Goal: Task Accomplishment & Management: Manage account settings

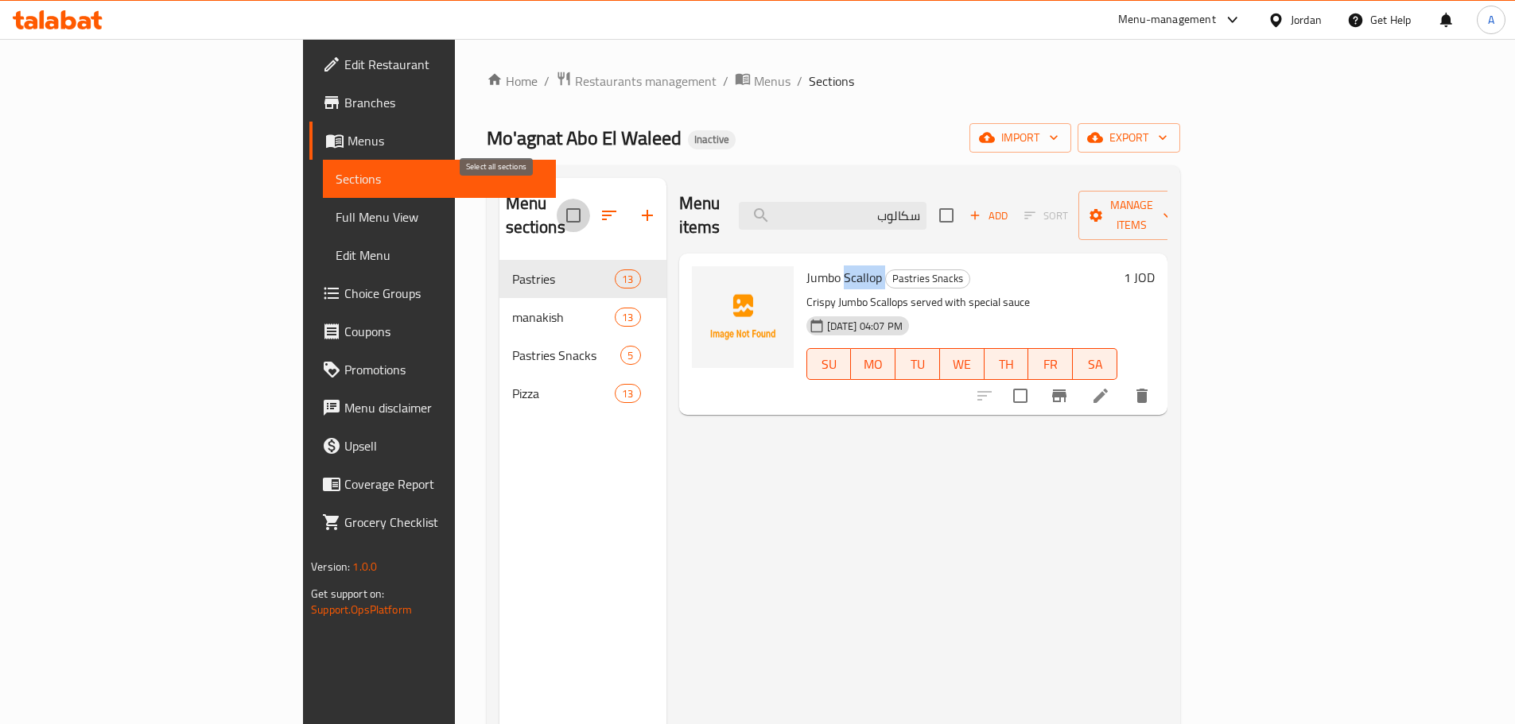
click at [557, 201] on input "checkbox" at bounding box center [573, 215] width 33 height 33
checkbox input "true"
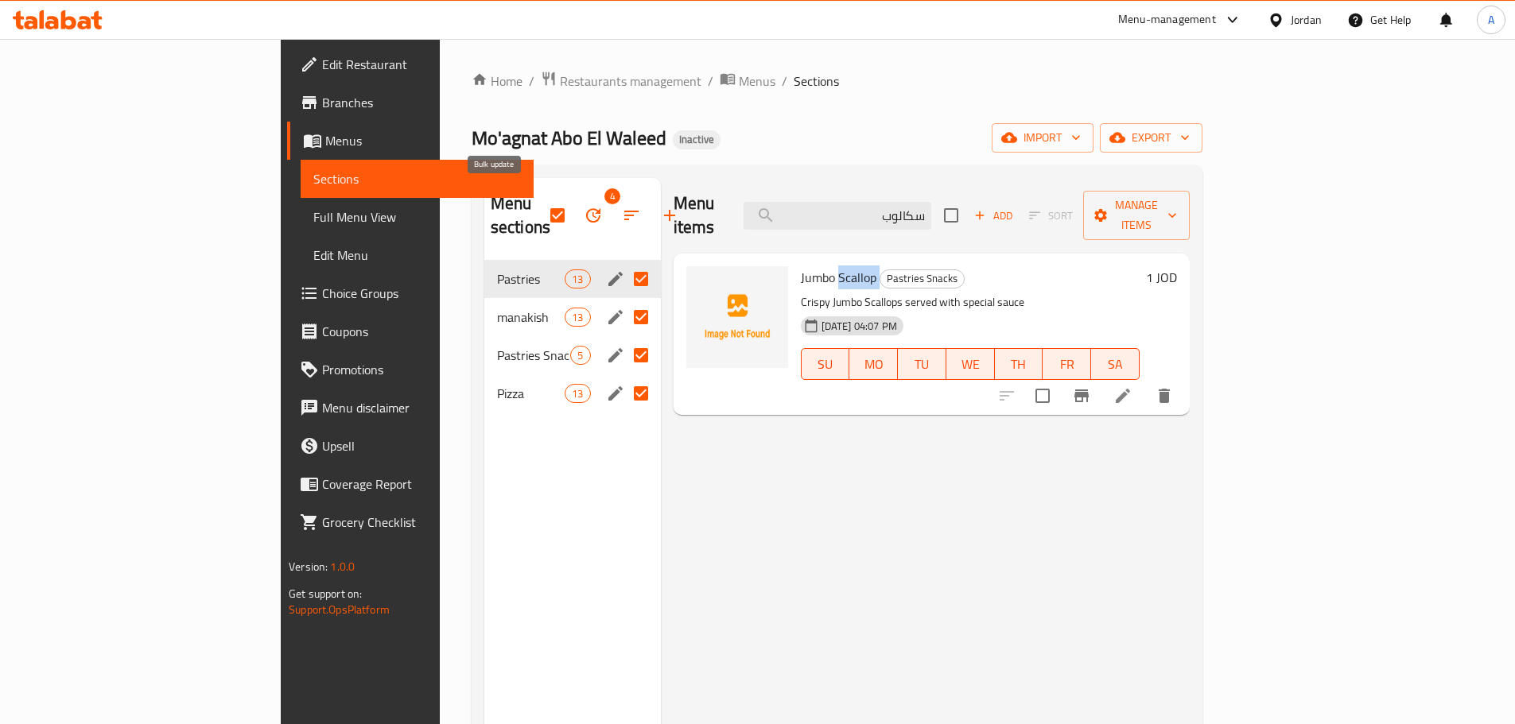
click at [584, 209] on icon "button" at bounding box center [593, 215] width 19 height 19
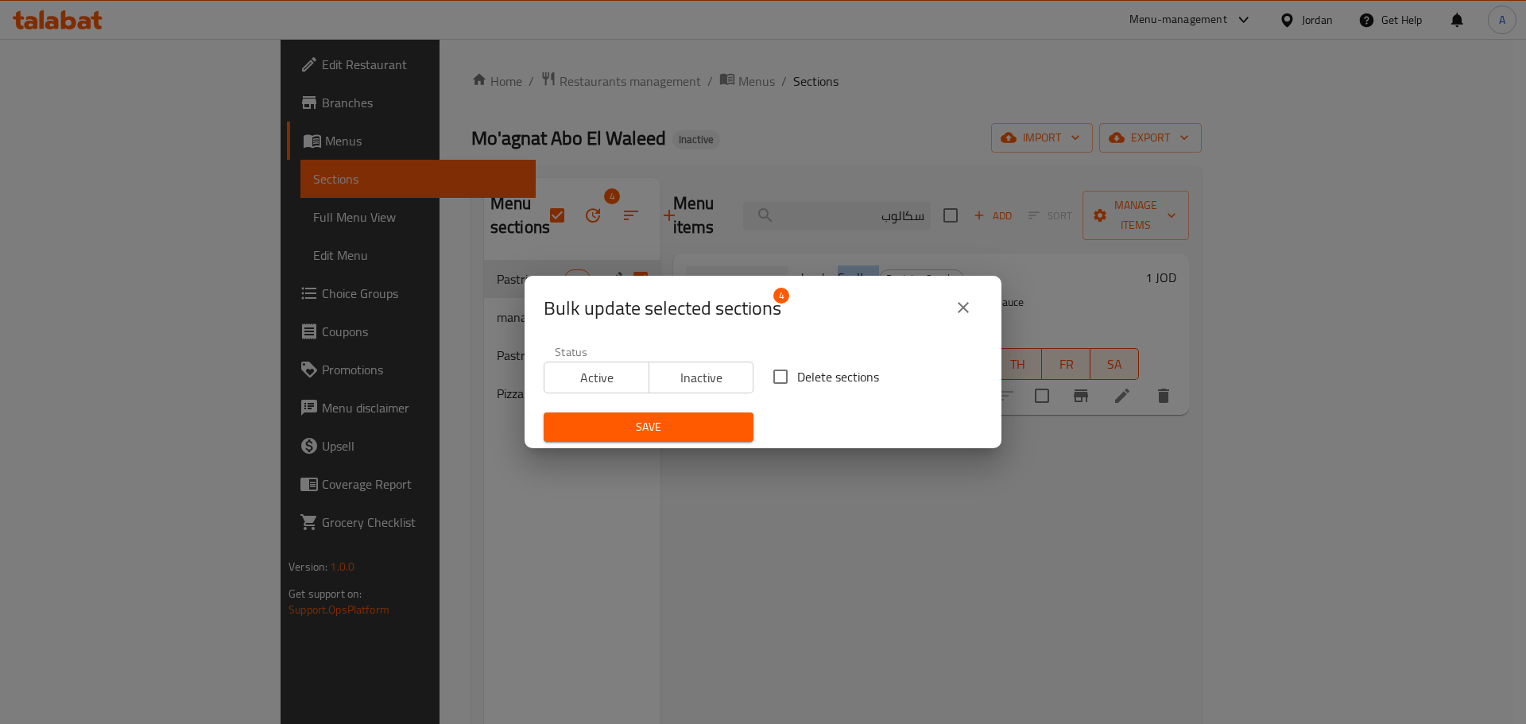
click at [823, 390] on label "Delete sections" at bounding box center [821, 376] width 115 height 33
click at [797, 390] on input "Delete sections" at bounding box center [780, 376] width 33 height 33
checkbox input "true"
click at [731, 422] on span "Save" at bounding box center [649, 427] width 184 height 20
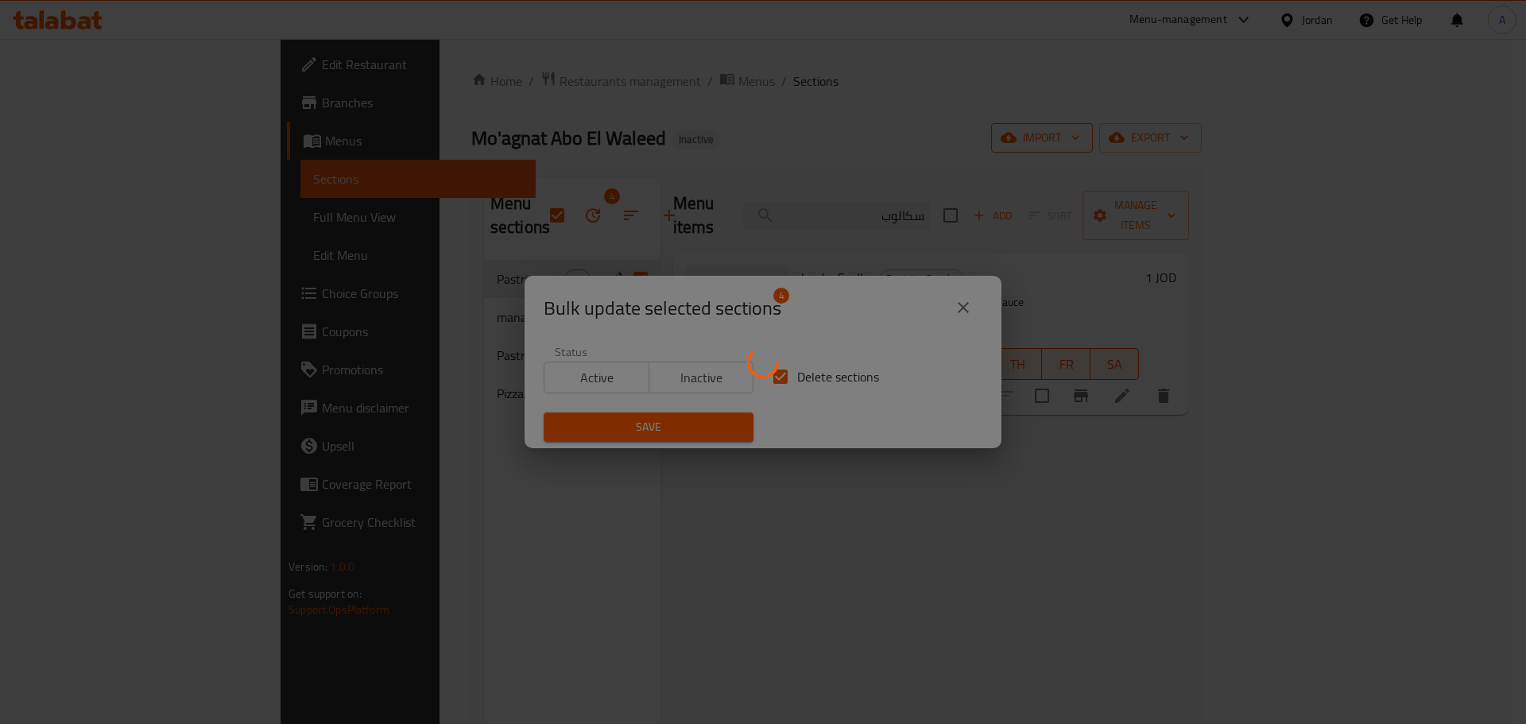
checkbox input "false"
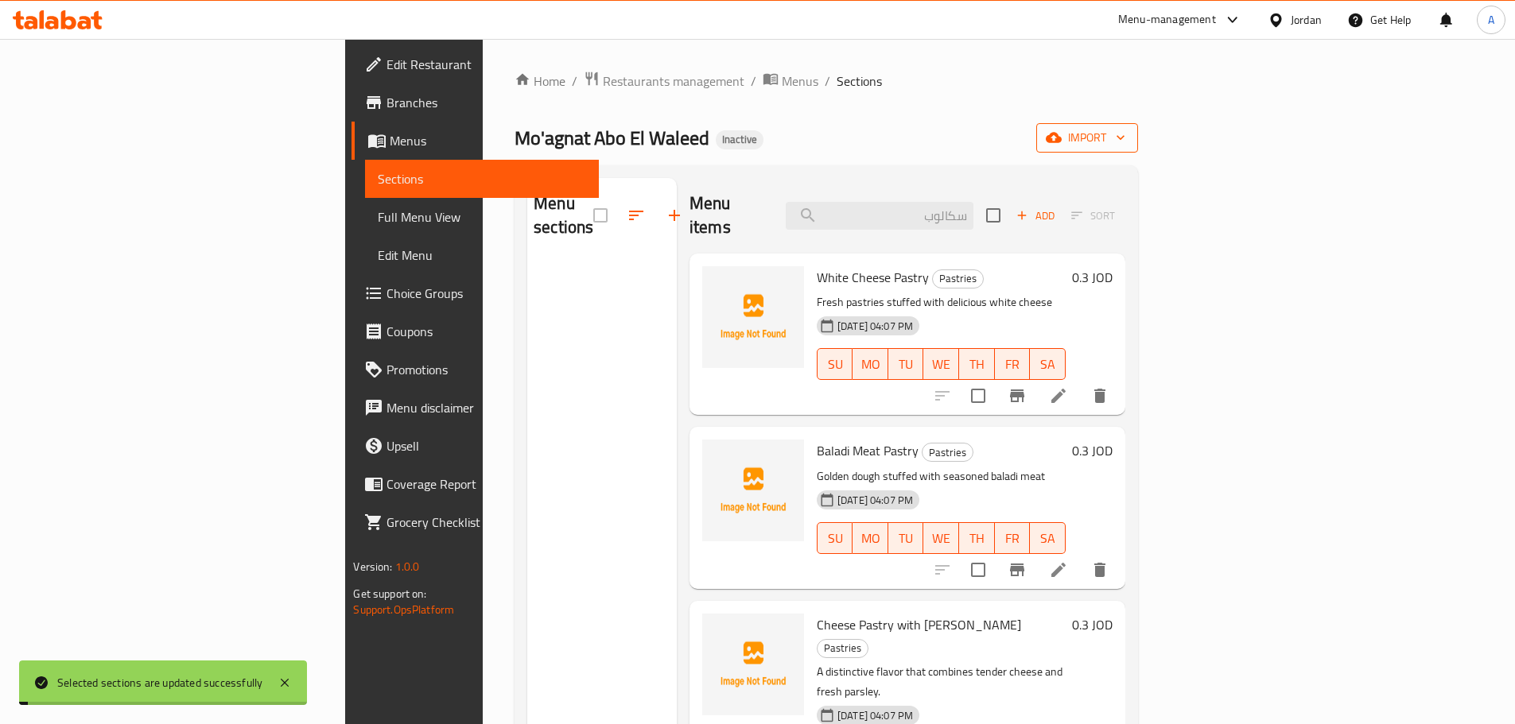
click at [1061, 136] on icon "button" at bounding box center [1053, 138] width 16 height 10
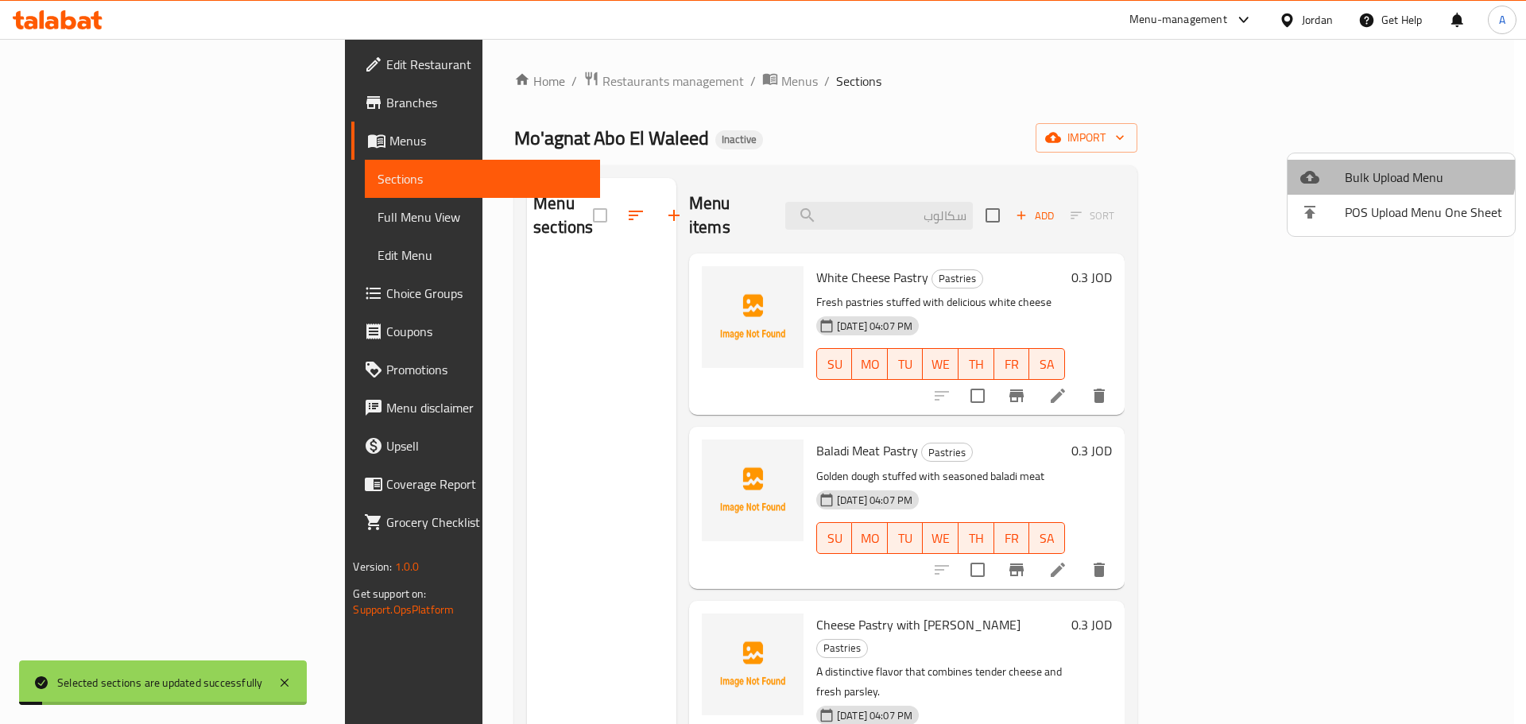
click at [1392, 165] on li "Bulk Upload Menu" at bounding box center [1401, 177] width 227 height 35
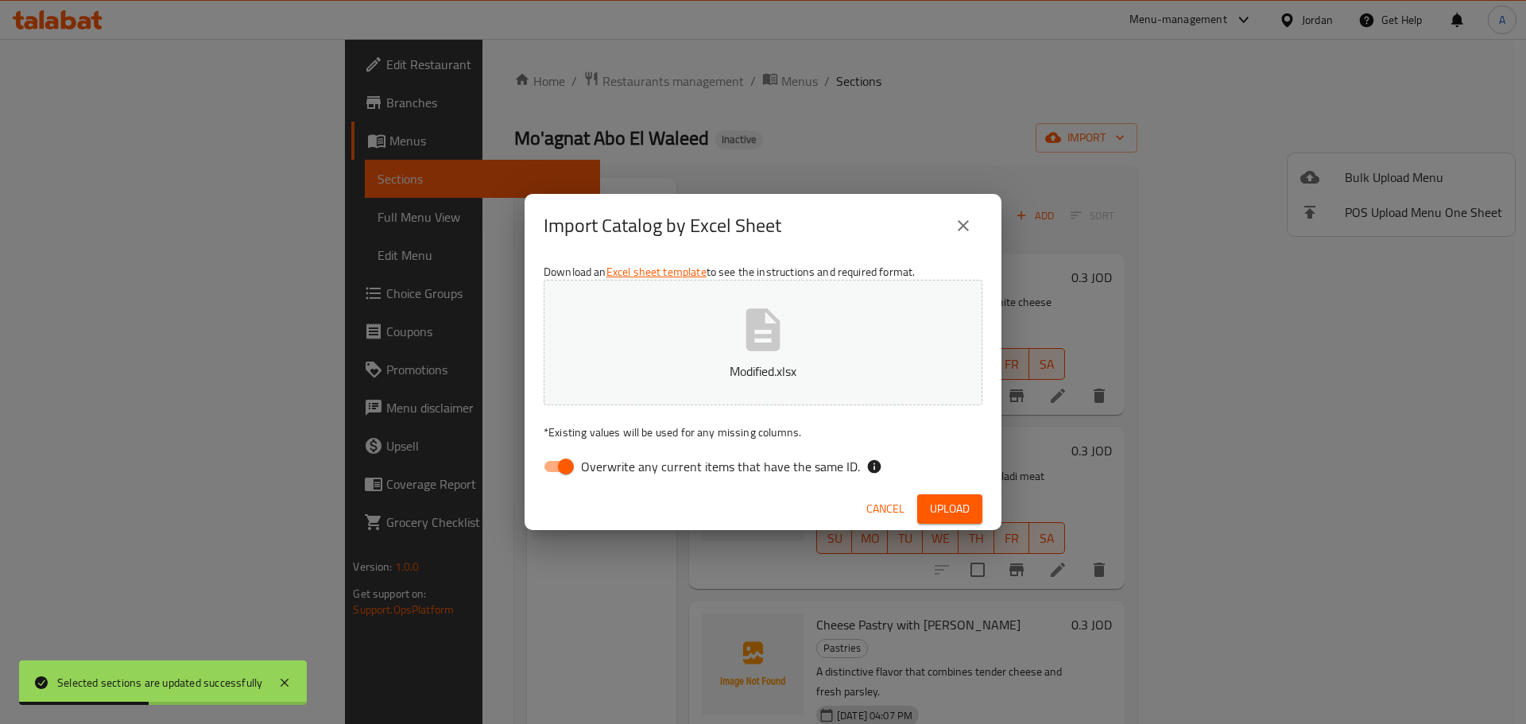
click at [789, 457] on span "Overwrite any current items that have the same ID." at bounding box center [720, 466] width 279 height 19
click at [611, 456] on input "Overwrite any current items that have the same ID." at bounding box center [566, 467] width 91 height 30
checkbox input "false"
click at [967, 514] on span "Upload" at bounding box center [950, 509] width 40 height 20
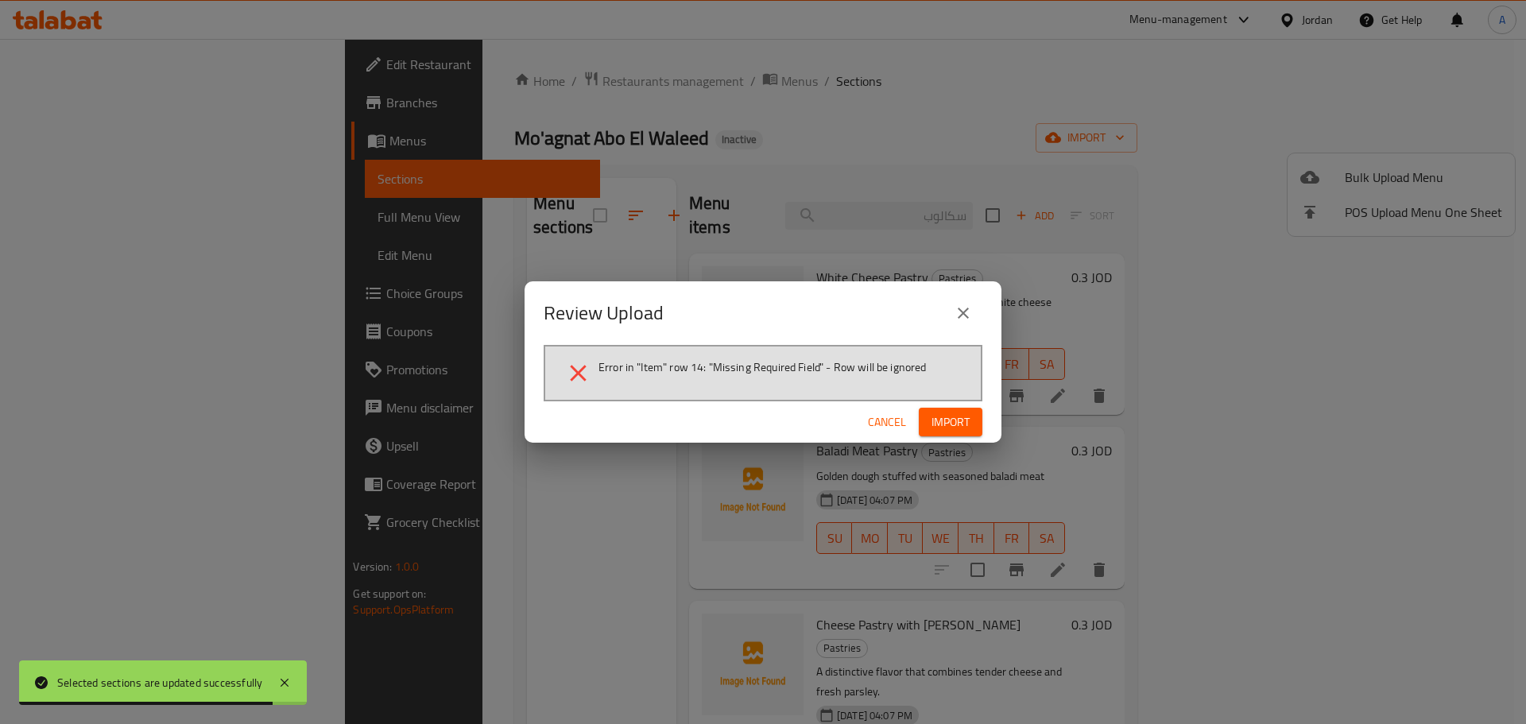
click at [937, 408] on button "Import" at bounding box center [951, 422] width 64 height 29
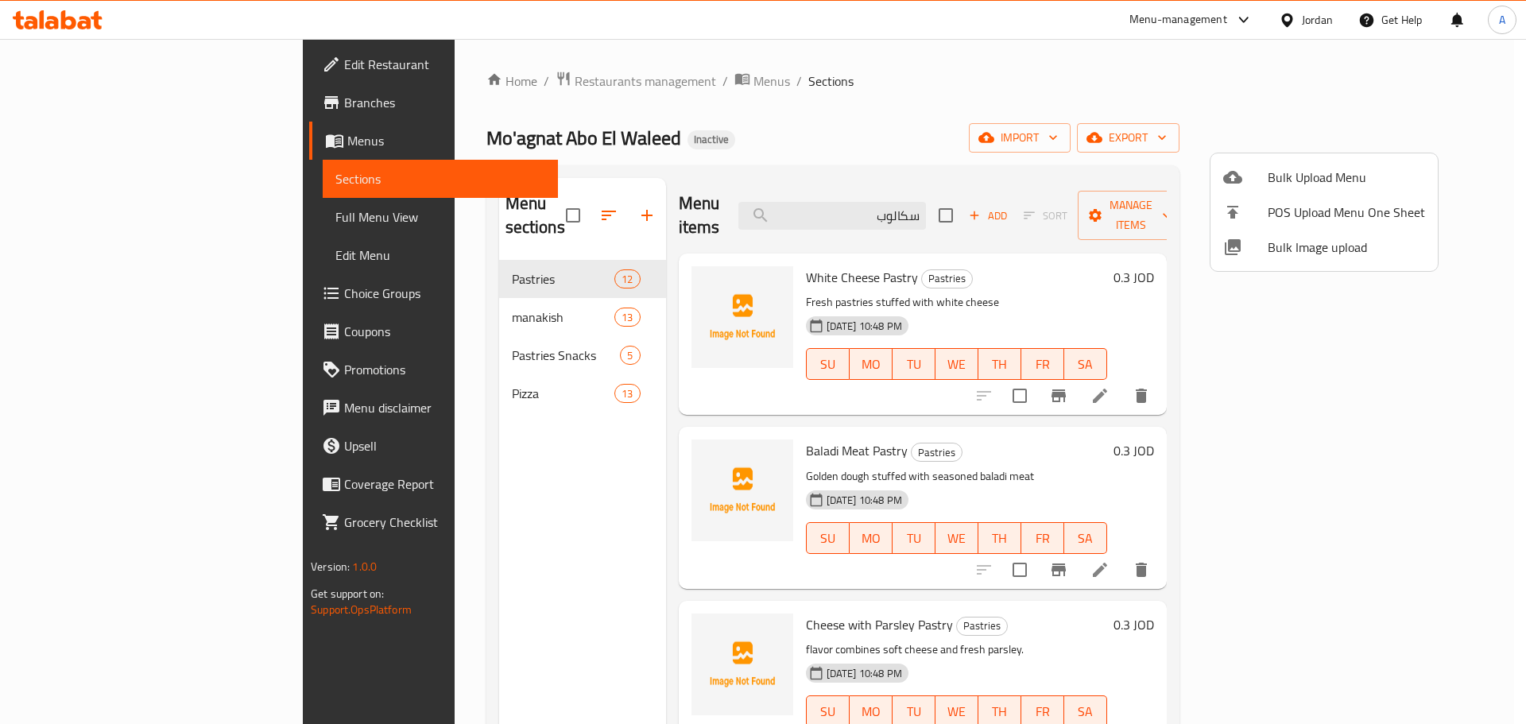
click at [999, 213] on div at bounding box center [763, 362] width 1526 height 724
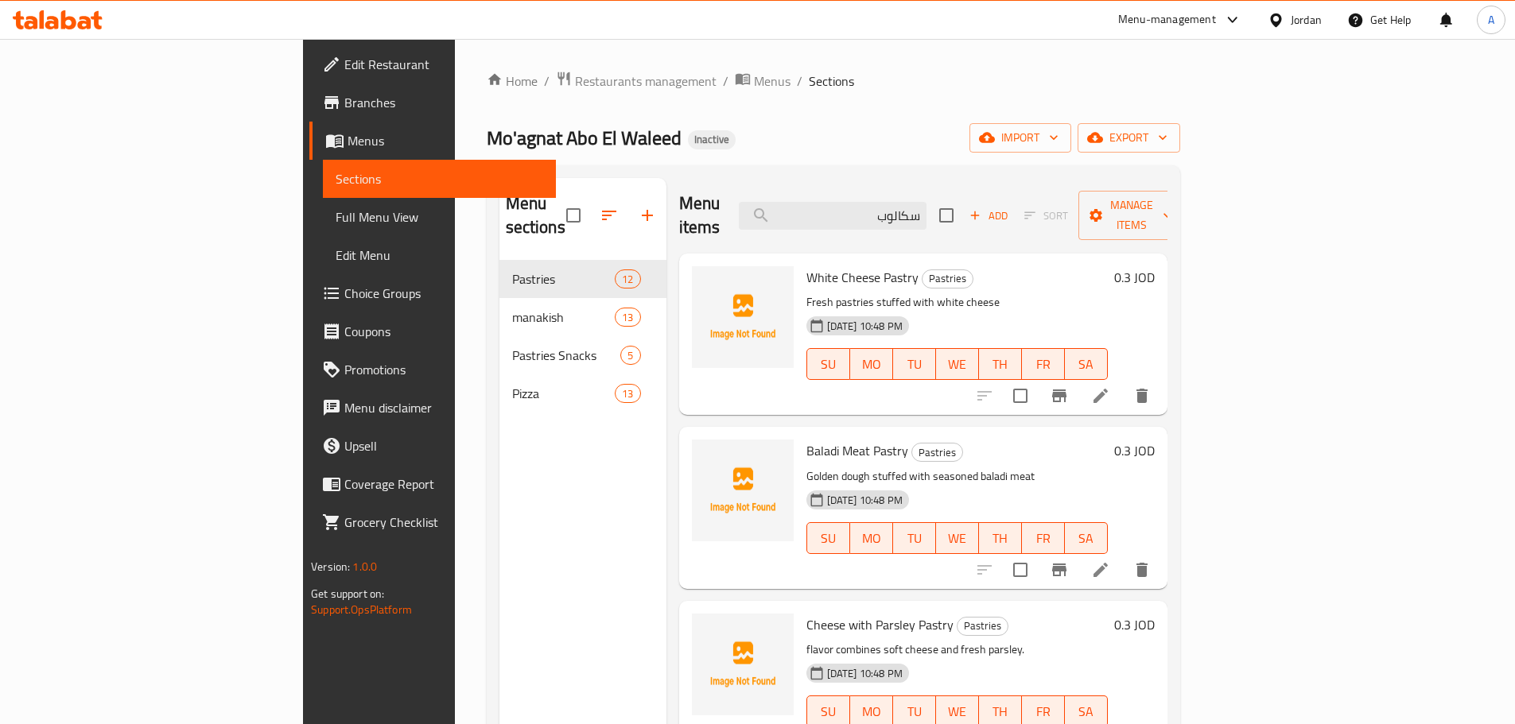
click at [926, 213] on input "سكالوب" at bounding box center [833, 216] width 188 height 28
paste input "Shish with Cheddar Manoushe"
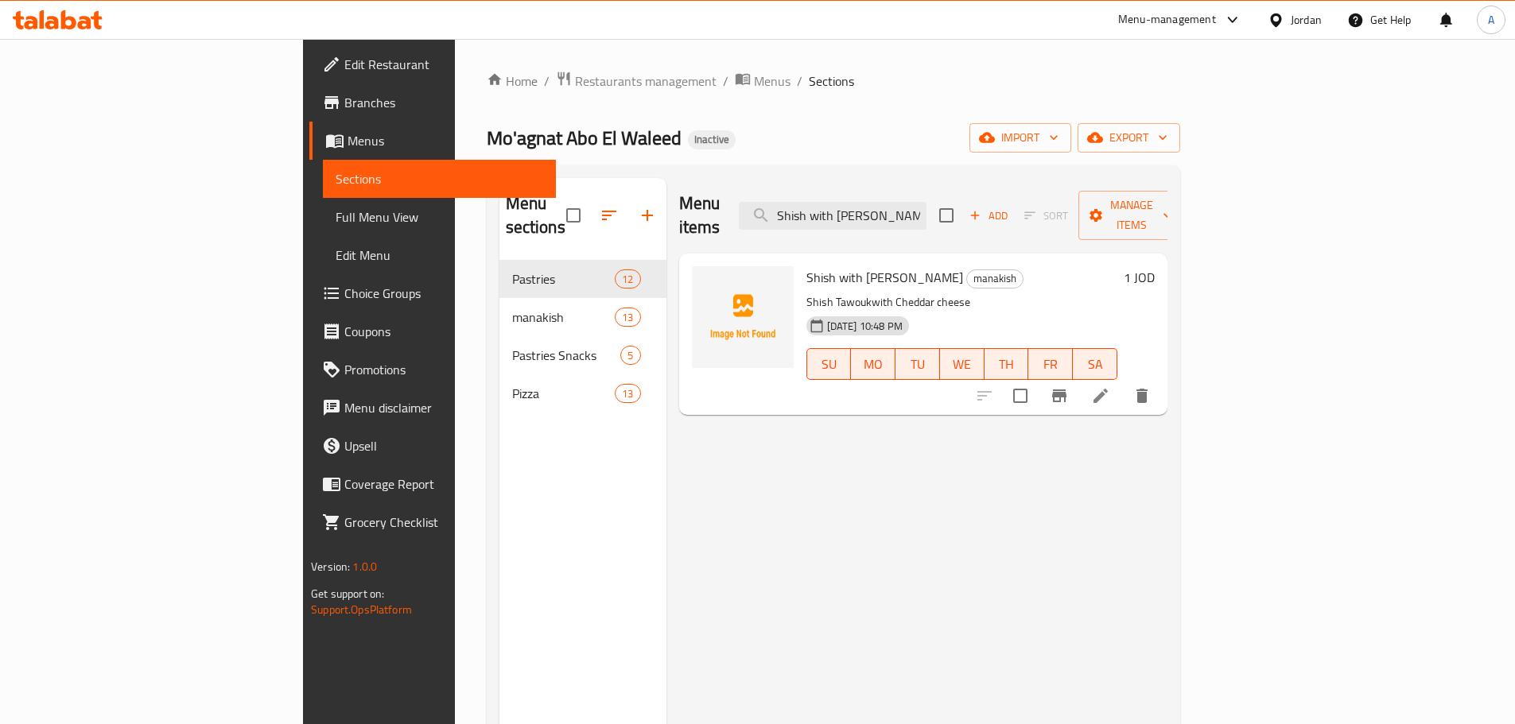
type input "Shish with Cheddar Manoushe"
click at [1161, 377] on div at bounding box center [1063, 396] width 196 height 38
click at [1110, 386] on icon at bounding box center [1100, 395] width 19 height 19
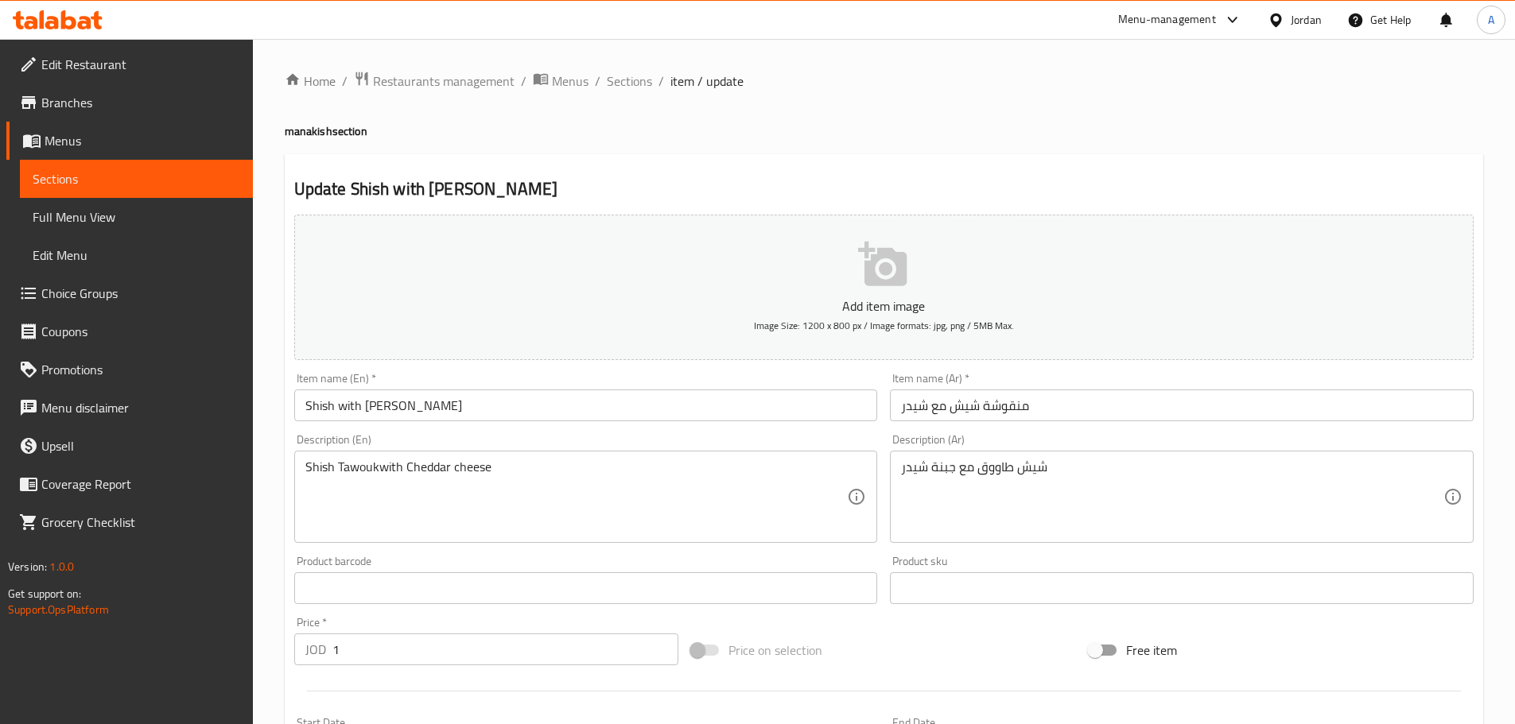
drag, startPoint x: 378, startPoint y: 465, endPoint x: 406, endPoint y: 462, distance: 28.8
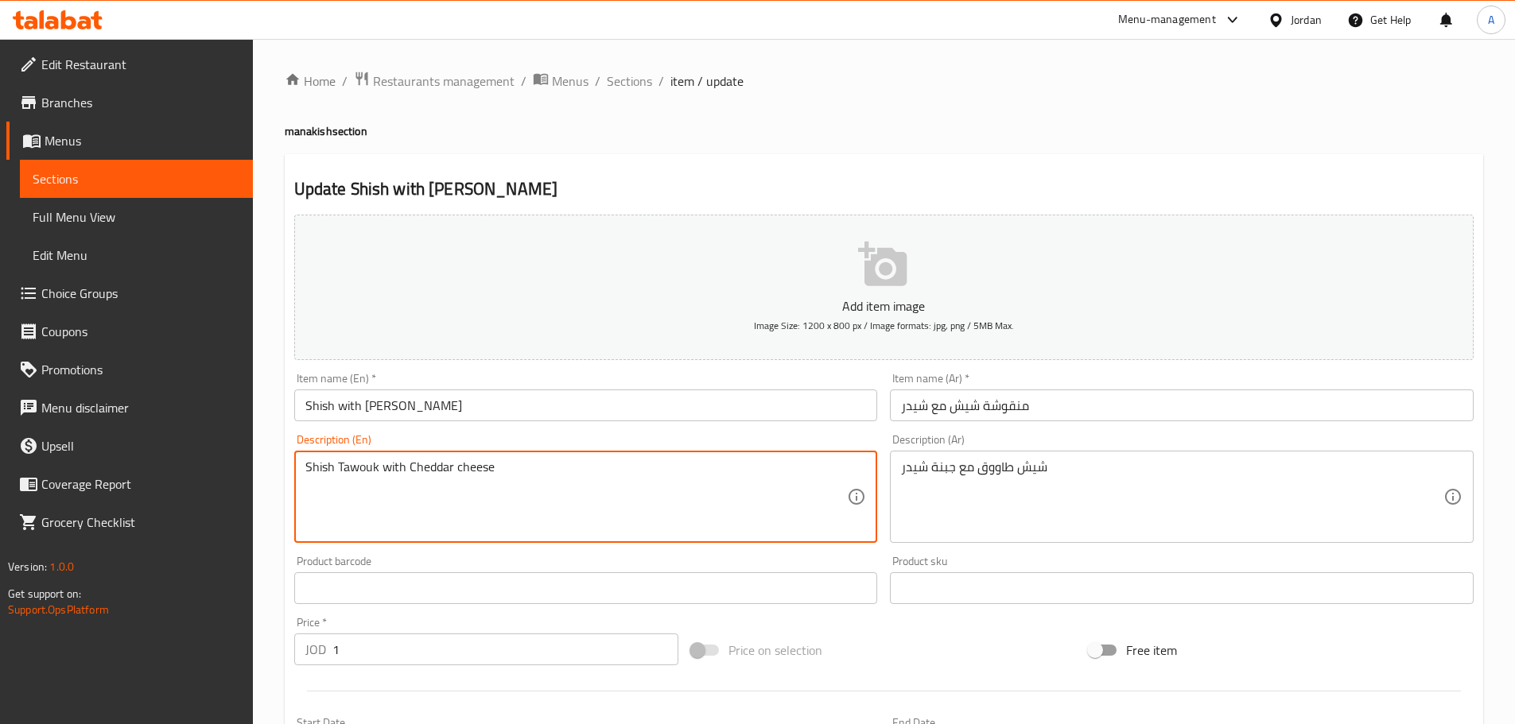
type textarea "Shish Tawouk with Cheddar cheese"
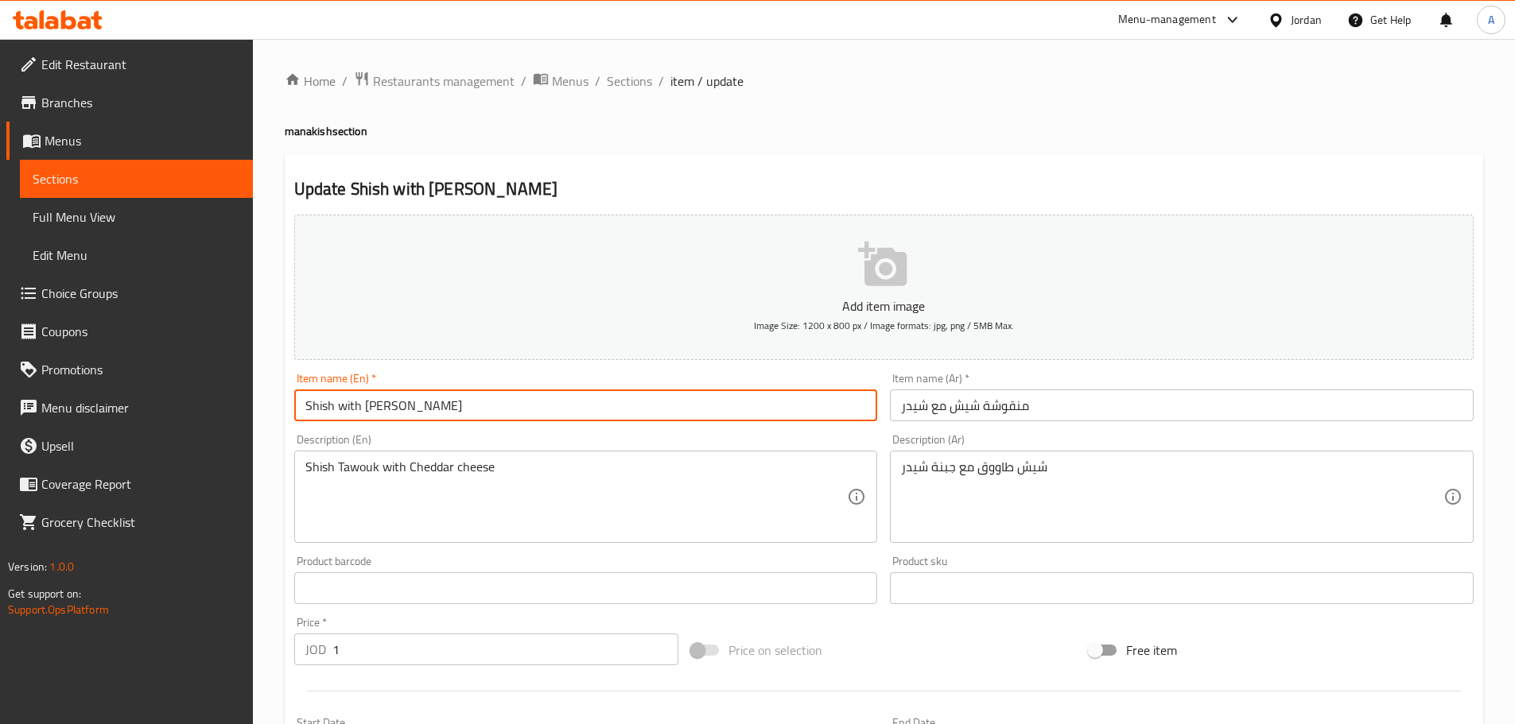
click at [501, 410] on input "Shish with Cheddar Manoushe" at bounding box center [586, 406] width 584 height 32
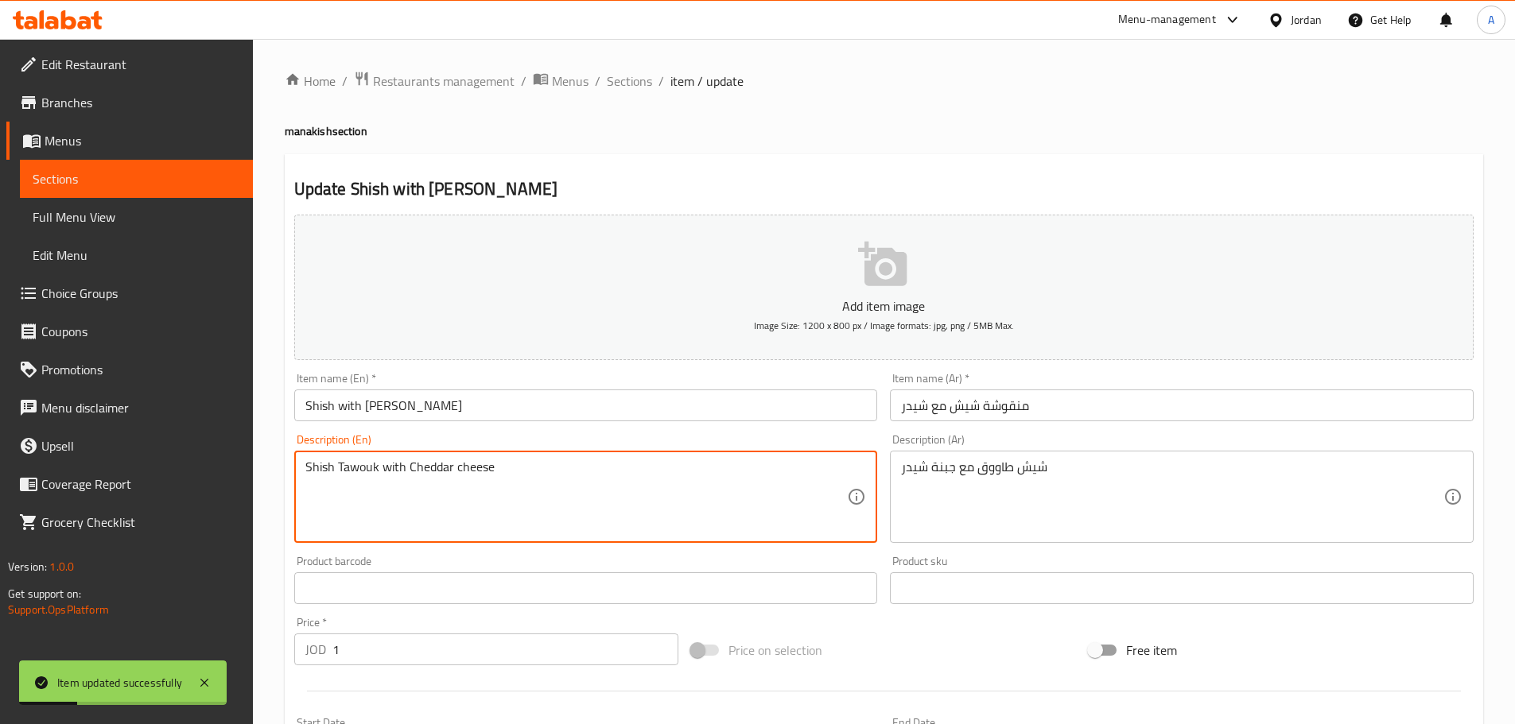
drag, startPoint x: 378, startPoint y: 466, endPoint x: 302, endPoint y: 465, distance: 75.5
click at [301, 465] on div "Shish Tawouk with Cheddar cheese Description (En)" at bounding box center [586, 497] width 584 height 92
click at [305, 466] on textarea "Shish Tawouk with Cheddar cheese" at bounding box center [576, 498] width 542 height 76
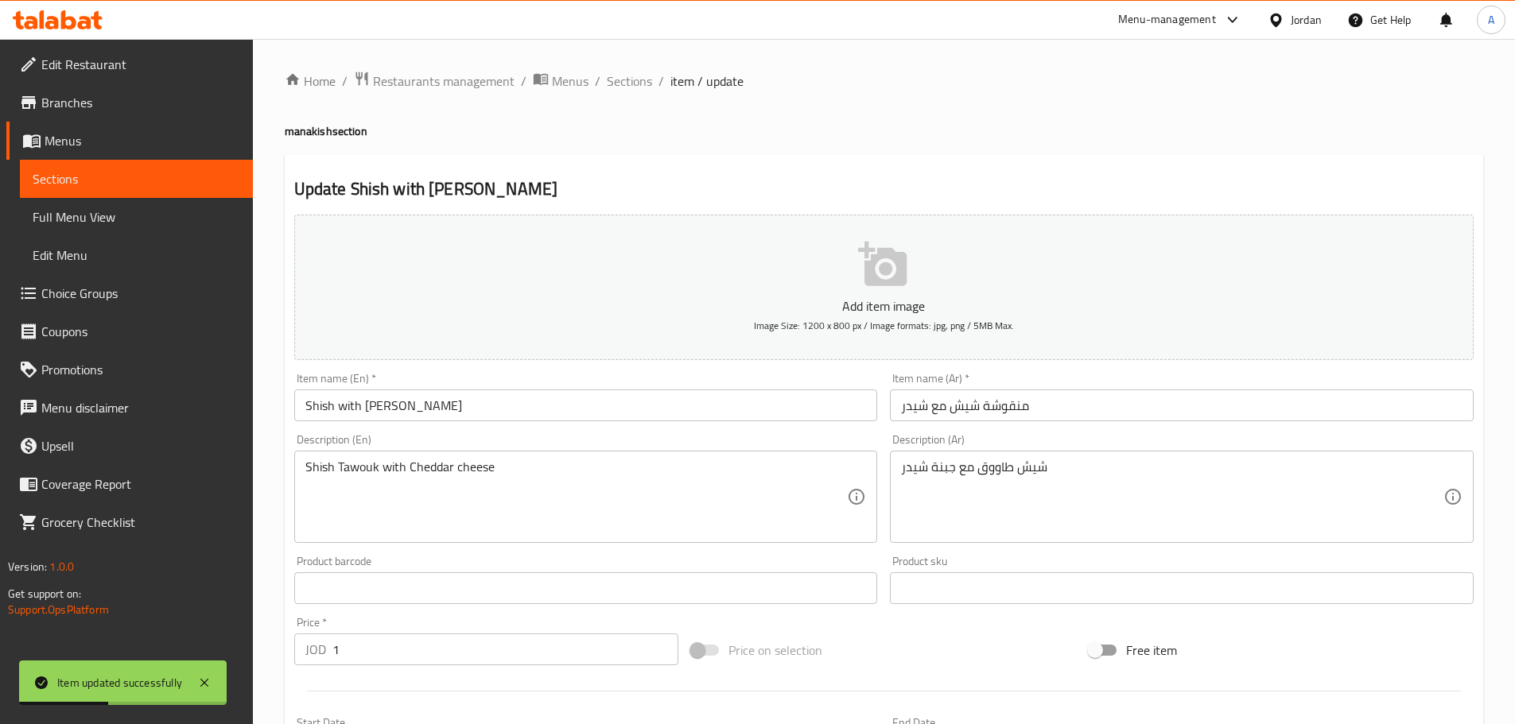
click at [304, 468] on div "Shish Tawouk with Cheddar cheese Description (En)" at bounding box center [586, 497] width 584 height 92
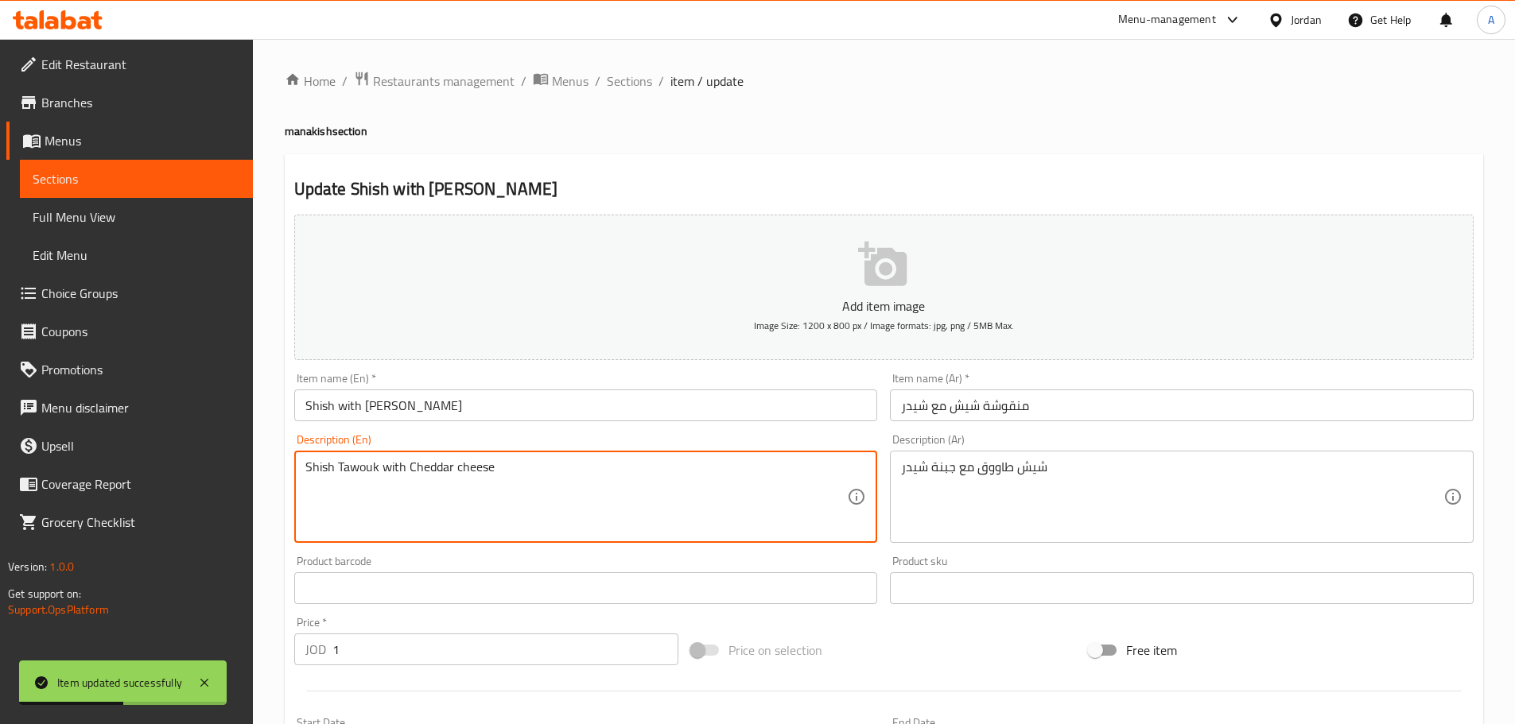
drag, startPoint x: 308, startPoint y: 467, endPoint x: 593, endPoint y: 467, distance: 285.4
click at [593, 467] on textarea "Shish Tawouk with Cheddar cheese" at bounding box center [576, 498] width 542 height 76
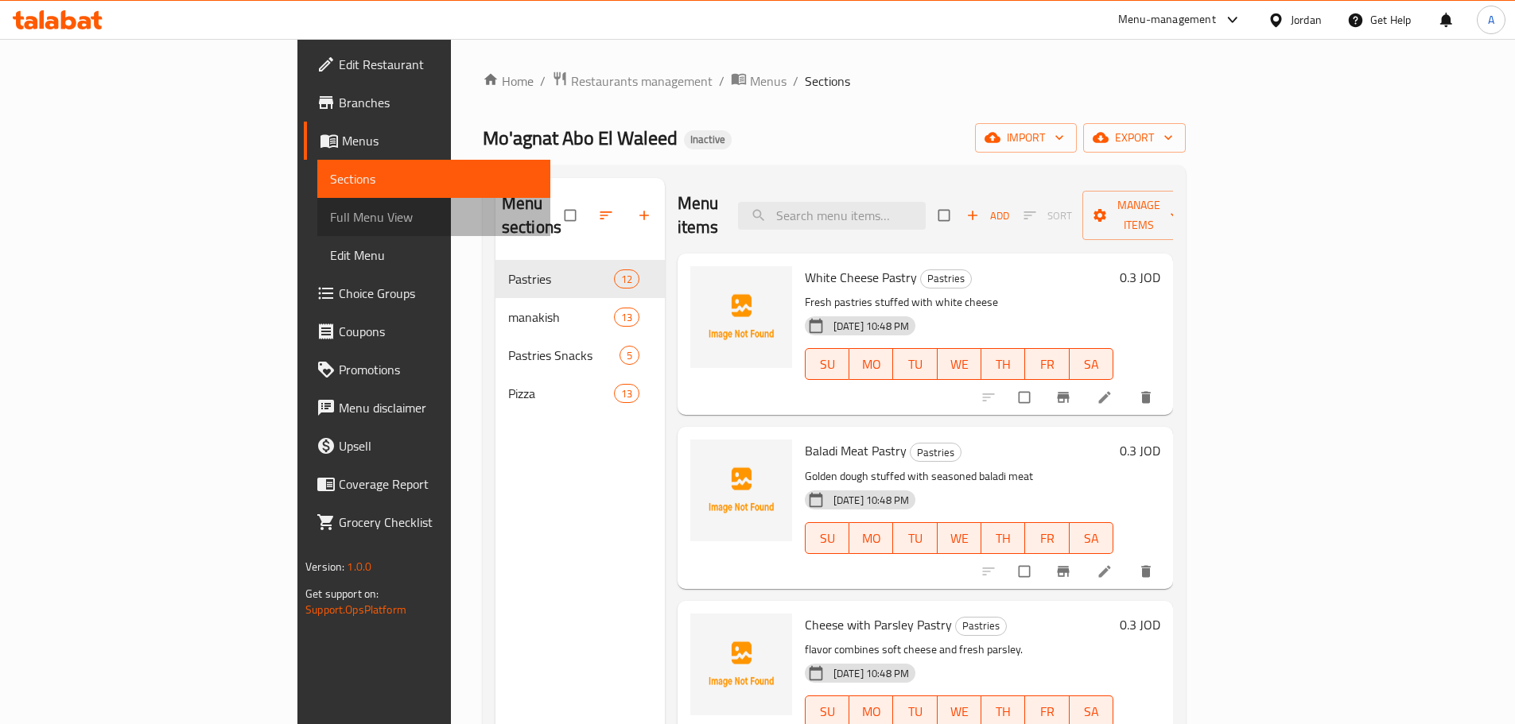
click at [330, 214] on span "Full Menu View" at bounding box center [434, 217] width 208 height 19
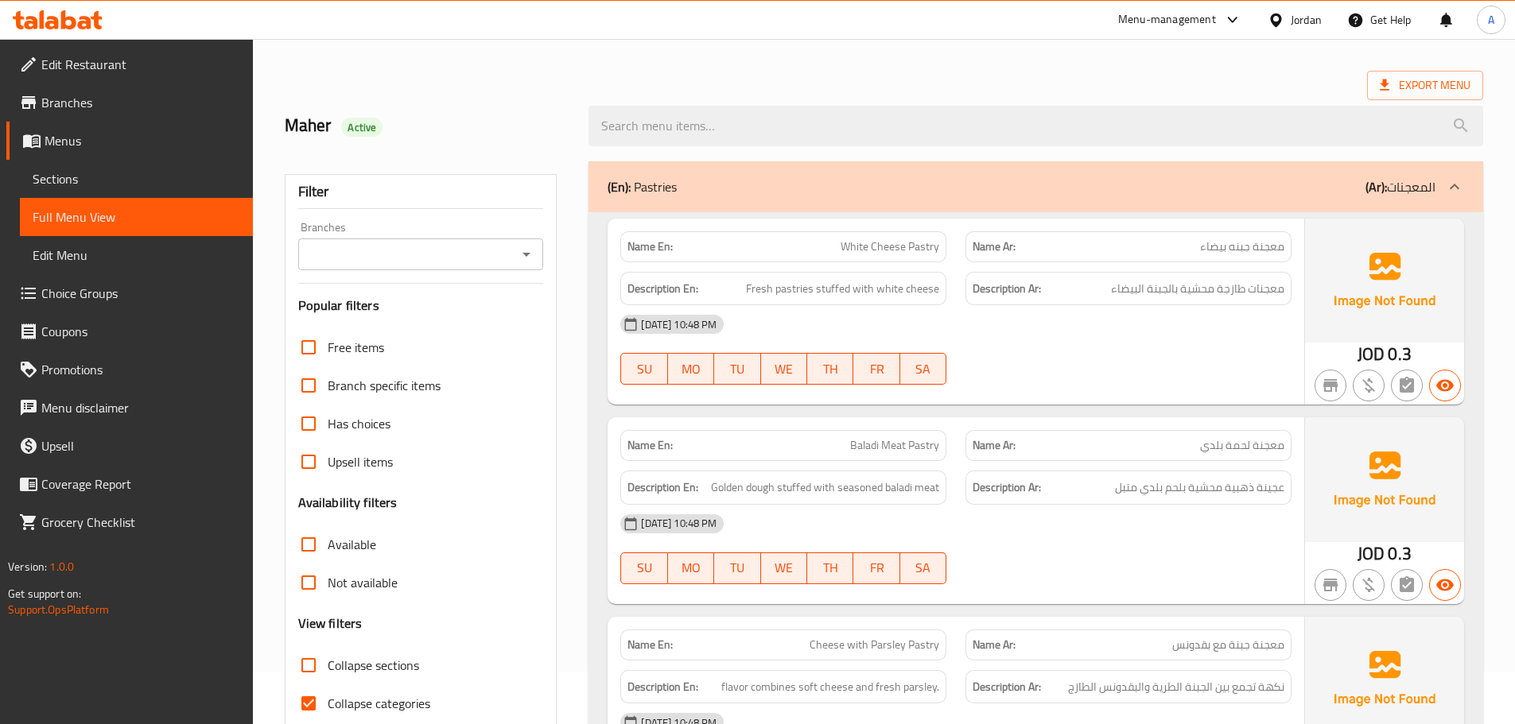
scroll to position [159, 0]
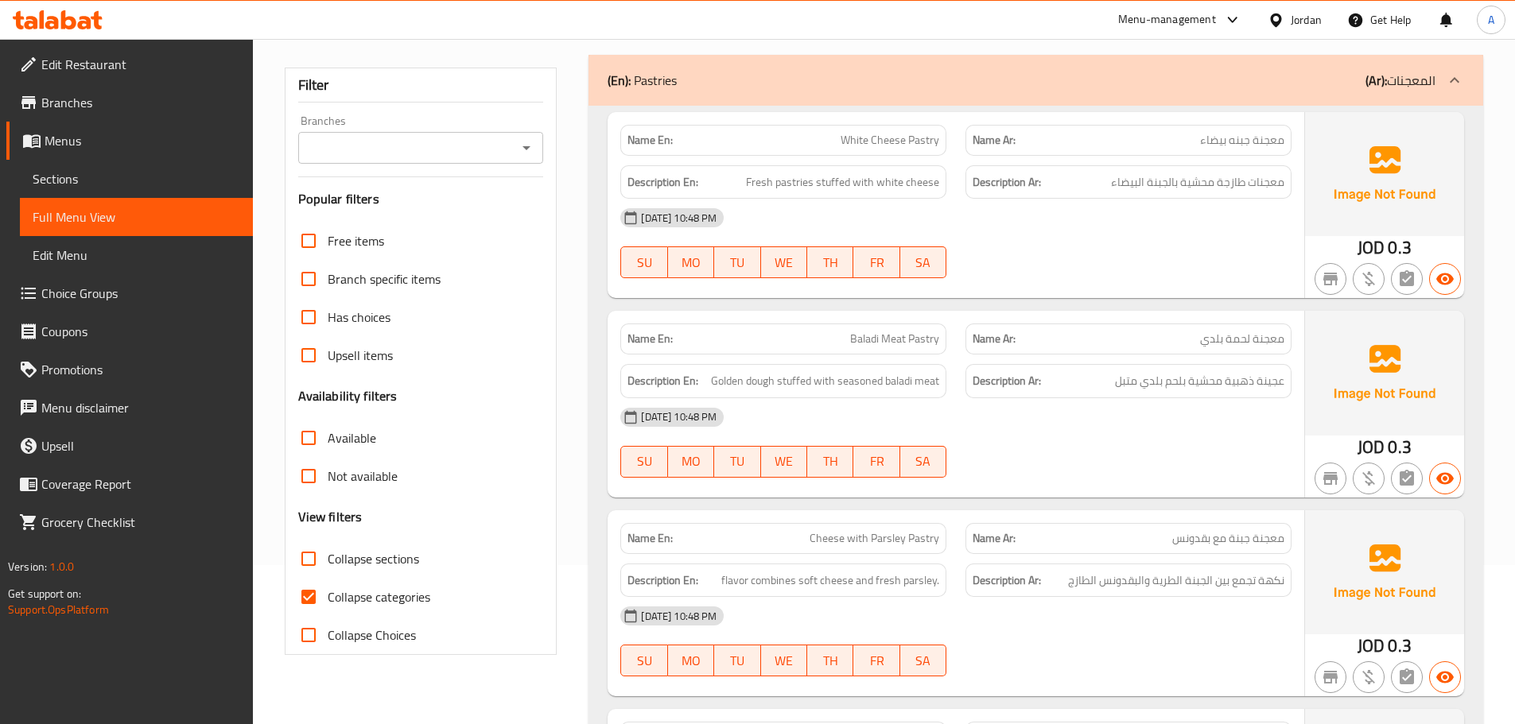
click at [1317, 256] on div "JOD 0.3" at bounding box center [1384, 205] width 159 height 186
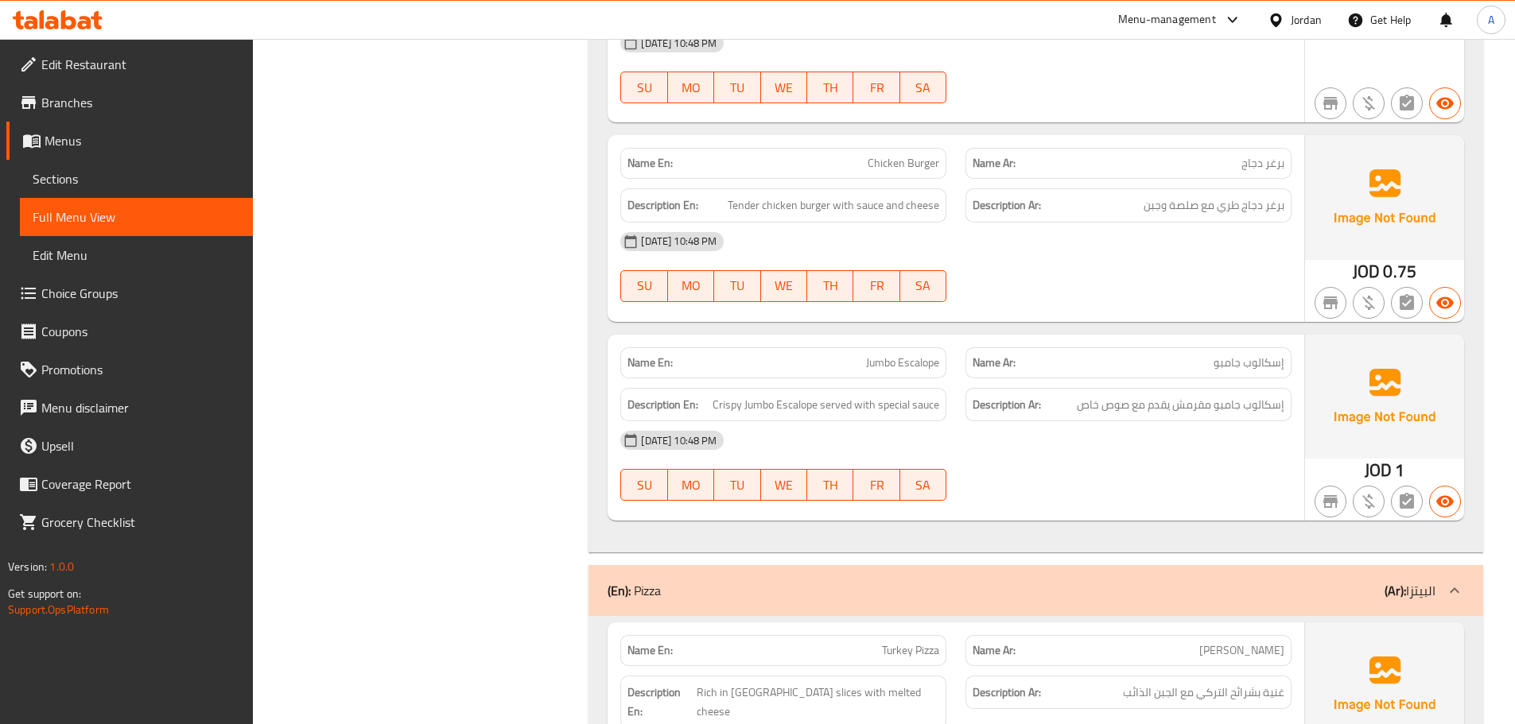
click at [933, 361] on span "Jumbo Escalope" at bounding box center [902, 363] width 73 height 17
copy span "Escalope"
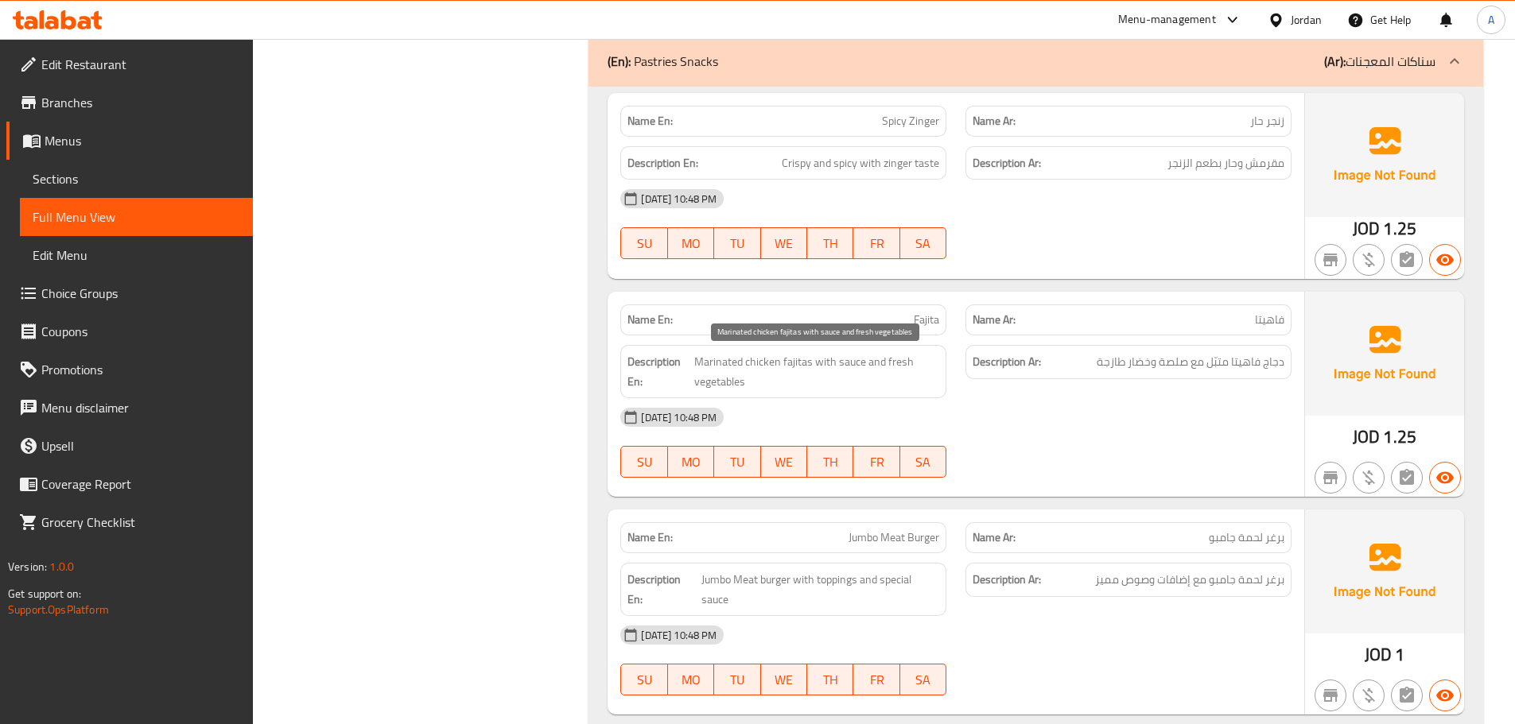
click at [839, 366] on span "Marinated chicken fajitas with sauce and fresh vegetables" at bounding box center [816, 371] width 245 height 39
copy span "sauce"
drag, startPoint x: 750, startPoint y: 323, endPoint x: 745, endPoint y: 315, distance: 9.3
click at [749, 323] on p "Name En: Fajita" at bounding box center [783, 320] width 312 height 17
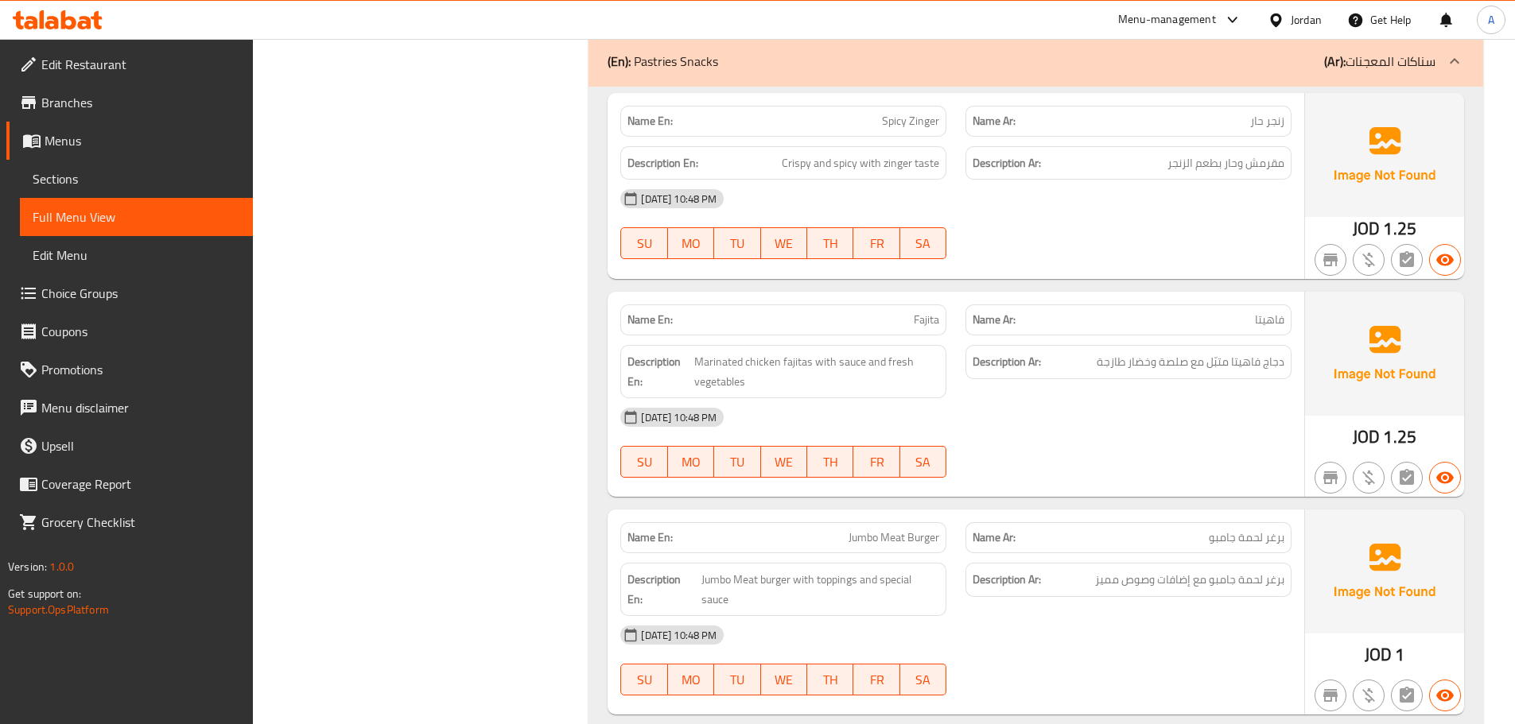
scroll to position [5832, 0]
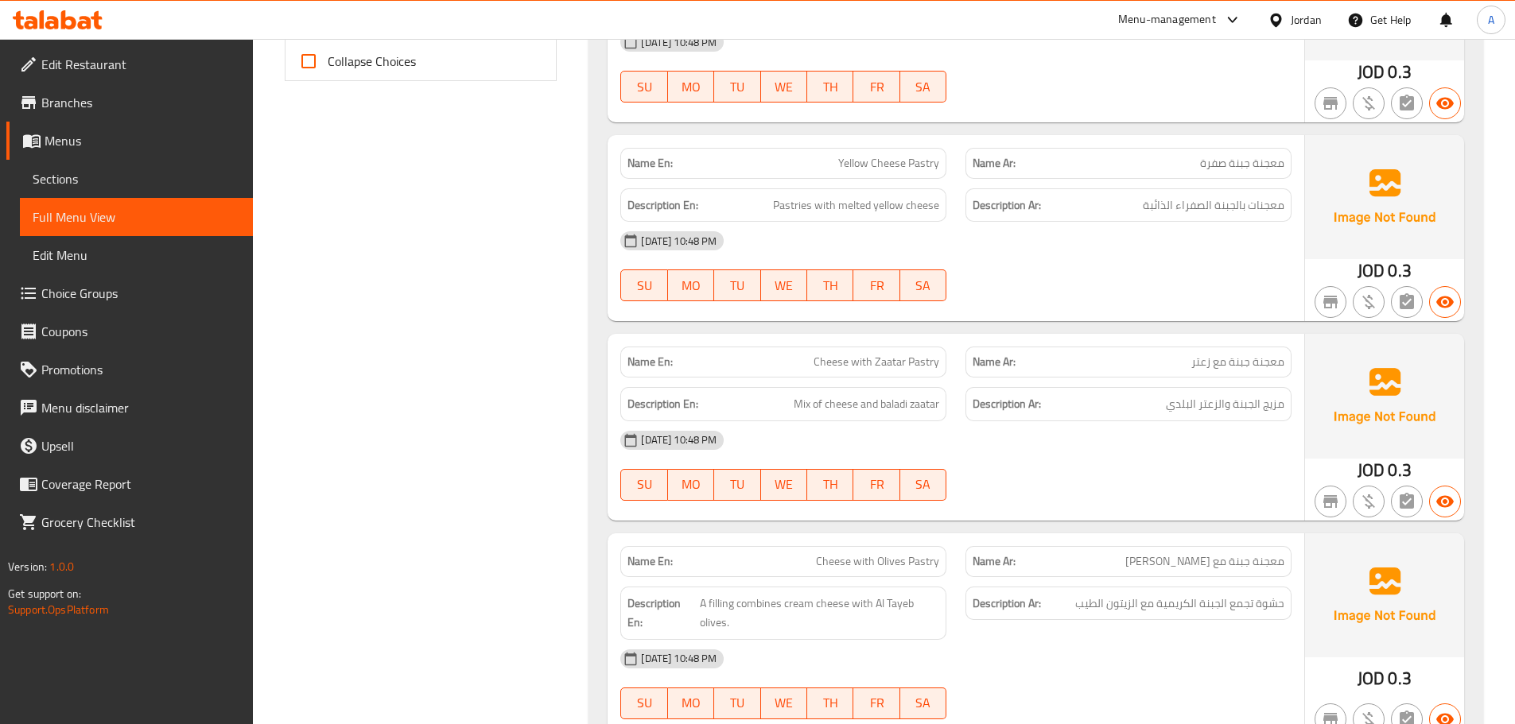
click at [1235, 358] on span "معجنة جبنة مع زعتر" at bounding box center [1237, 362] width 93 height 17
click at [1234, 357] on span "معجنة جبنة مع زعتر" at bounding box center [1237, 362] width 93 height 17
copy span "معجنة جبنة مع زعتر"
drag, startPoint x: 797, startPoint y: 403, endPoint x: 814, endPoint y: 400, distance: 17.8
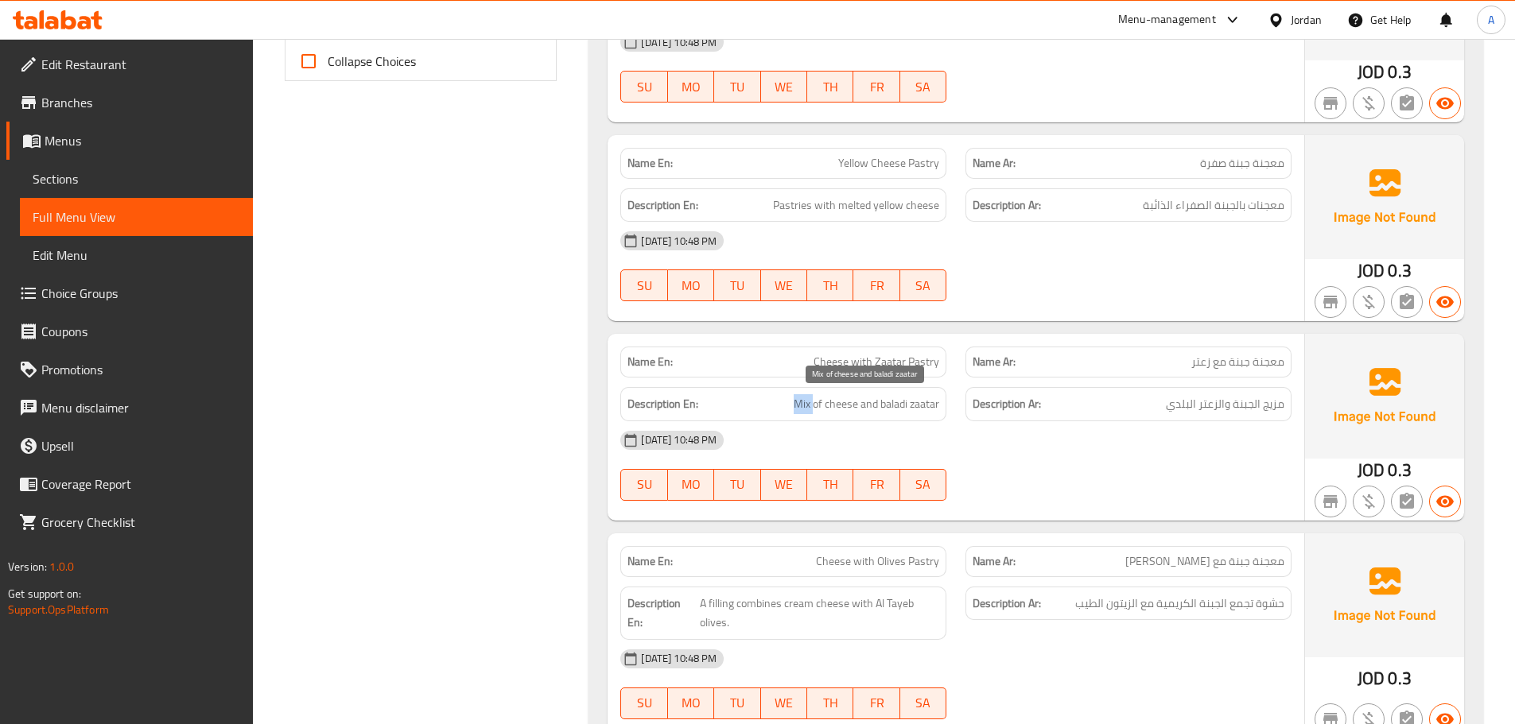
click at [814, 400] on span "Mix of cheese and baladi zaatar" at bounding box center [865, 404] width 145 height 20
click at [786, 398] on h6 "Description En: Mix of cheese and baladi zaatar" at bounding box center [783, 404] width 312 height 20
drag, startPoint x: 791, startPoint y: 400, endPoint x: 937, endPoint y: 401, distance: 146.3
click at [937, 401] on h6 "Description En: Mix of cheese and baladi zaatar" at bounding box center [783, 404] width 312 height 20
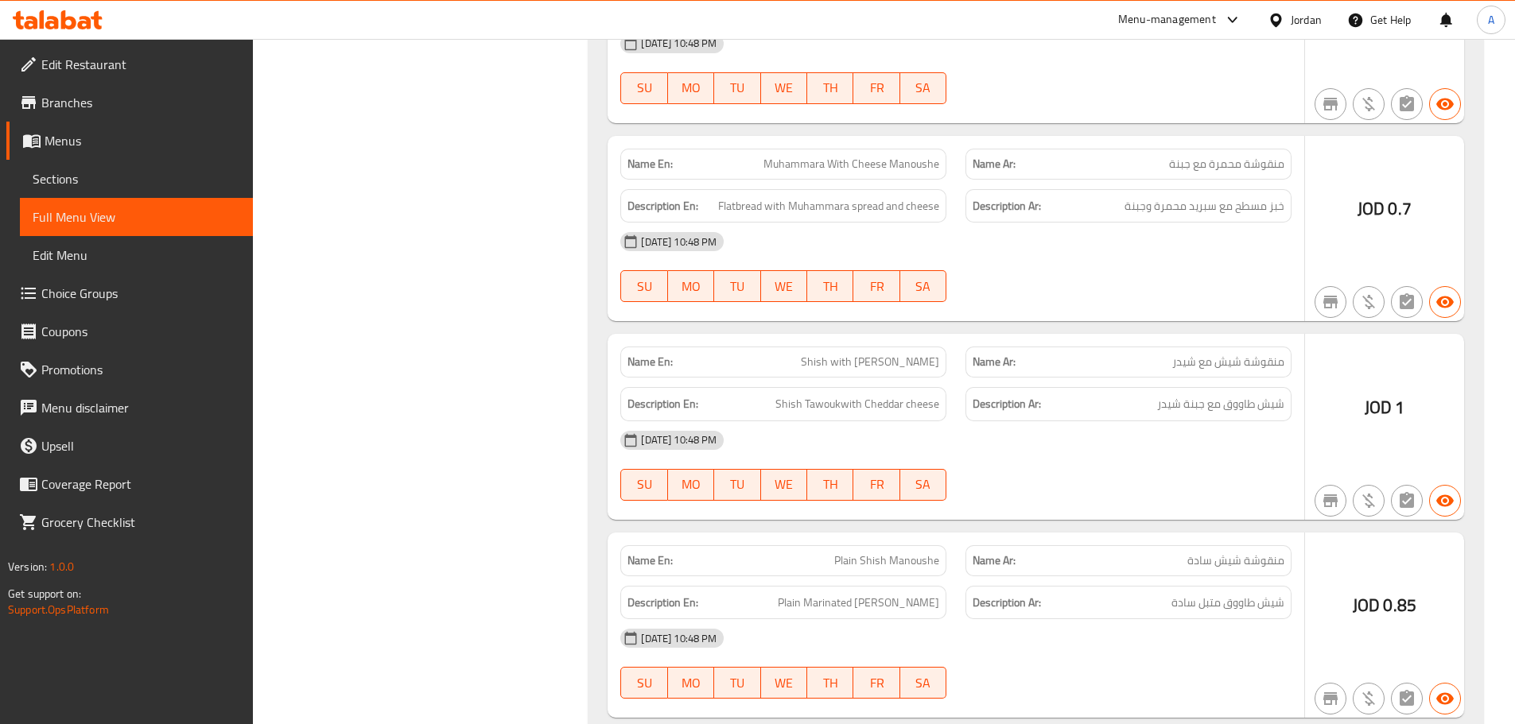
scroll to position [4473, 0]
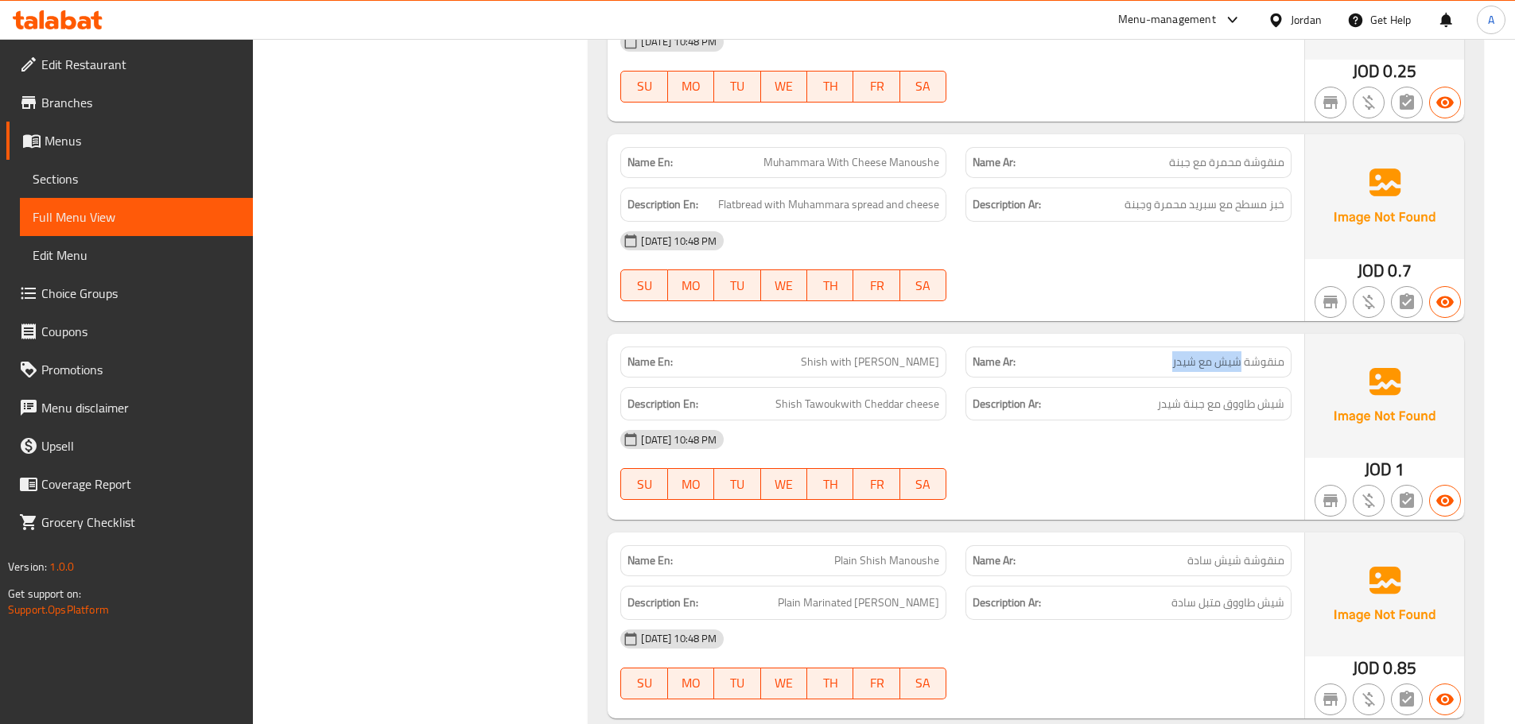
drag, startPoint x: 1240, startPoint y: 361, endPoint x: 1126, endPoint y: 361, distance: 114.5
click at [1126, 361] on p "Name Ar: منقوشة شيش مع شيدر" at bounding box center [1128, 362] width 312 height 17
copy span "شيش مع شيدر"
click at [842, 404] on span "Shish Tawoukwith Cheddar cheese" at bounding box center [857, 404] width 164 height 20
click at [843, 367] on span "Shish with Cheddar Manoushe" at bounding box center [870, 362] width 138 height 17
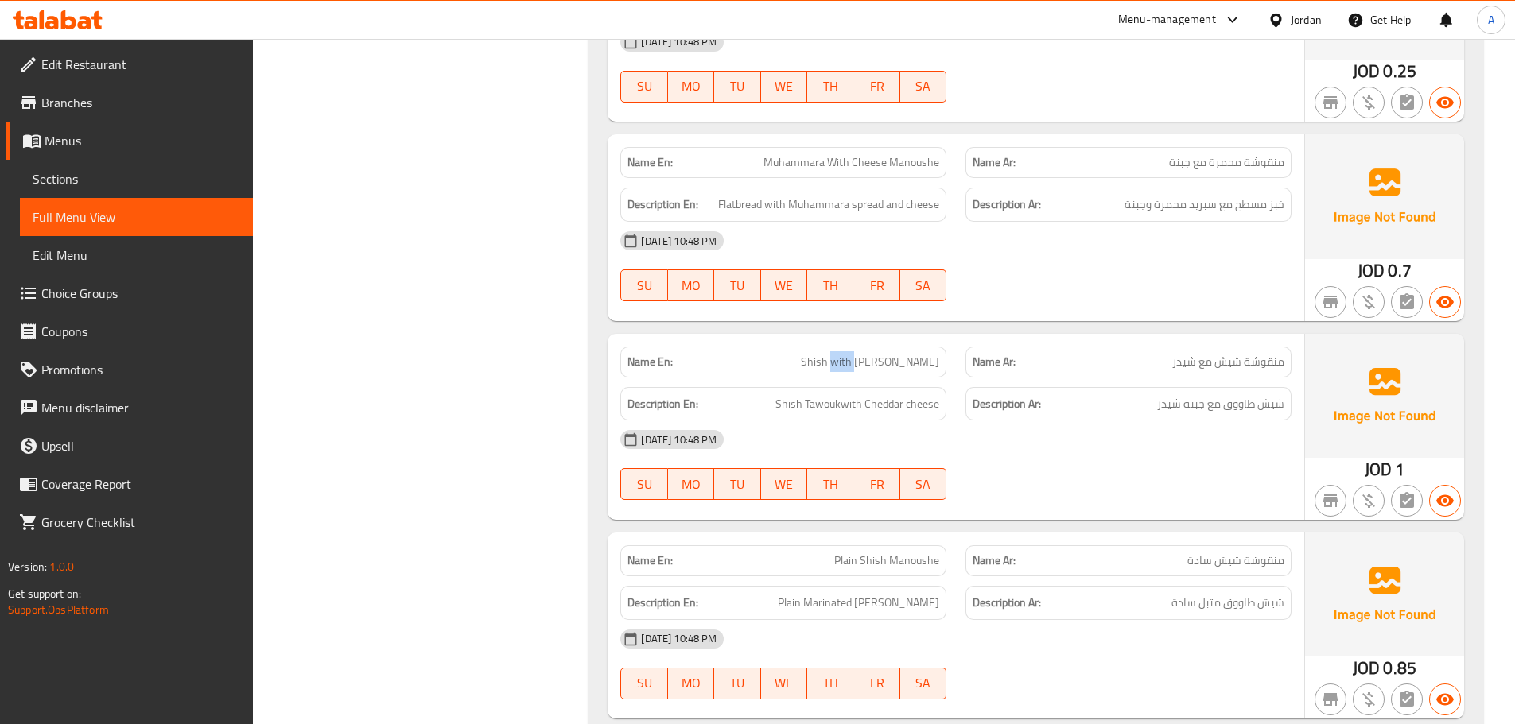
click at [843, 367] on span "Shish with Cheddar Manoushe" at bounding box center [870, 362] width 138 height 17
copy span "Shish with Cheddar Manoushe"
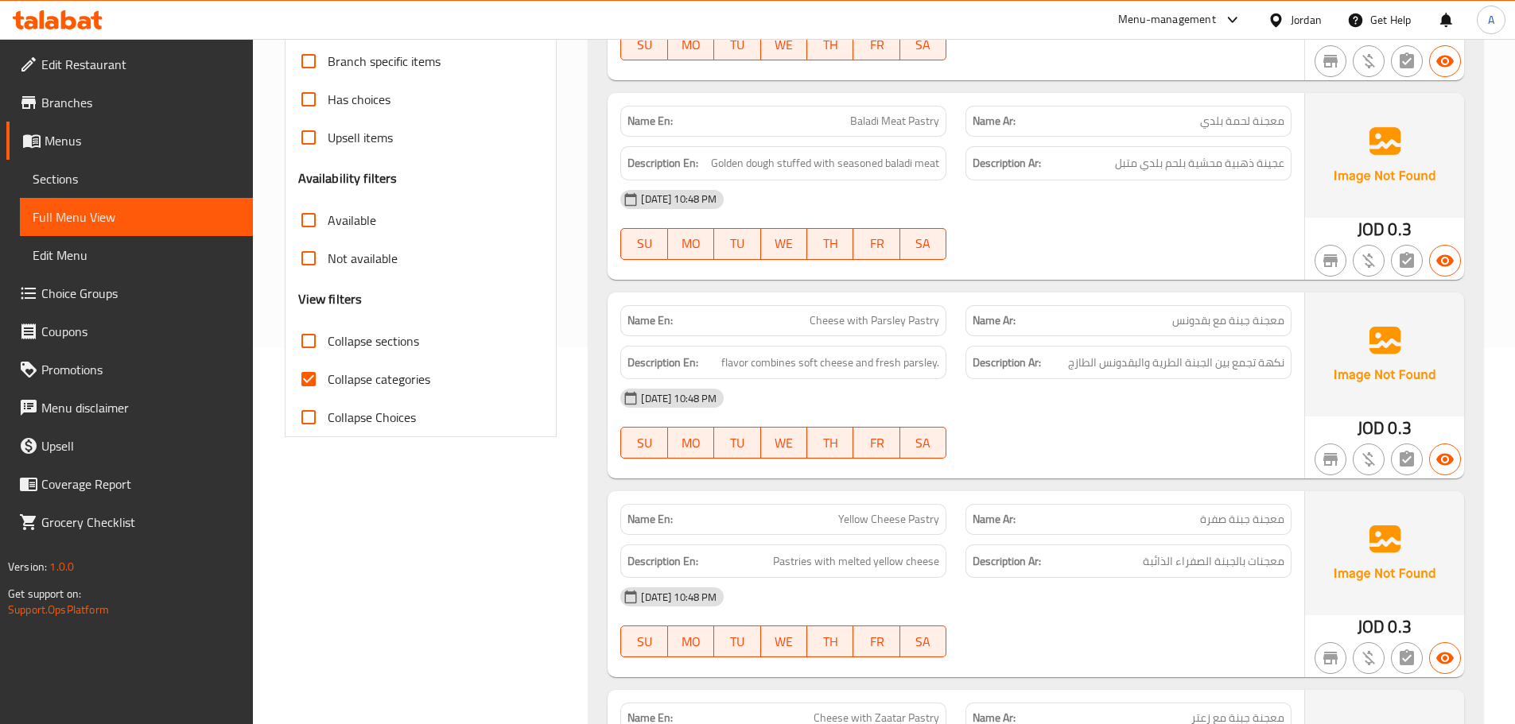
click at [458, 338] on div "Collapse sections" at bounding box center [421, 341] width 246 height 38
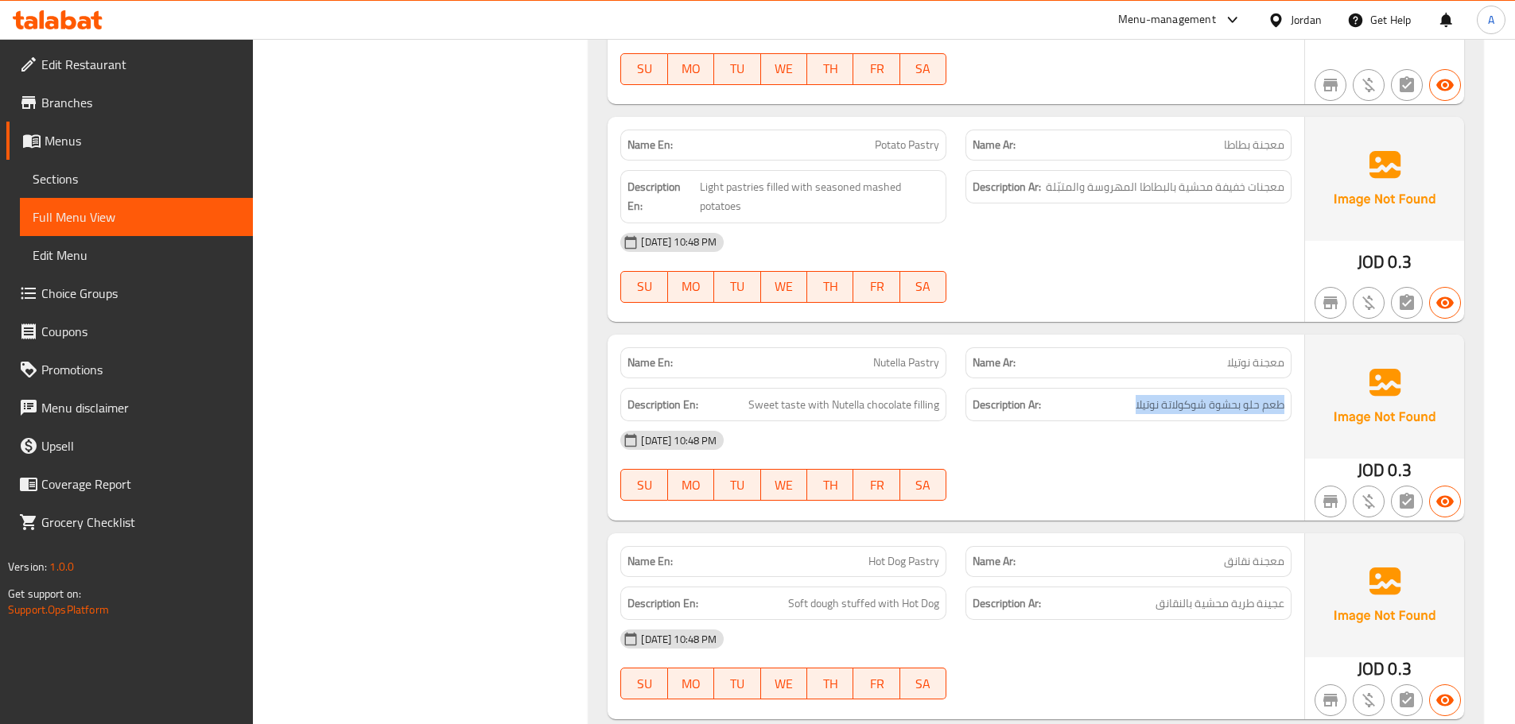
drag, startPoint x: 1282, startPoint y: 406, endPoint x: 1131, endPoint y: 406, distance: 150.3
click at [1131, 406] on h6 "Description Ar: طعم حلو بحشوة شوكولاتة نوتيلا" at bounding box center [1128, 405] width 312 height 20
copy span "طعم حلو بحشوة شوكولاتة نوتيلا"
drag, startPoint x: 803, startPoint y: 408, endPoint x: 948, endPoint y: 407, distance: 145.5
click at [948, 407] on div "Description En: Sweet taste with Nutella chocolate filling" at bounding box center [783, 404] width 345 height 53
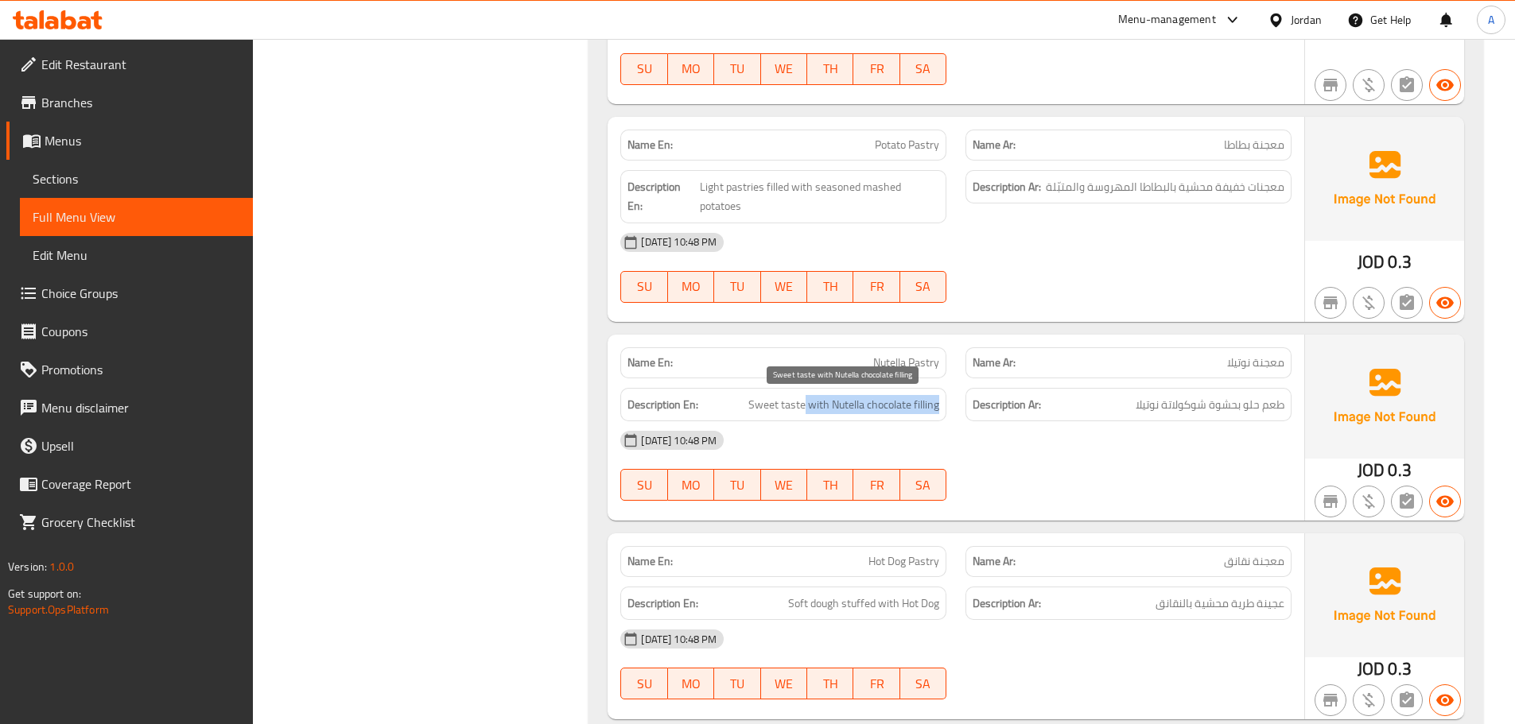
click at [832, 405] on span "Sweet taste with Nutella chocolate filling" at bounding box center [843, 405] width 191 height 20
drag, startPoint x: 805, startPoint y: 409, endPoint x: 815, endPoint y: 405, distance: 11.1
click at [785, 405] on span "Sweet taste with Nutella chocolate filling" at bounding box center [843, 405] width 191 height 20
click at [933, 405] on span "Sweet taste with Nutella chocolate filling" at bounding box center [843, 405] width 191 height 20
click at [874, 405] on span "Sweet taste with Nutella chocolate filling" at bounding box center [843, 405] width 191 height 20
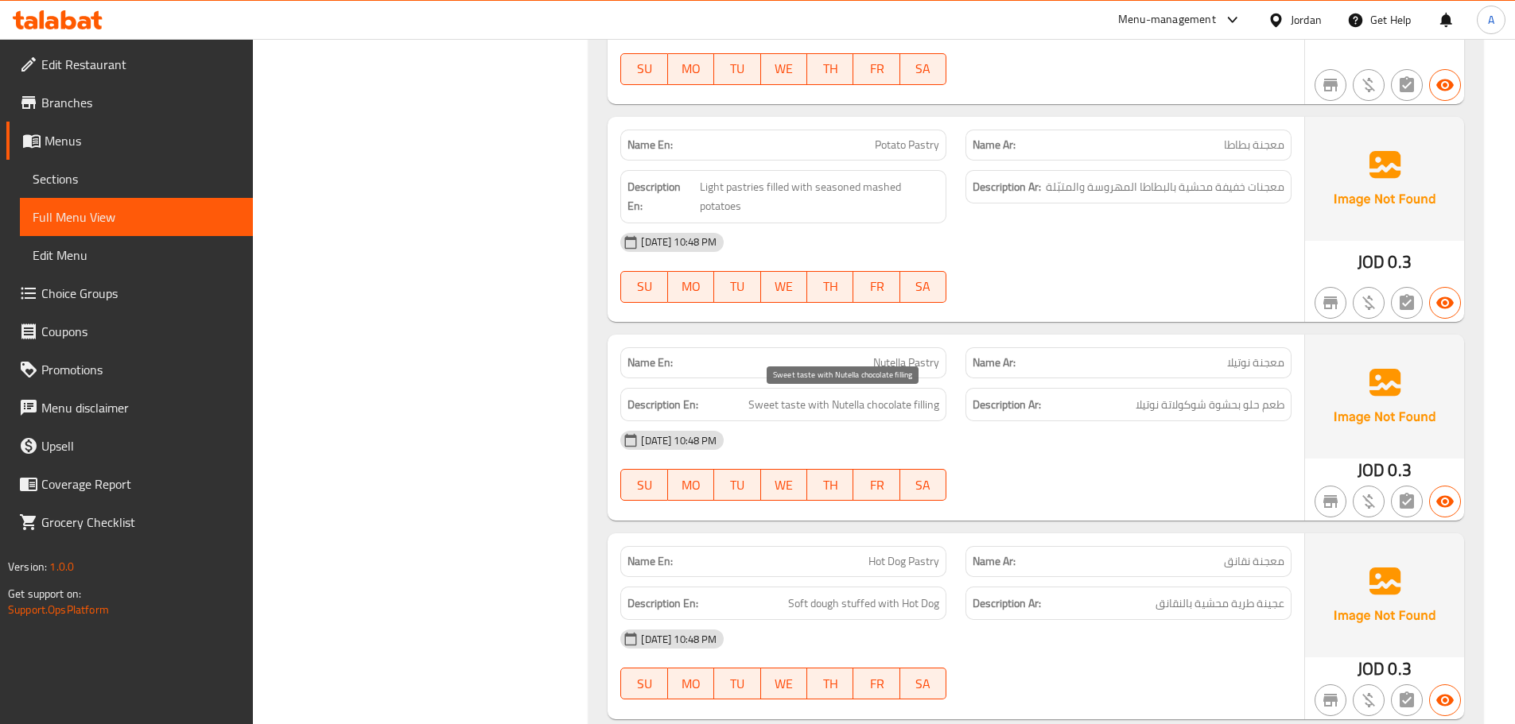
click at [848, 405] on span "Sweet taste with Nutella chocolate filling" at bounding box center [843, 405] width 191 height 20
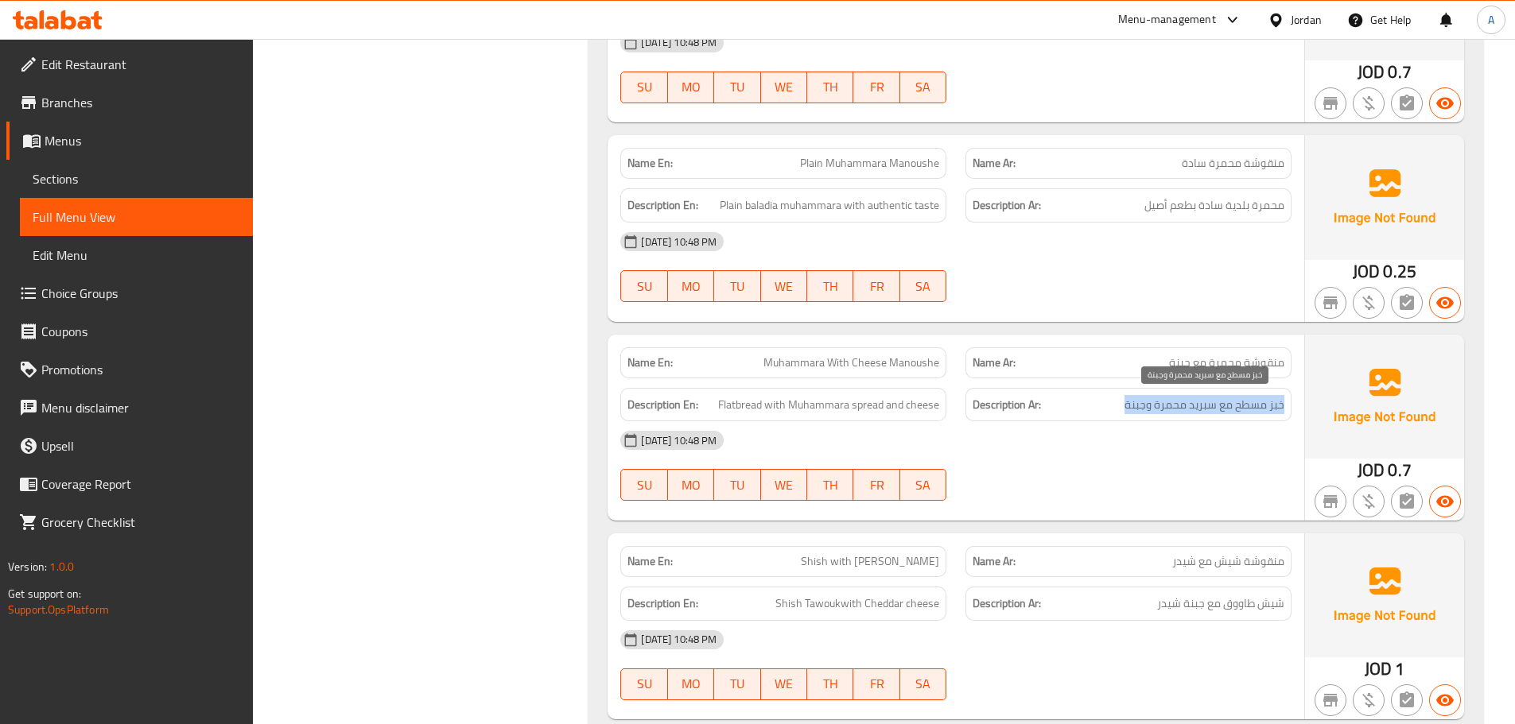
drag, startPoint x: 1284, startPoint y: 401, endPoint x: 1125, endPoint y: 409, distance: 159.2
click at [1125, 409] on div "Description Ar: خبز مسطح مع سبريد محمرة وجبنة" at bounding box center [1128, 405] width 326 height 34
drag, startPoint x: 763, startPoint y: 405, endPoint x: 964, endPoint y: 407, distance: 200.4
click at [964, 407] on div "Description En: Flatbread with Muhammara spread and cheese Description Ar: خبز …" at bounding box center [956, 404] width 690 height 53
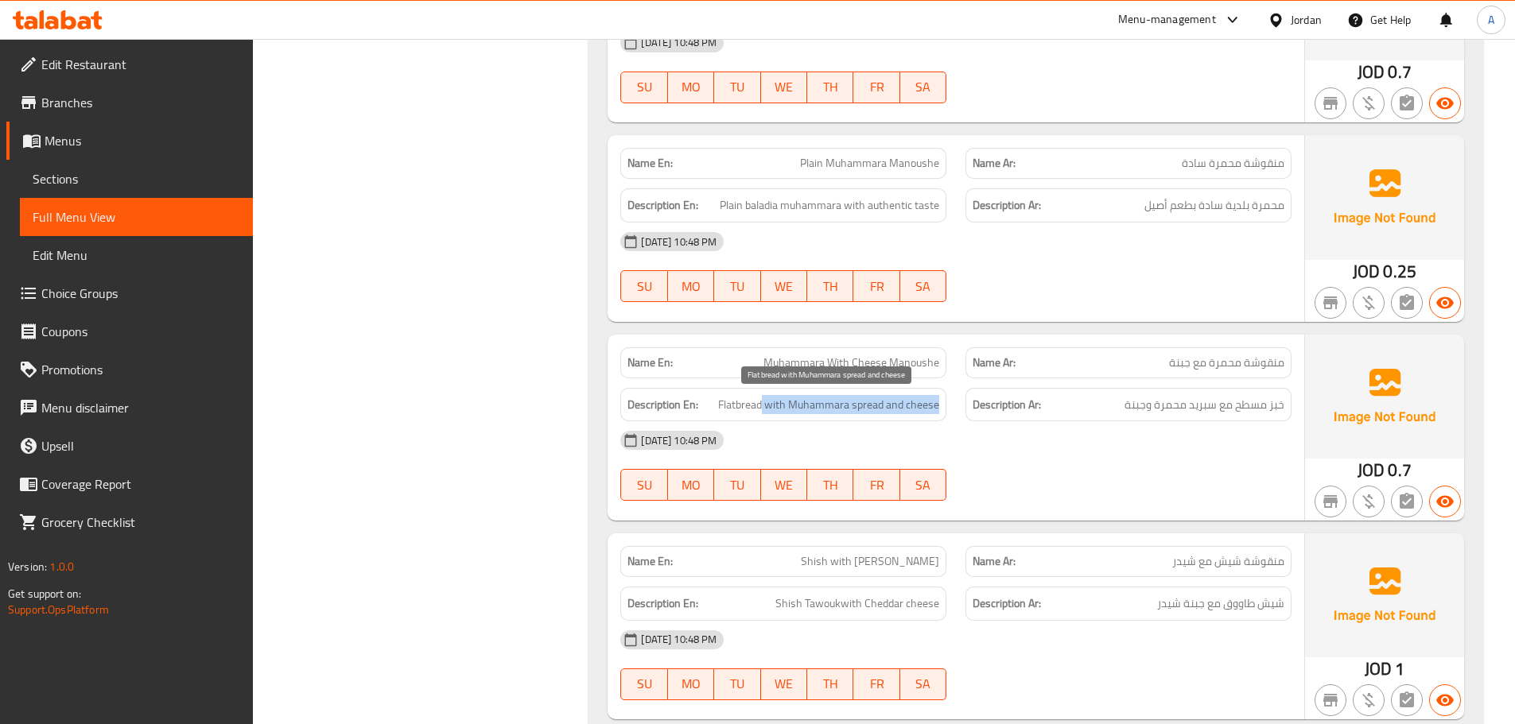
click at [772, 404] on span "Flatbread with Muhammara spread and cheese" at bounding box center [828, 405] width 221 height 20
drag, startPoint x: 758, startPoint y: 403, endPoint x: 705, endPoint y: 402, distance: 52.5
click at [705, 402] on h6 "Description En: Flatbread with Muhammara spread and cheese" at bounding box center [783, 405] width 312 height 20
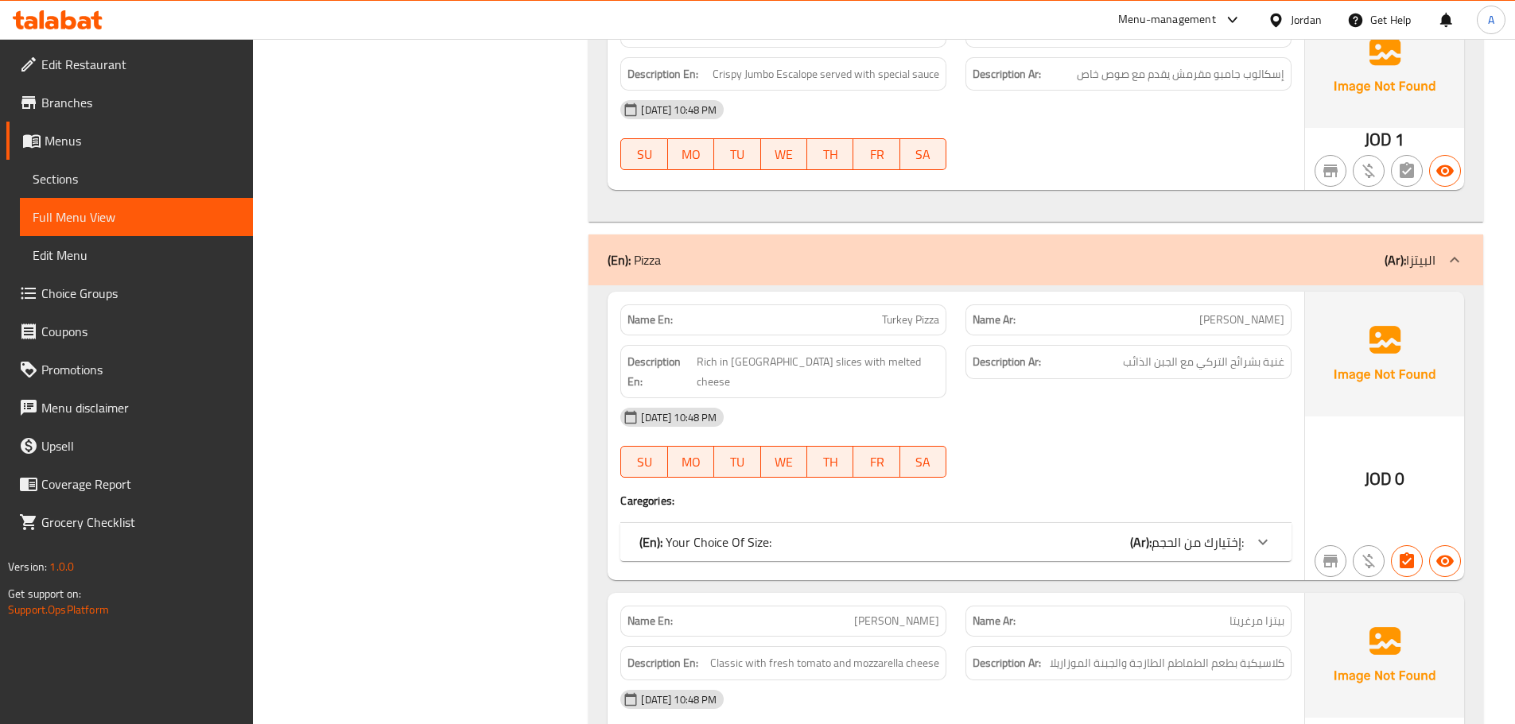
scroll to position [8621, 0]
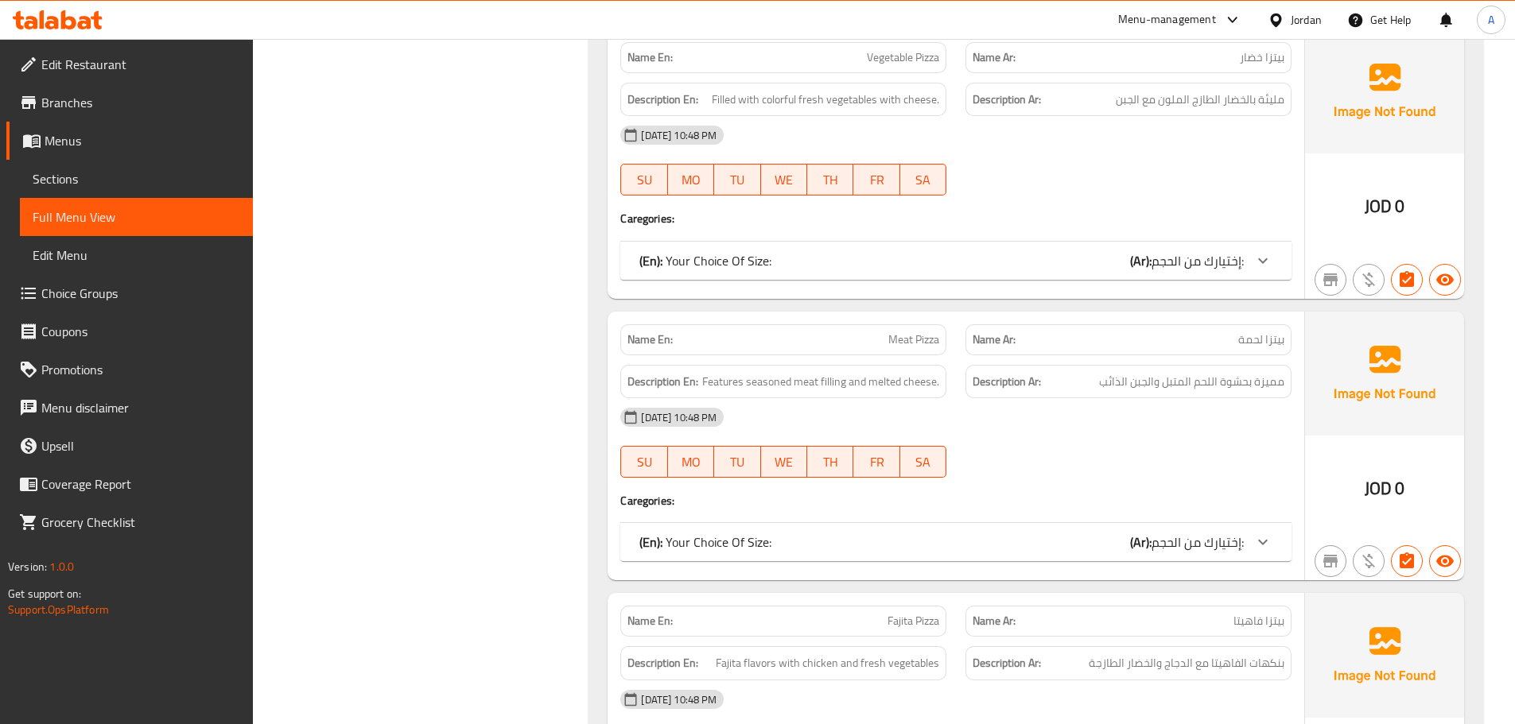
scroll to position [8903, 0]
click at [1296, 186] on div at bounding box center [1128, 195] width 345 height 19
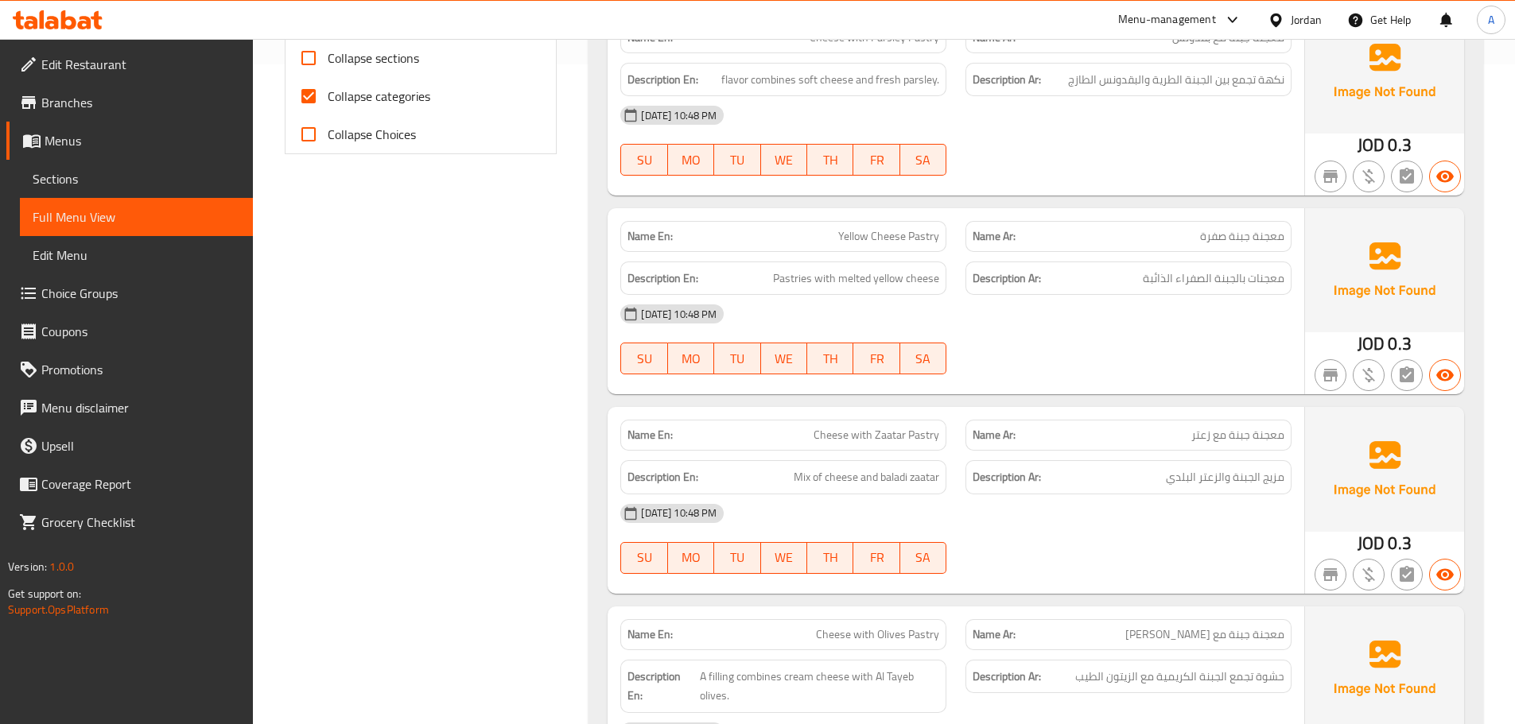
scroll to position [527, 0]
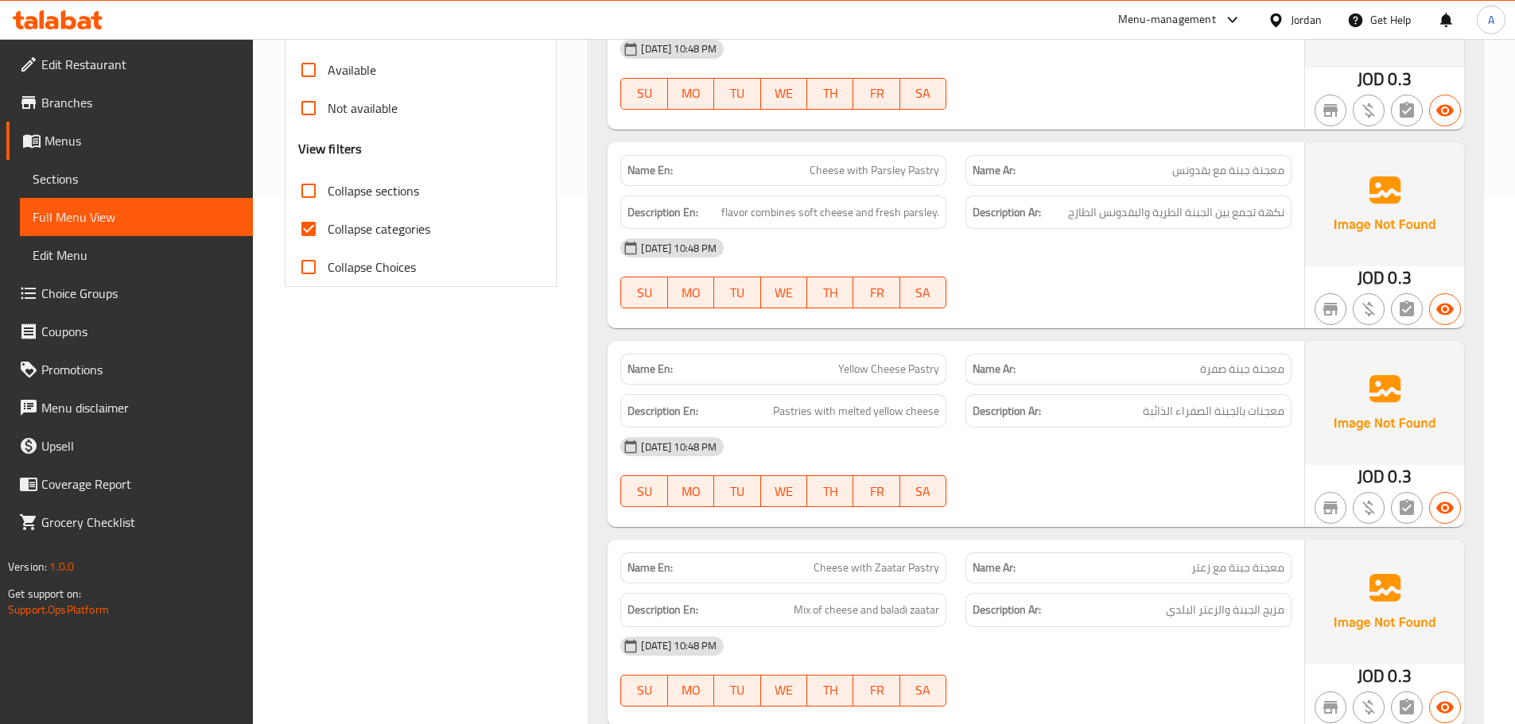
click at [308, 188] on input "Collapse sections" at bounding box center [308, 191] width 38 height 38
checkbox input "true"
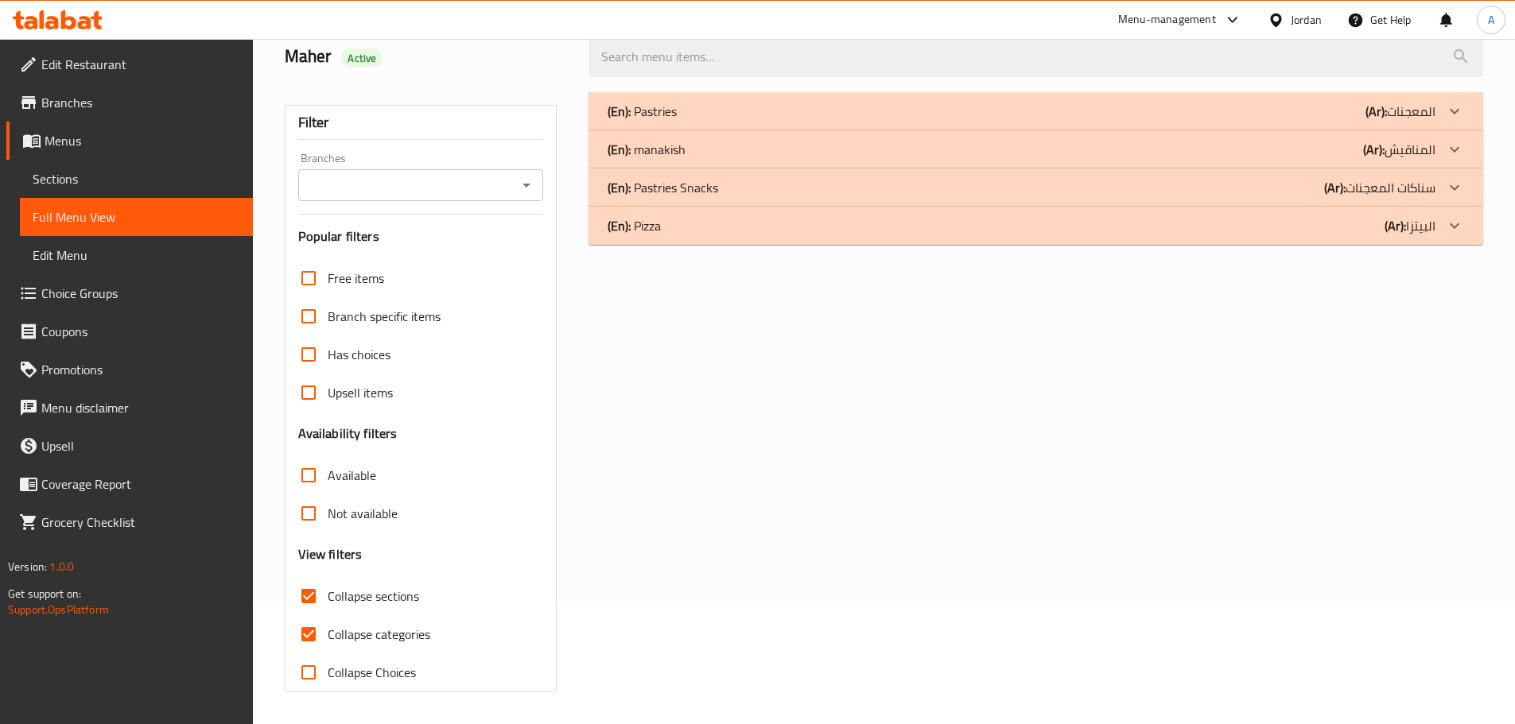
scroll to position [122, 0]
click at [689, 216] on div "(En): Pizza (Ar): البيتزا" at bounding box center [1021, 225] width 828 height 19
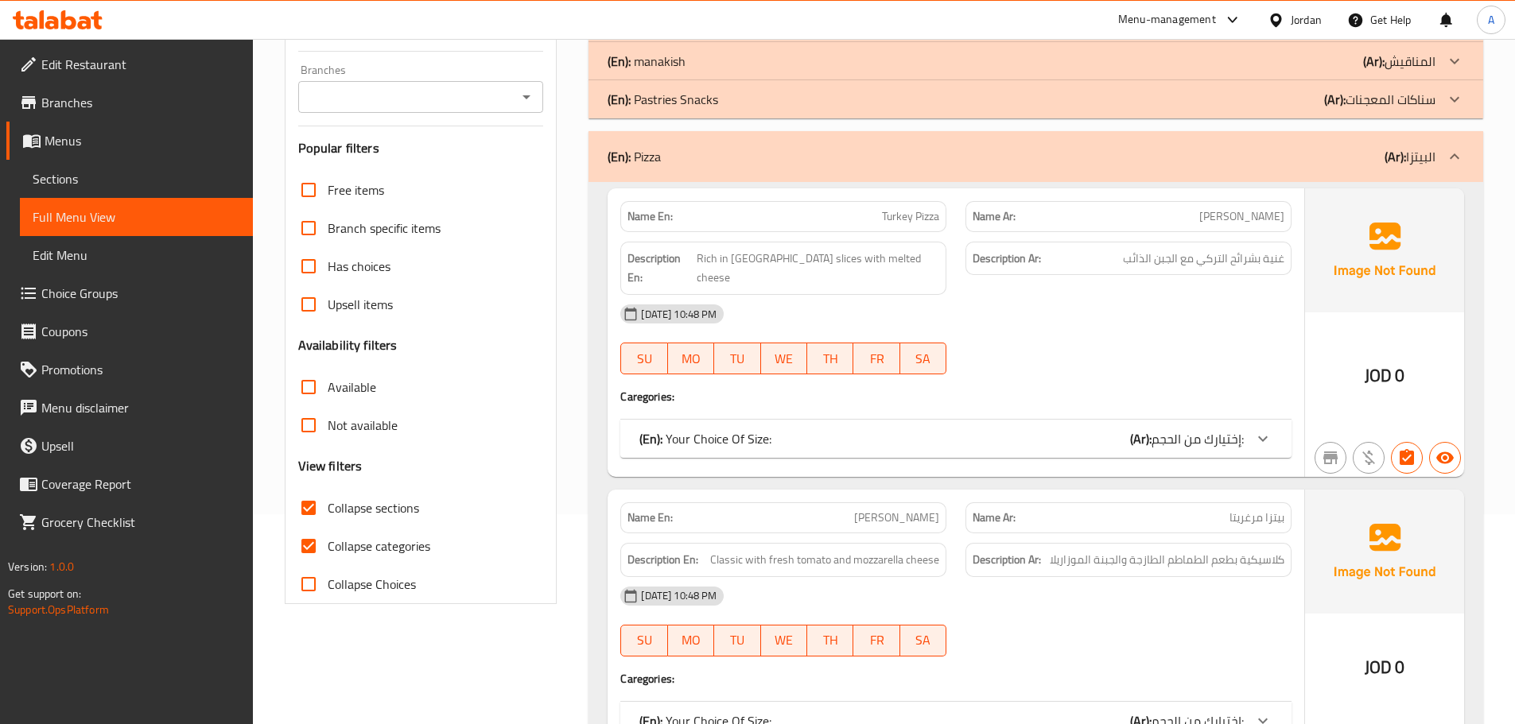
scroll to position [239, 0]
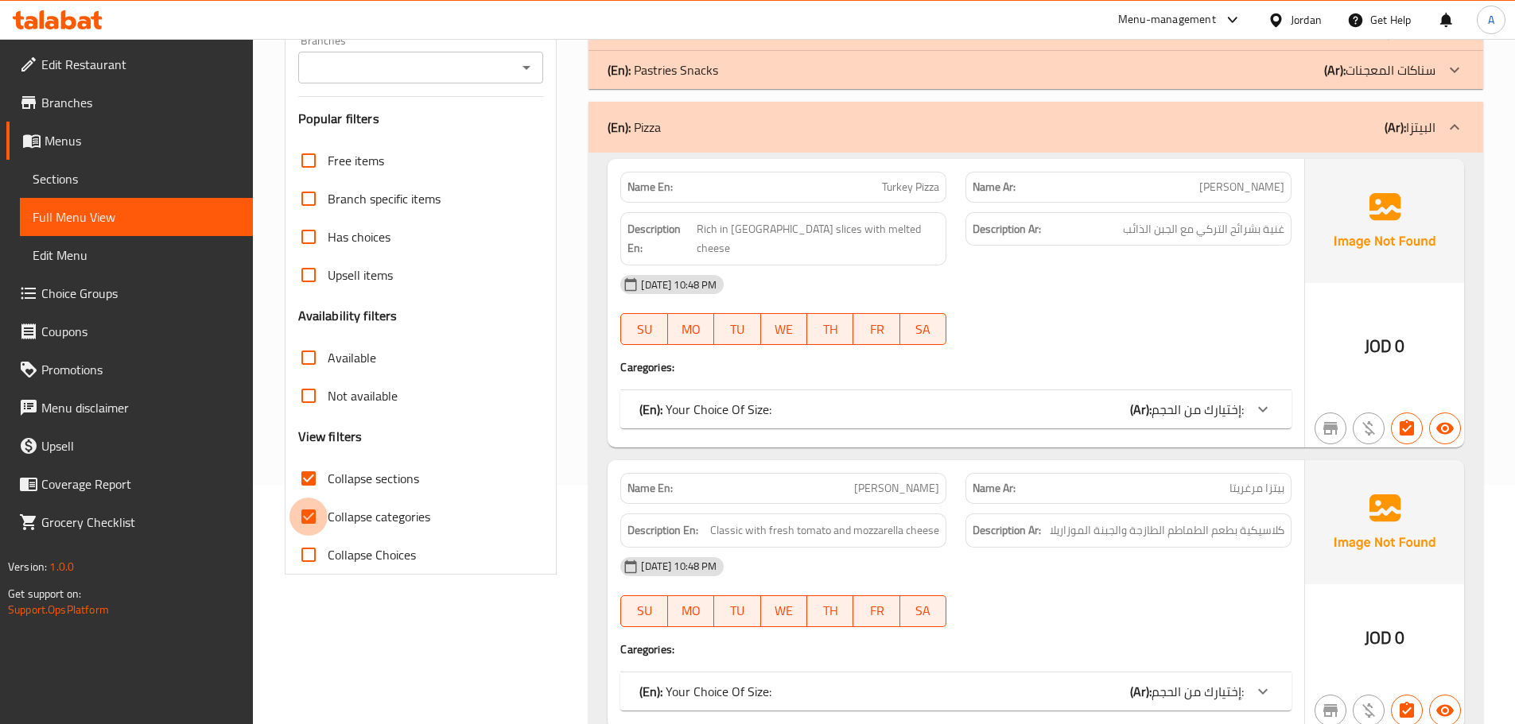
drag, startPoint x: 315, startPoint y: 525, endPoint x: 328, endPoint y: 514, distance: 17.0
click at [316, 523] on input "Collapse categories" at bounding box center [308, 517] width 38 height 38
checkbox input "false"
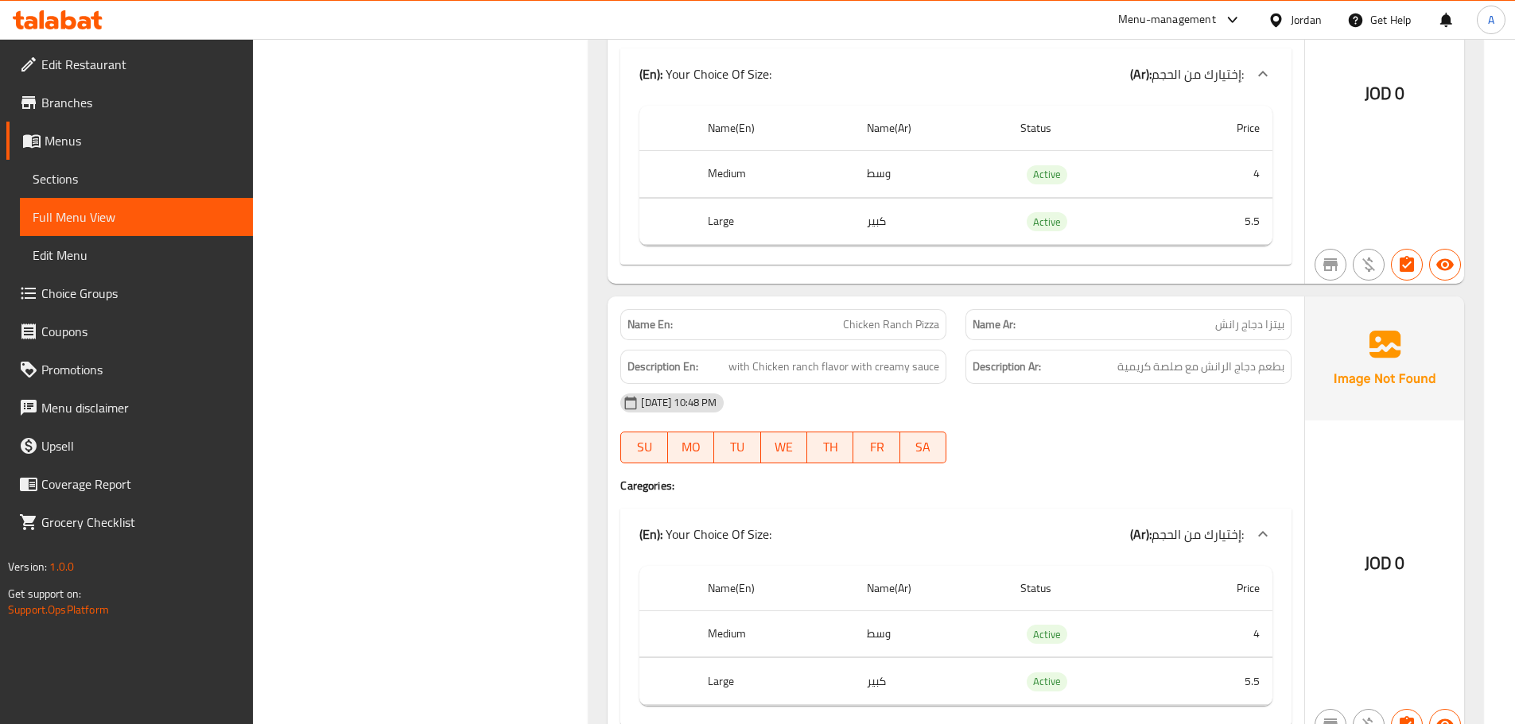
scroll to position [5784, 0]
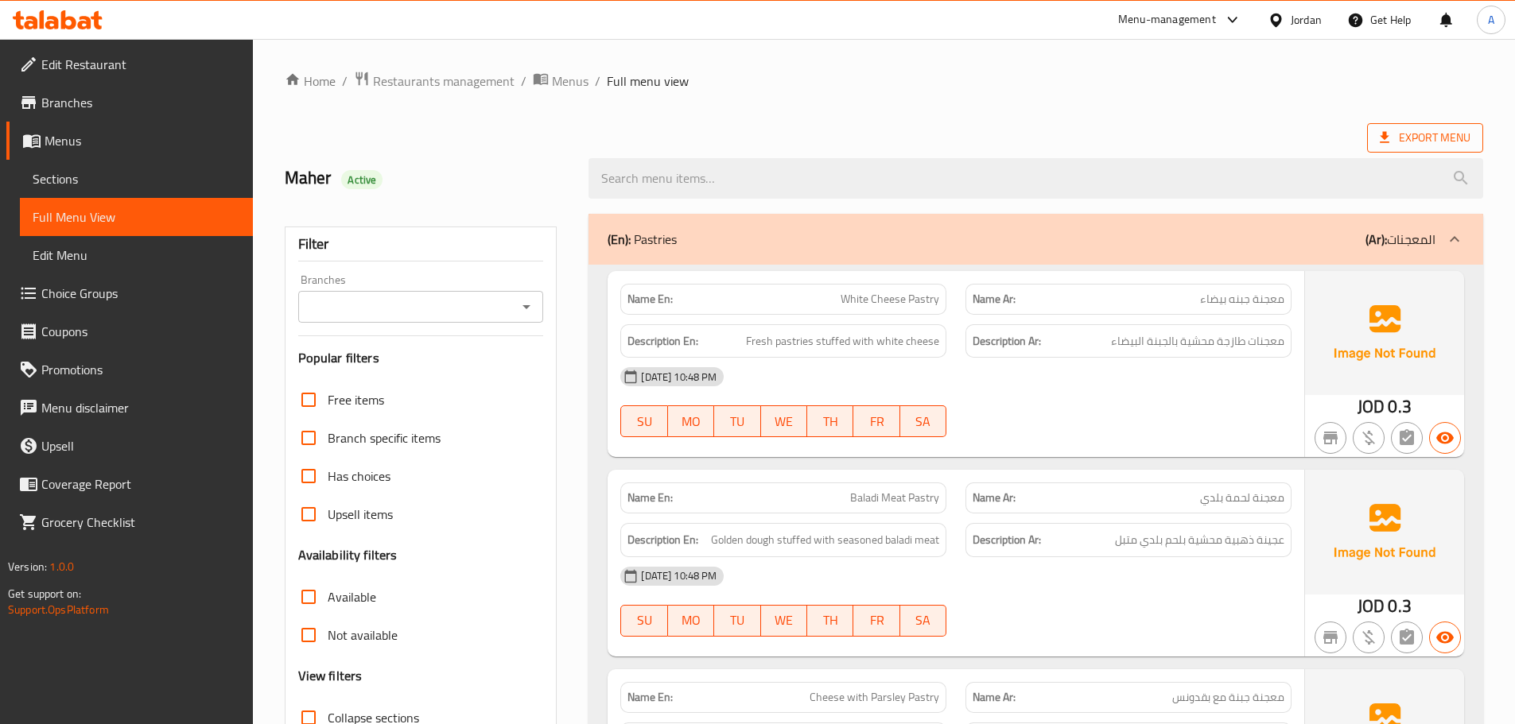
click at [1440, 142] on span "Export Menu" at bounding box center [1424, 138] width 91 height 20
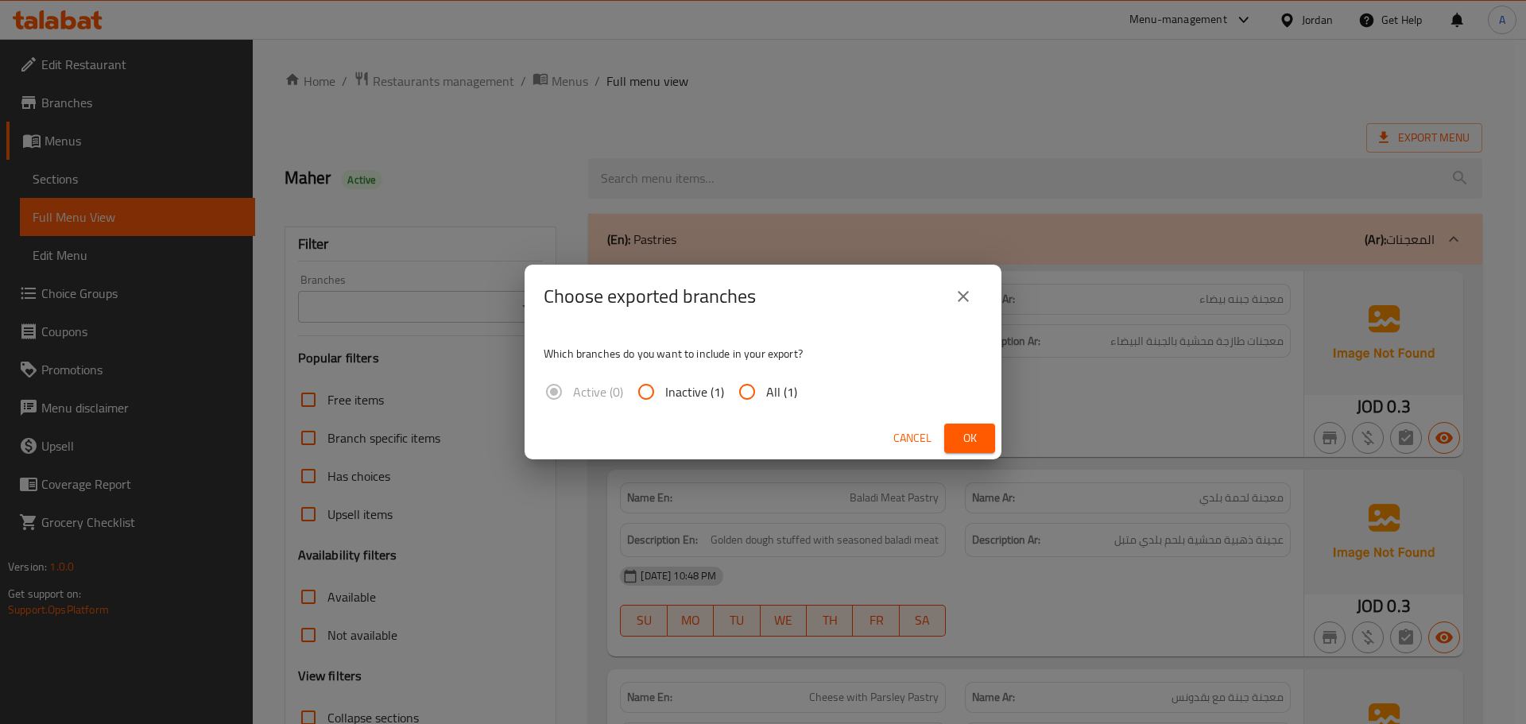
click at [769, 384] on span "All (1)" at bounding box center [781, 391] width 31 height 19
click at [766, 384] on input "All (1)" at bounding box center [747, 392] width 38 height 38
radio input "true"
click at [980, 441] on span "Ok" at bounding box center [969, 439] width 25 height 20
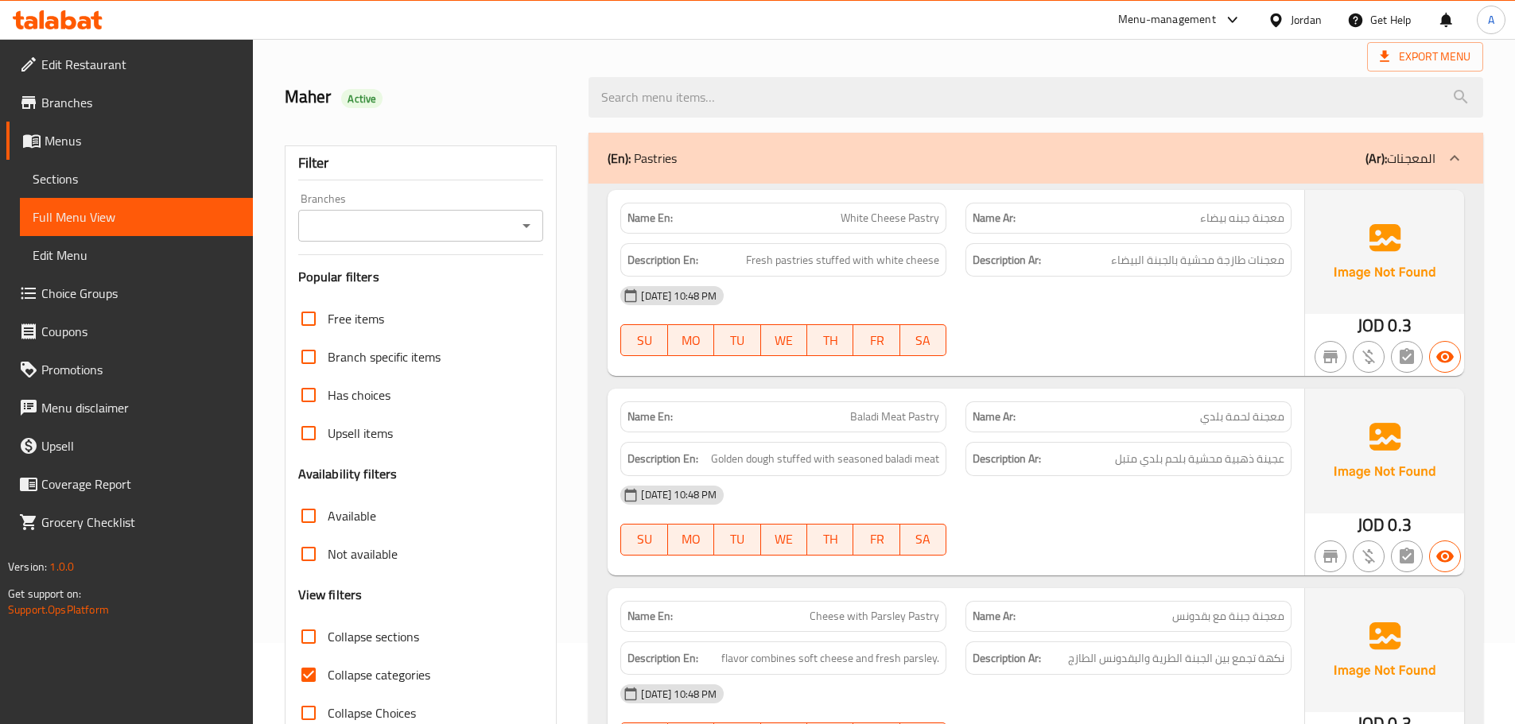
scroll to position [159, 0]
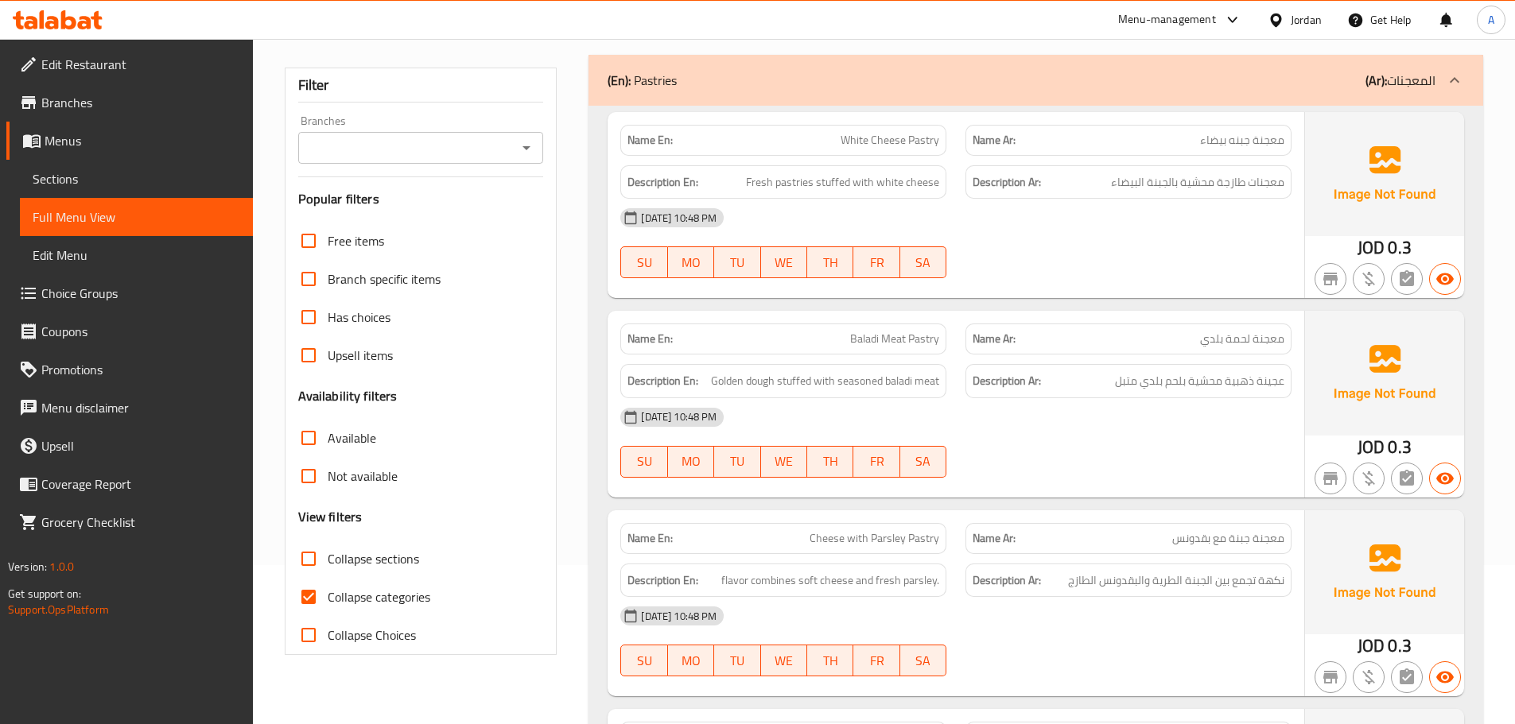
click at [308, 586] on input "Collapse categories" at bounding box center [308, 597] width 38 height 38
checkbox input "false"
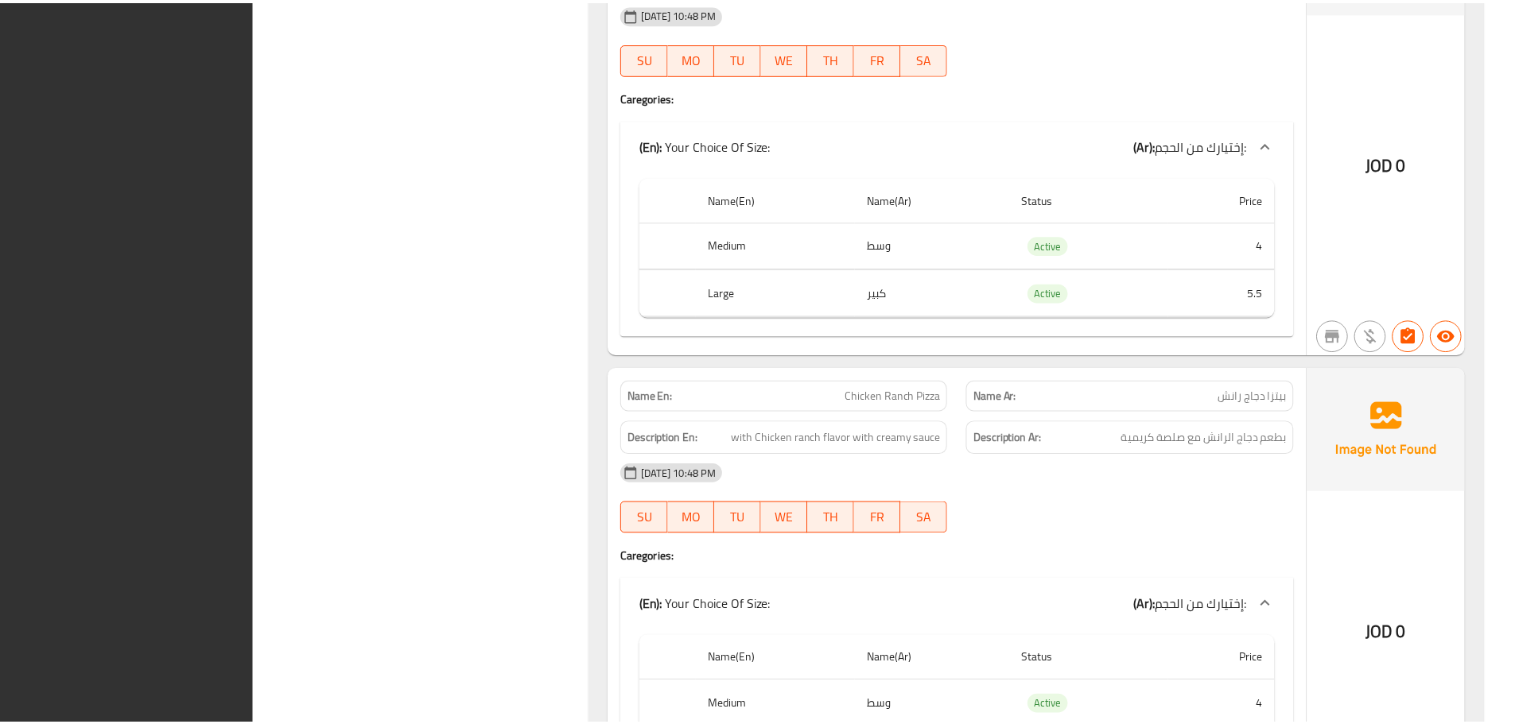
scroll to position [11969, 0]
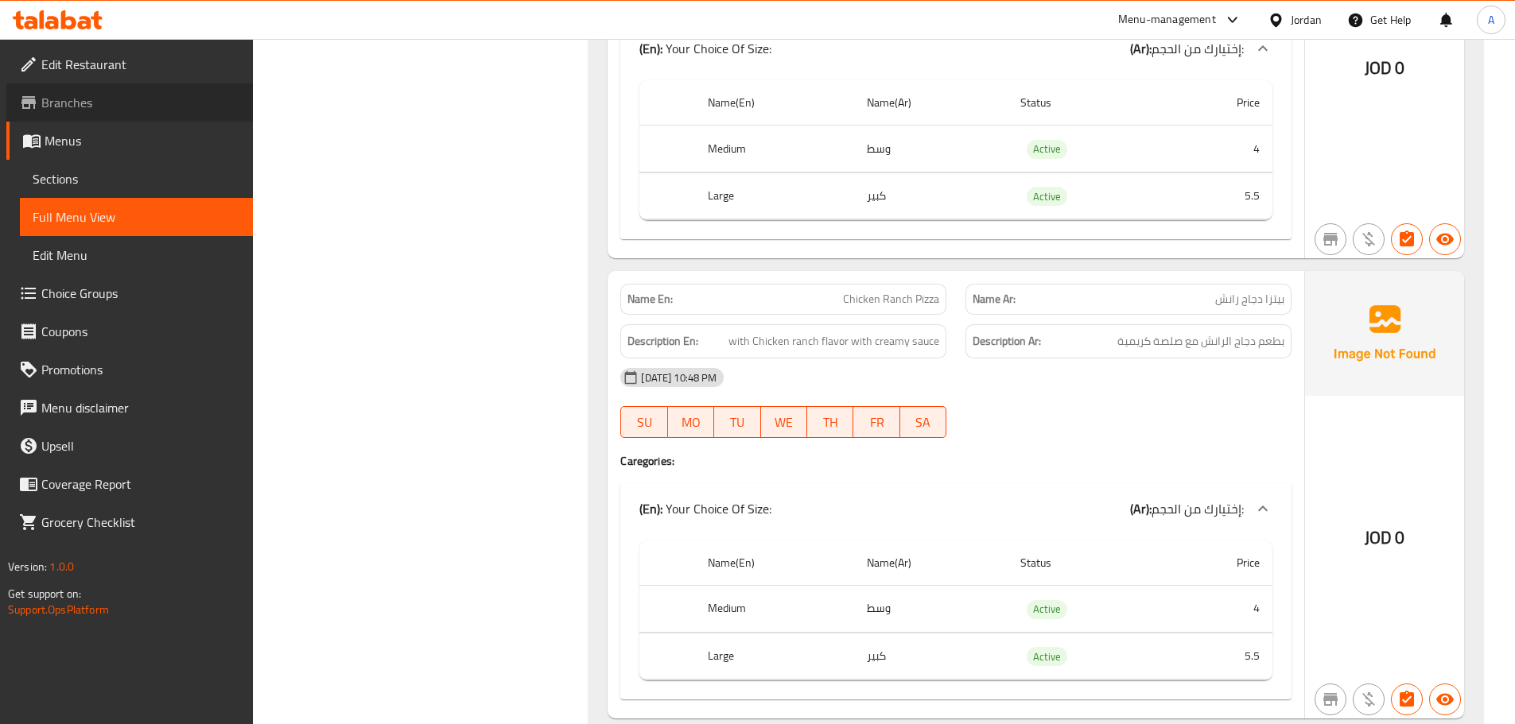
click at [101, 111] on span "Branches" at bounding box center [140, 102] width 199 height 19
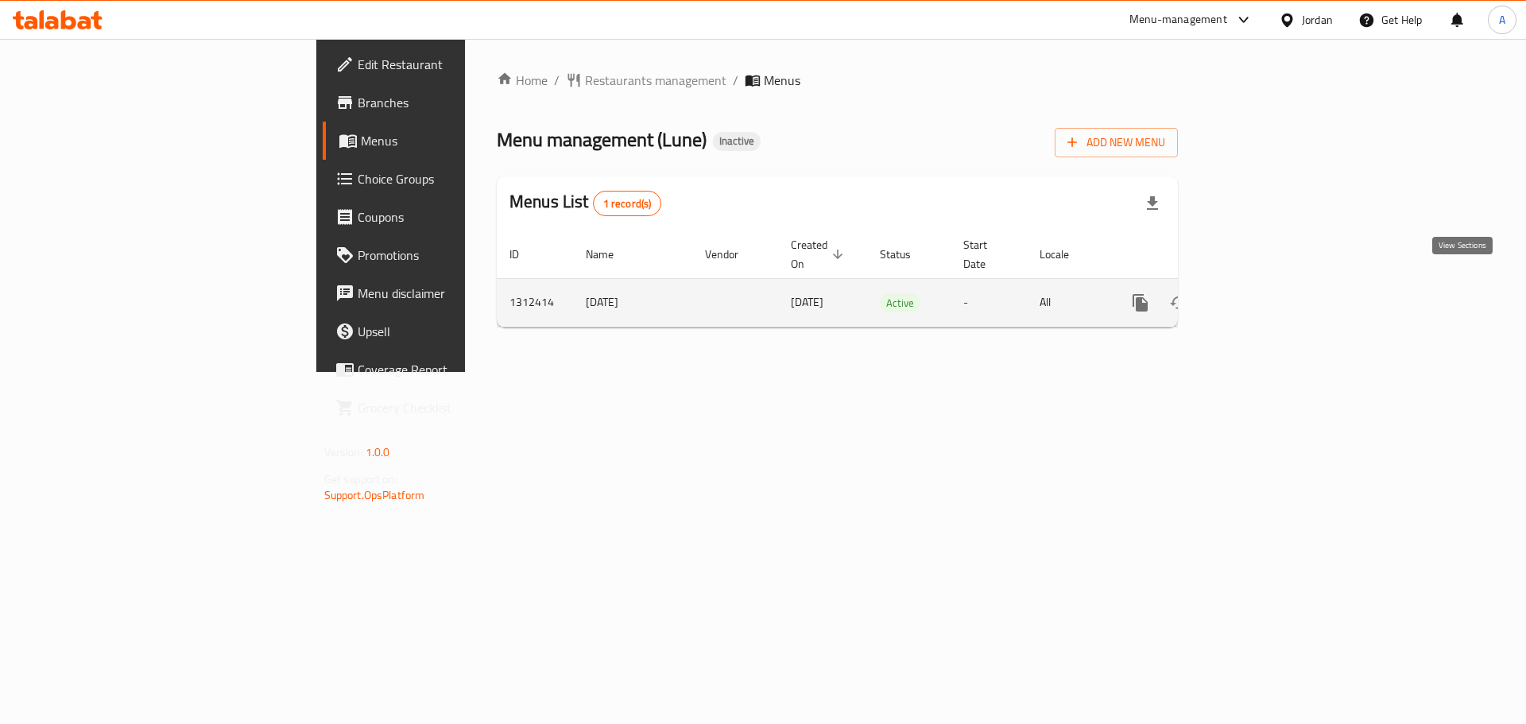
click at [1274, 286] on link "enhanced table" at bounding box center [1255, 303] width 38 height 38
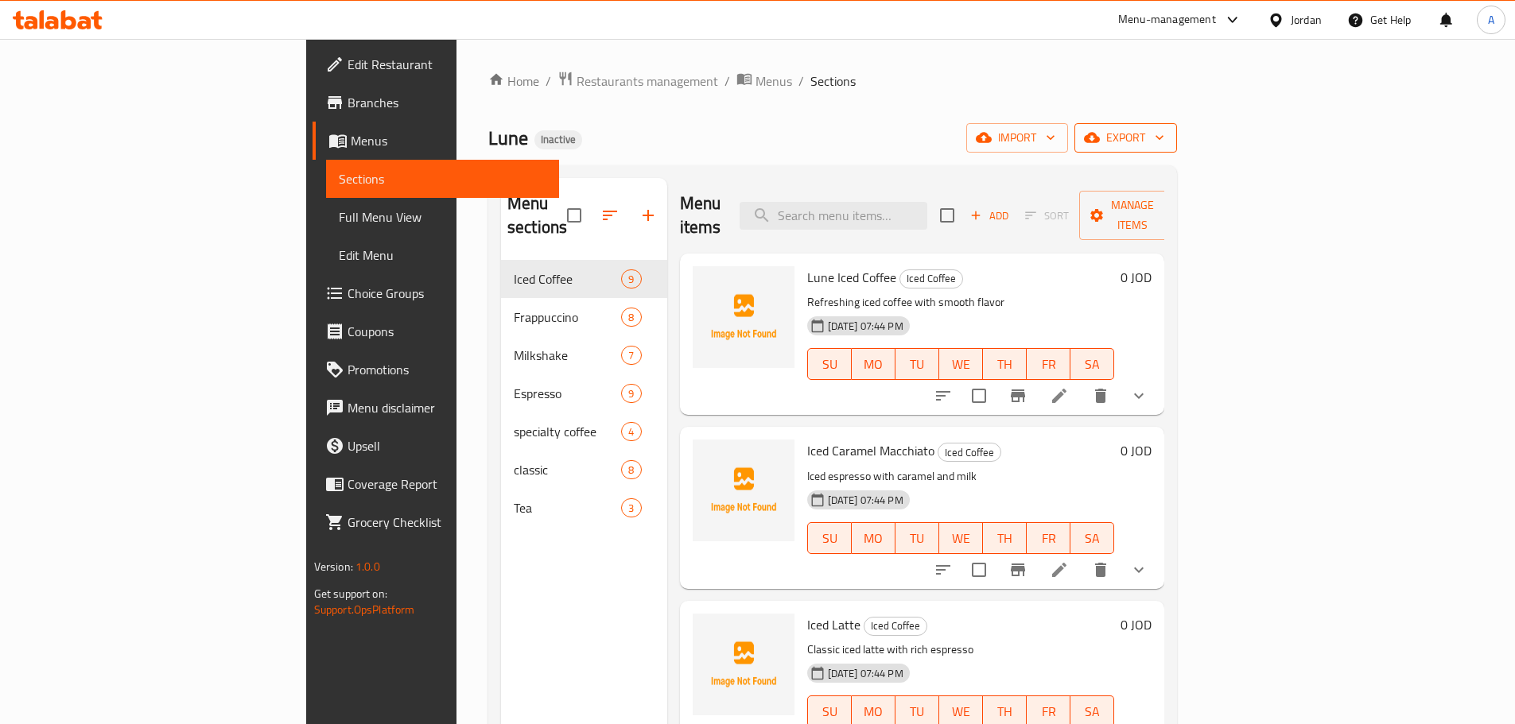
click at [1164, 138] on span "export" at bounding box center [1125, 138] width 77 height 20
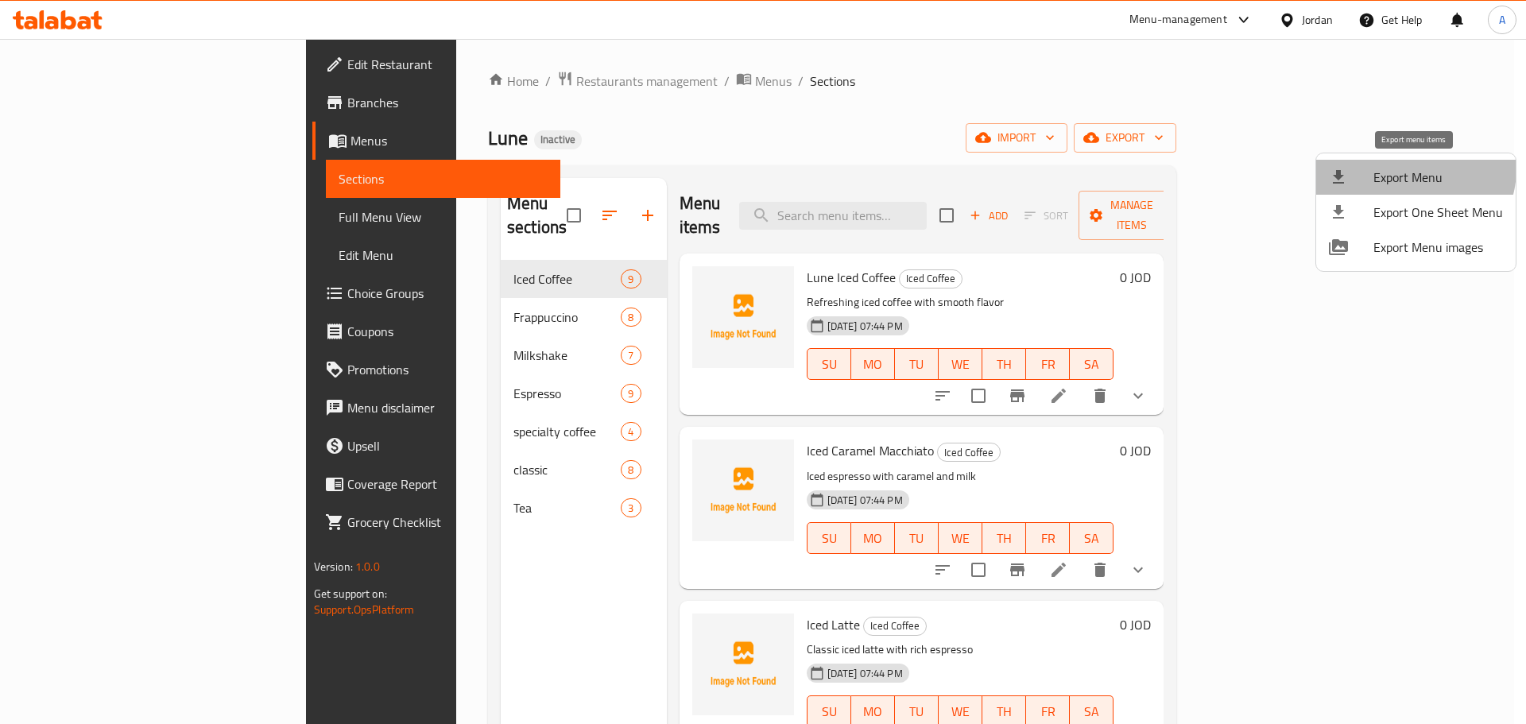
click at [1409, 169] on span "Export Menu" at bounding box center [1439, 177] width 130 height 19
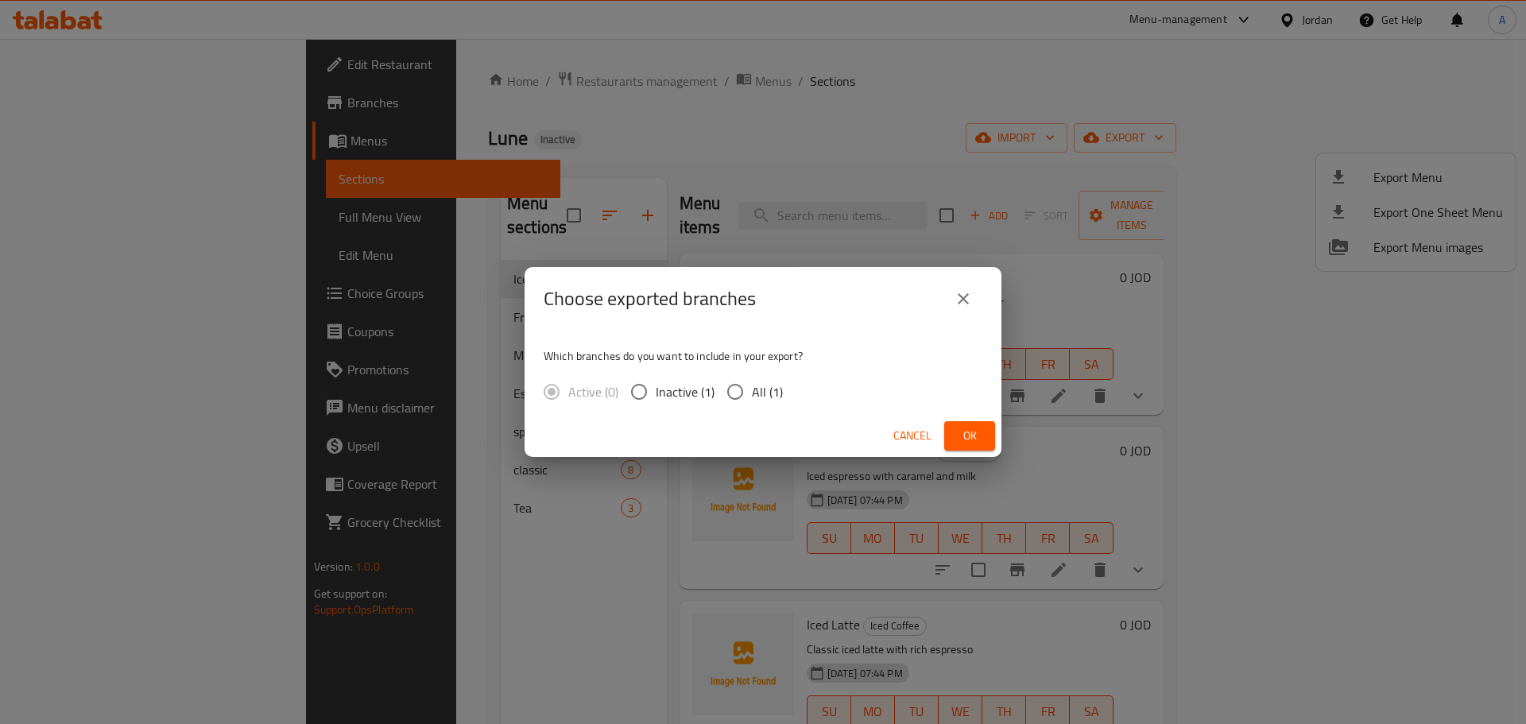
click at [755, 397] on span "All (1)" at bounding box center [767, 391] width 31 height 19
click at [752, 397] on input "All (1)" at bounding box center [735, 391] width 33 height 33
radio input "true"
click at [952, 432] on button "Ok" at bounding box center [970, 435] width 51 height 29
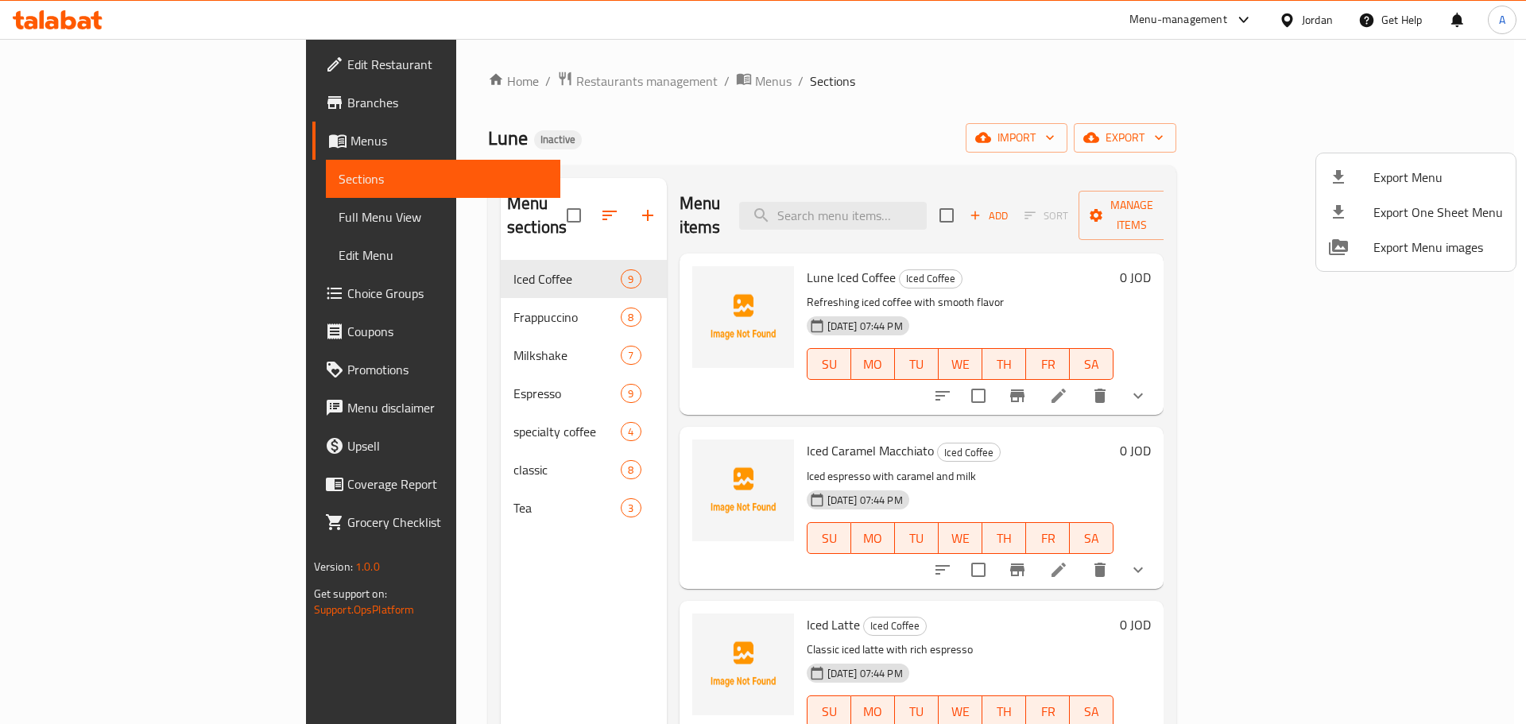
click at [937, 208] on div at bounding box center [763, 362] width 1526 height 724
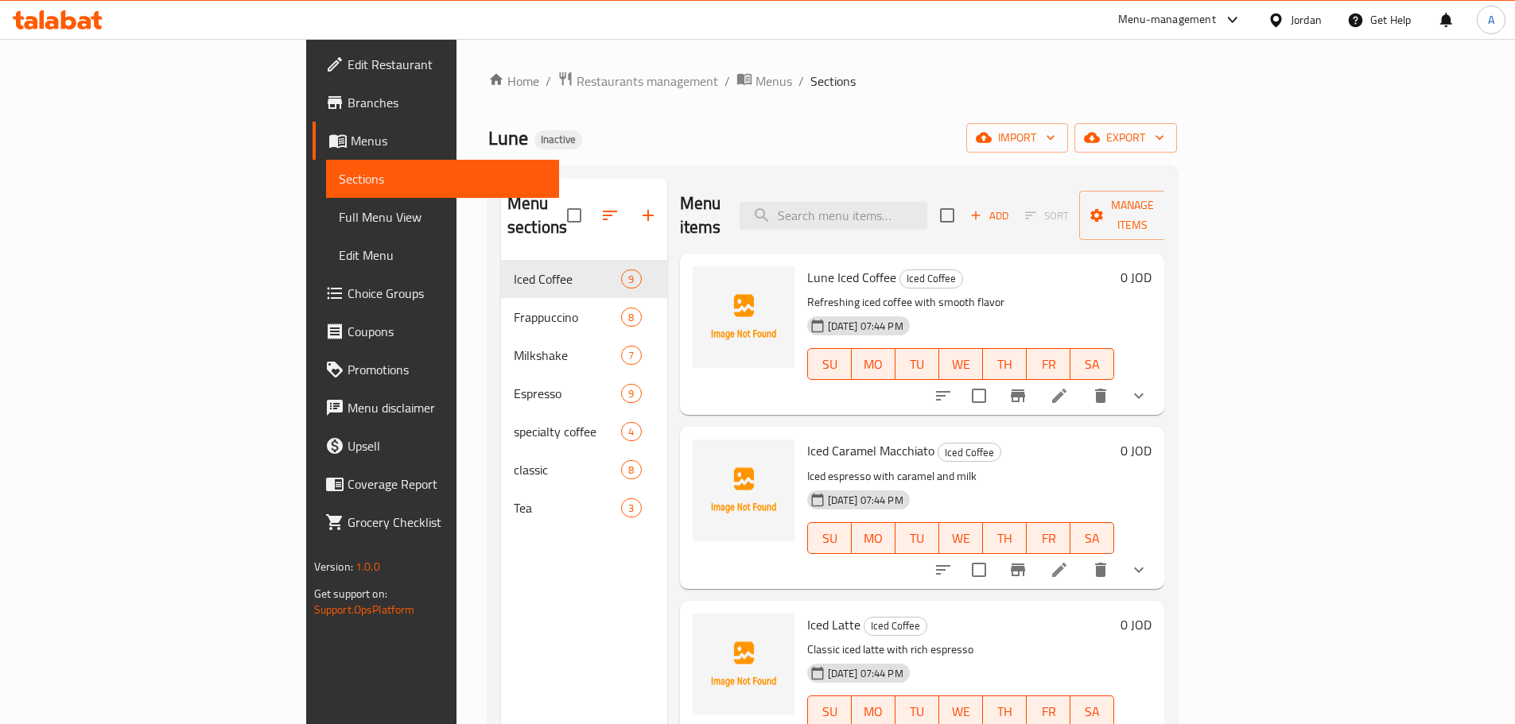
click at [927, 208] on input "search" at bounding box center [833, 216] width 188 height 28
paste input "espresso con panna"
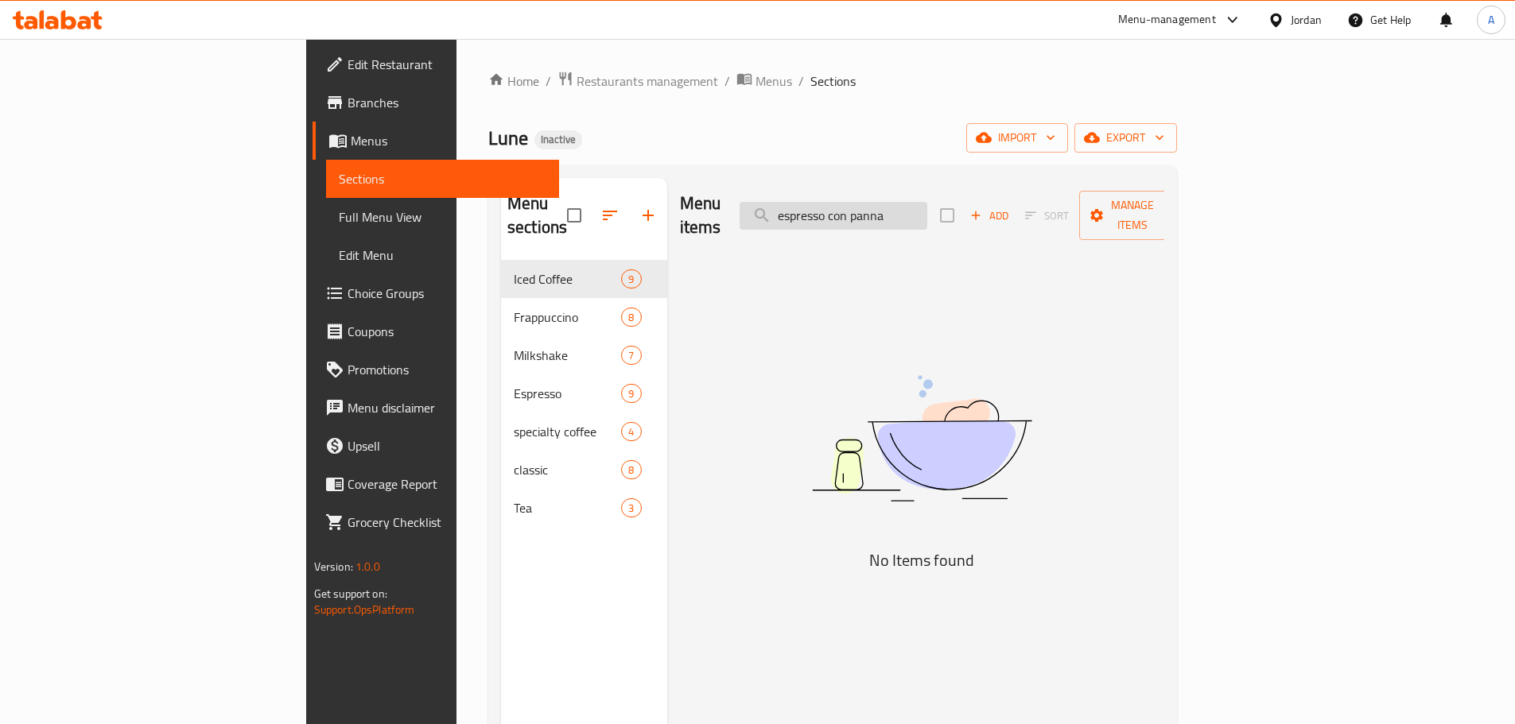
click at [890, 202] on input "espresso con panna" at bounding box center [833, 216] width 188 height 28
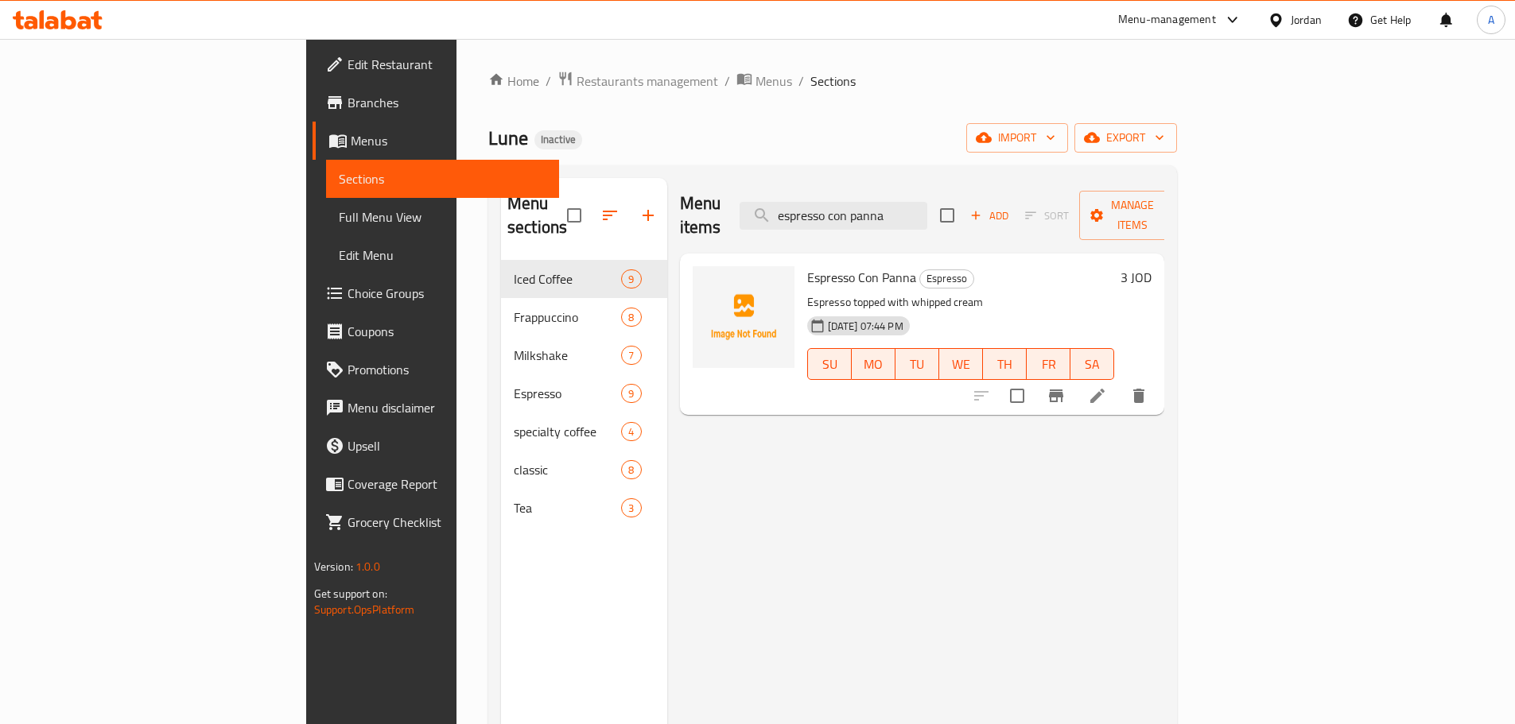
type input "espresso con panna"
click at [339, 211] on span "Full Menu View" at bounding box center [443, 217] width 208 height 19
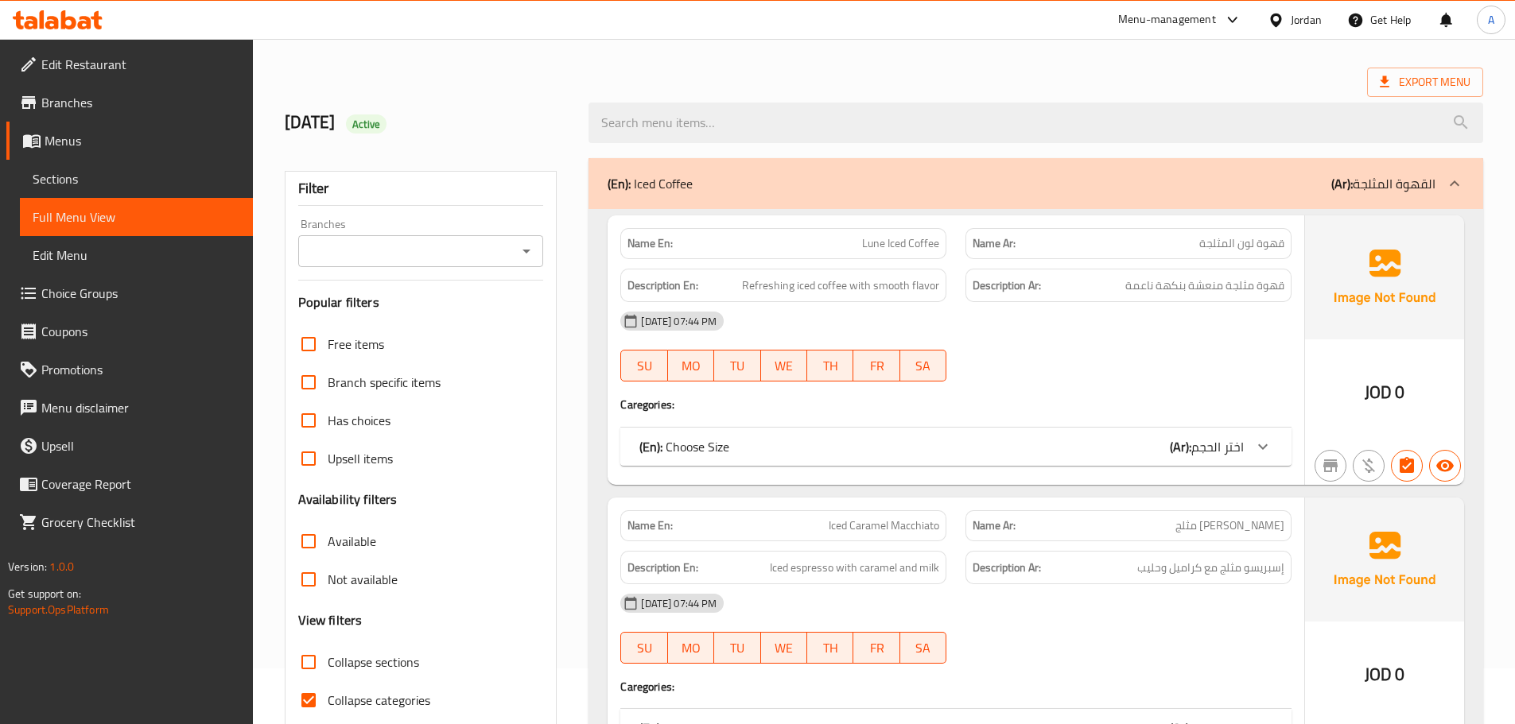
scroll to position [80, 0]
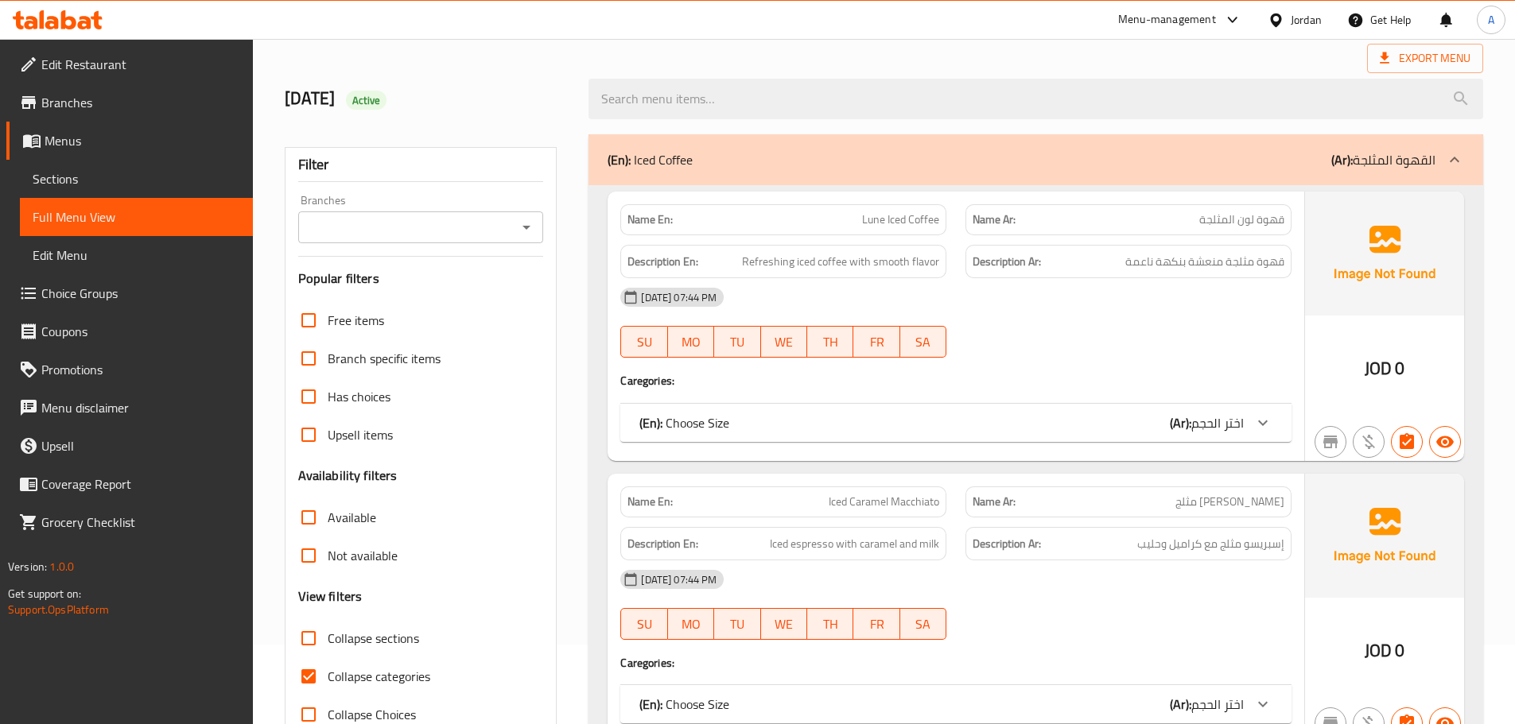
click at [297, 638] on input "Collapse sections" at bounding box center [308, 638] width 38 height 38
checkbox input "true"
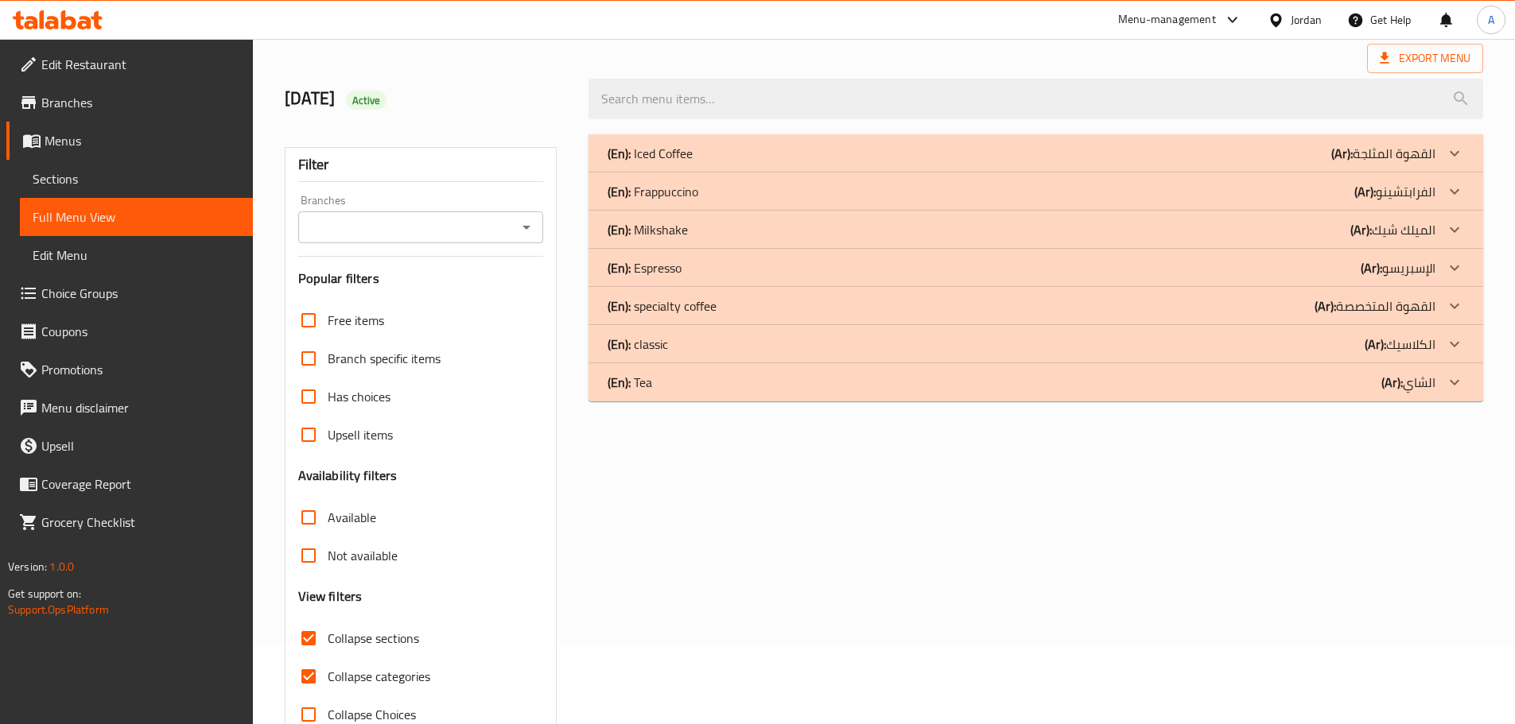
click at [654, 160] on p "(En): Iced Coffee" at bounding box center [649, 153] width 85 height 19
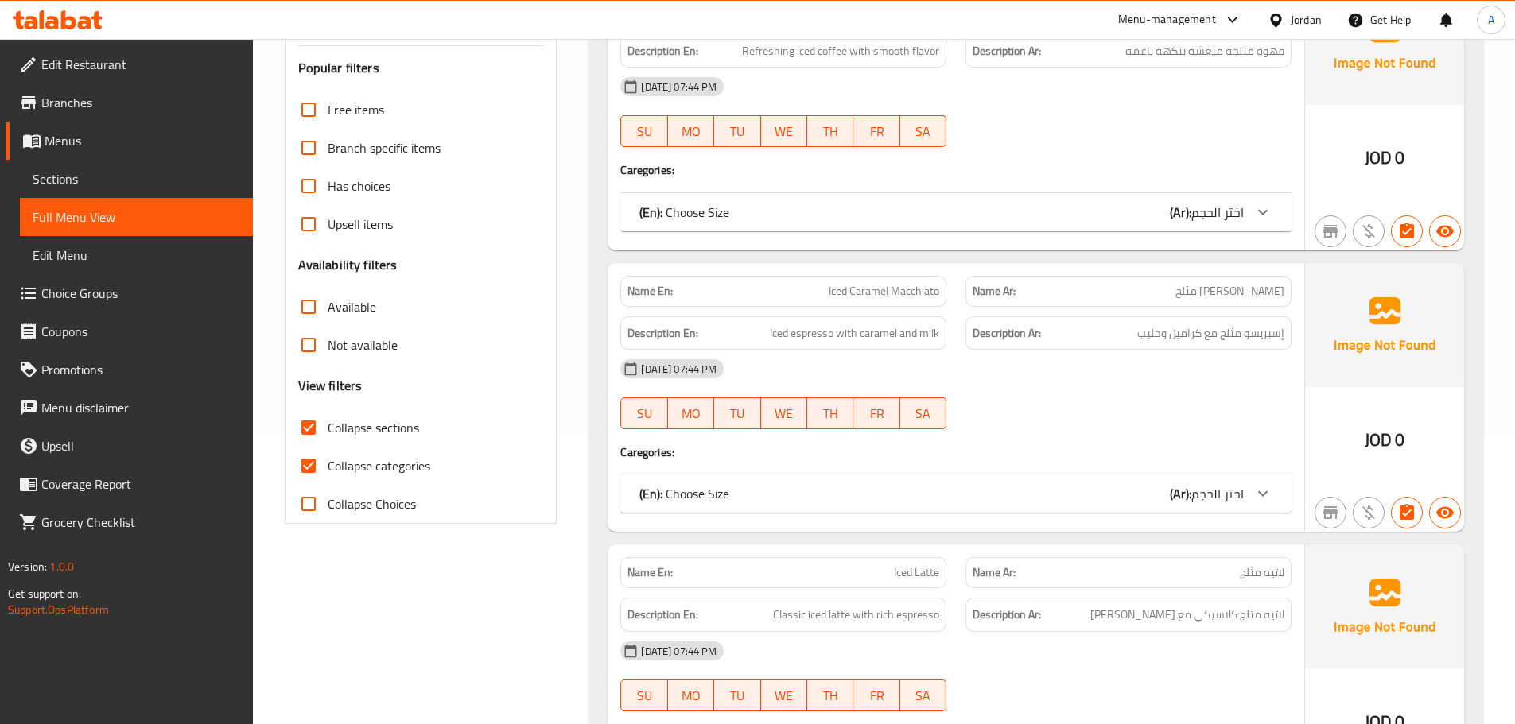
scroll to position [318, 0]
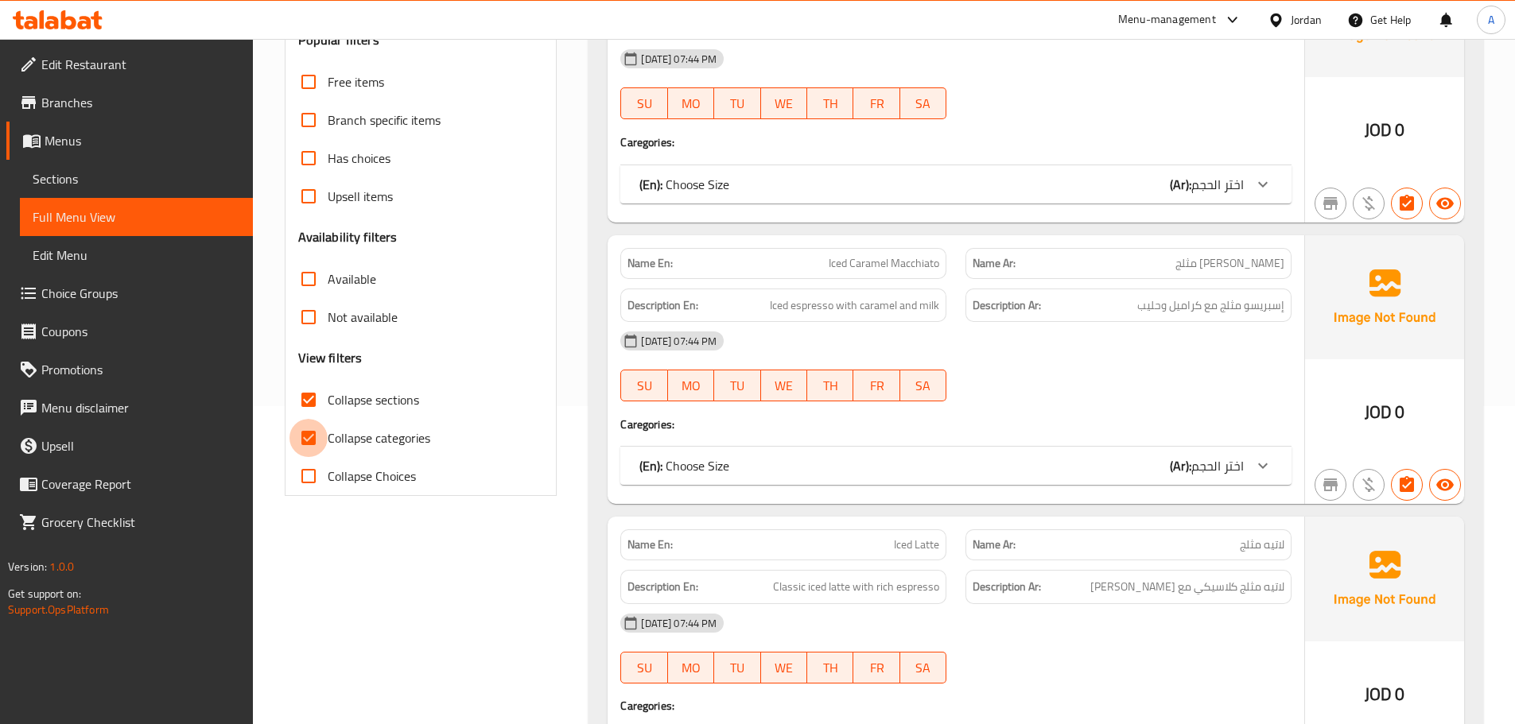
drag, startPoint x: 308, startPoint y: 444, endPoint x: 319, endPoint y: 436, distance: 13.7
click at [307, 443] on input "Collapse categories" at bounding box center [308, 438] width 38 height 38
checkbox input "false"
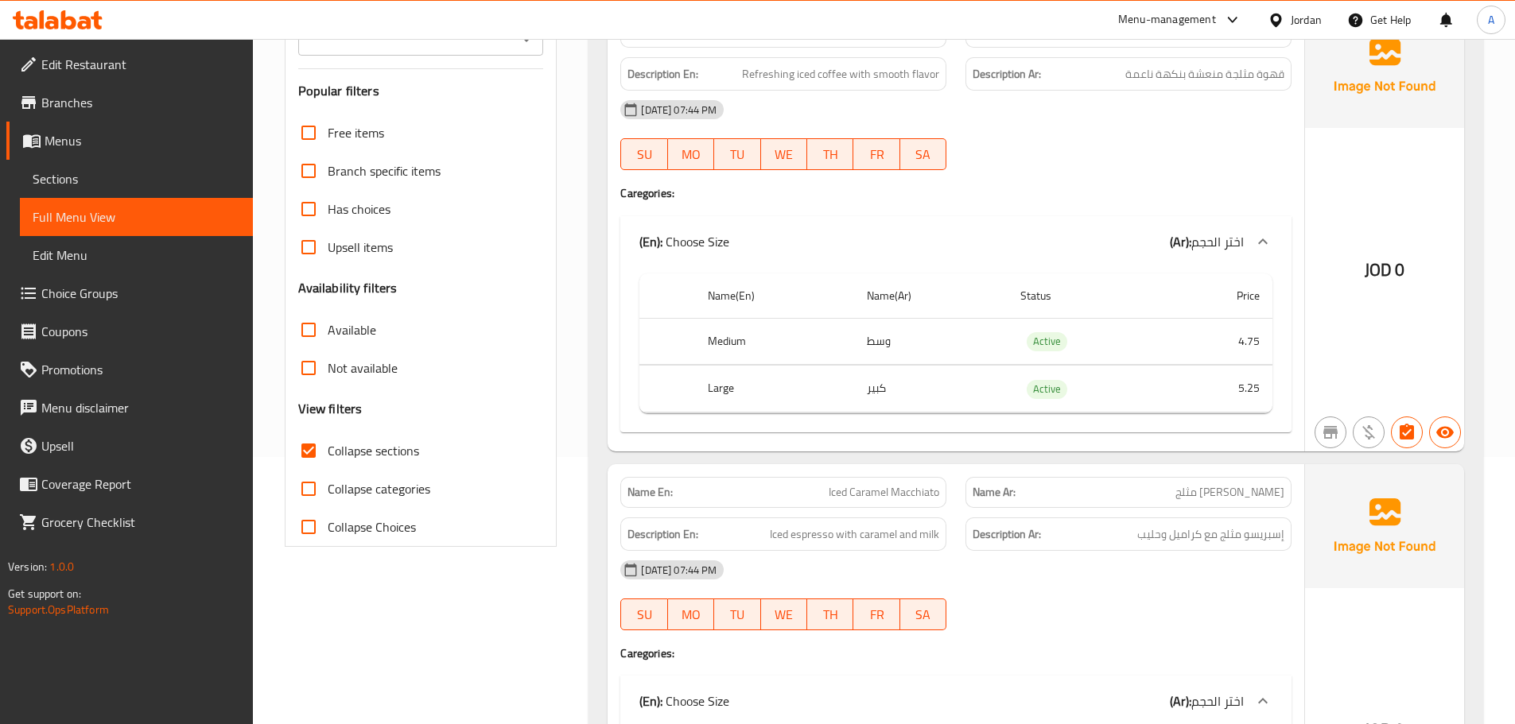
scroll to position [0, 0]
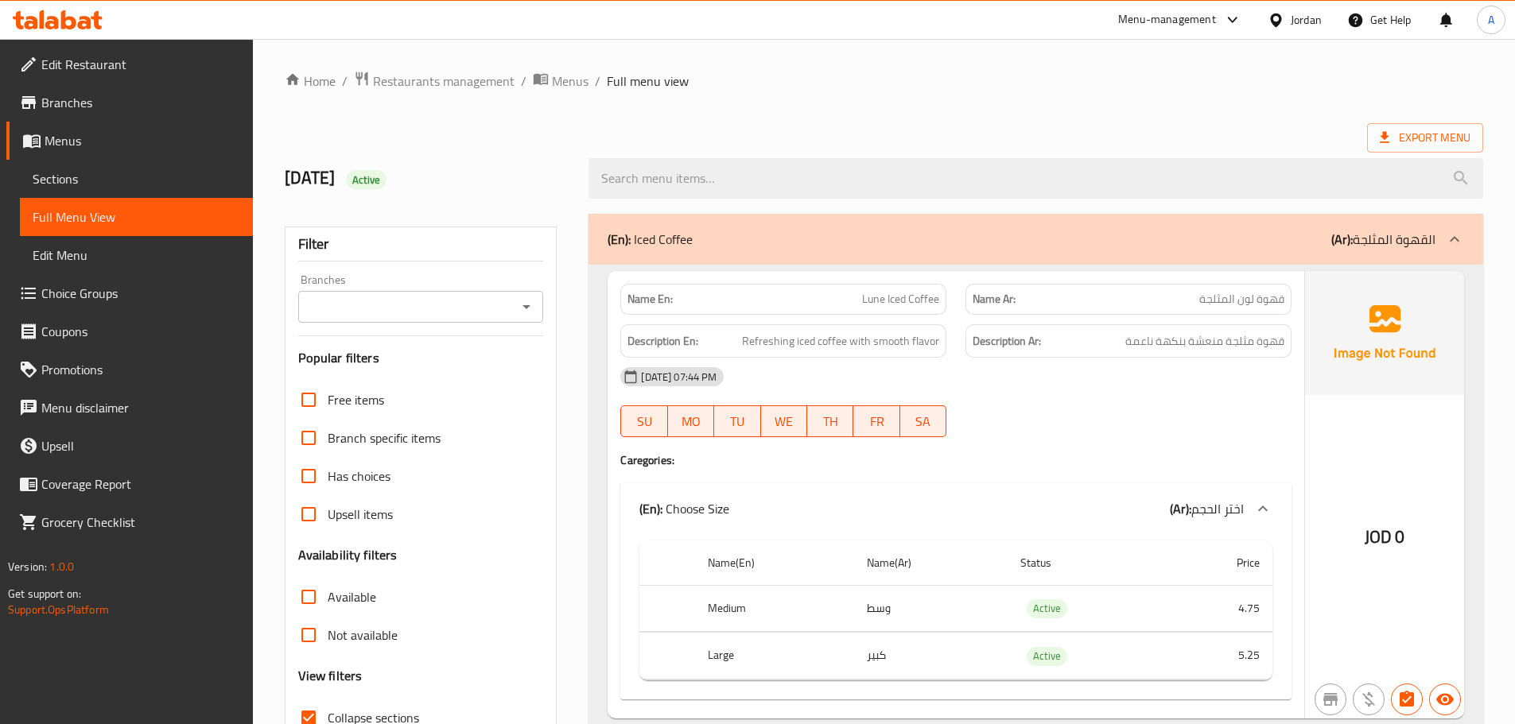
click at [722, 223] on div "(En): Iced Coffee (Ar): القهوة المثلجة" at bounding box center [1035, 239] width 894 height 51
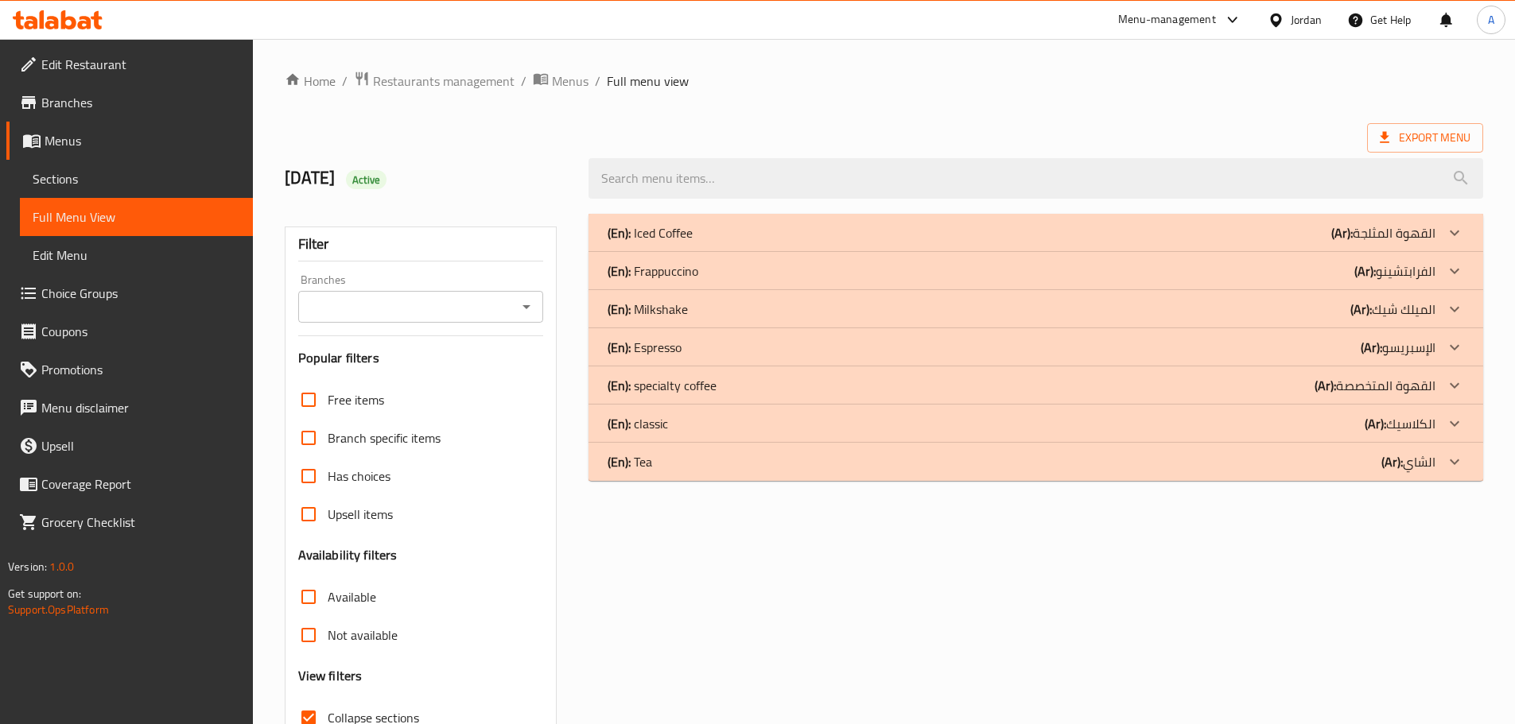
click at [685, 274] on p "(En): Frappuccino" at bounding box center [652, 271] width 91 height 19
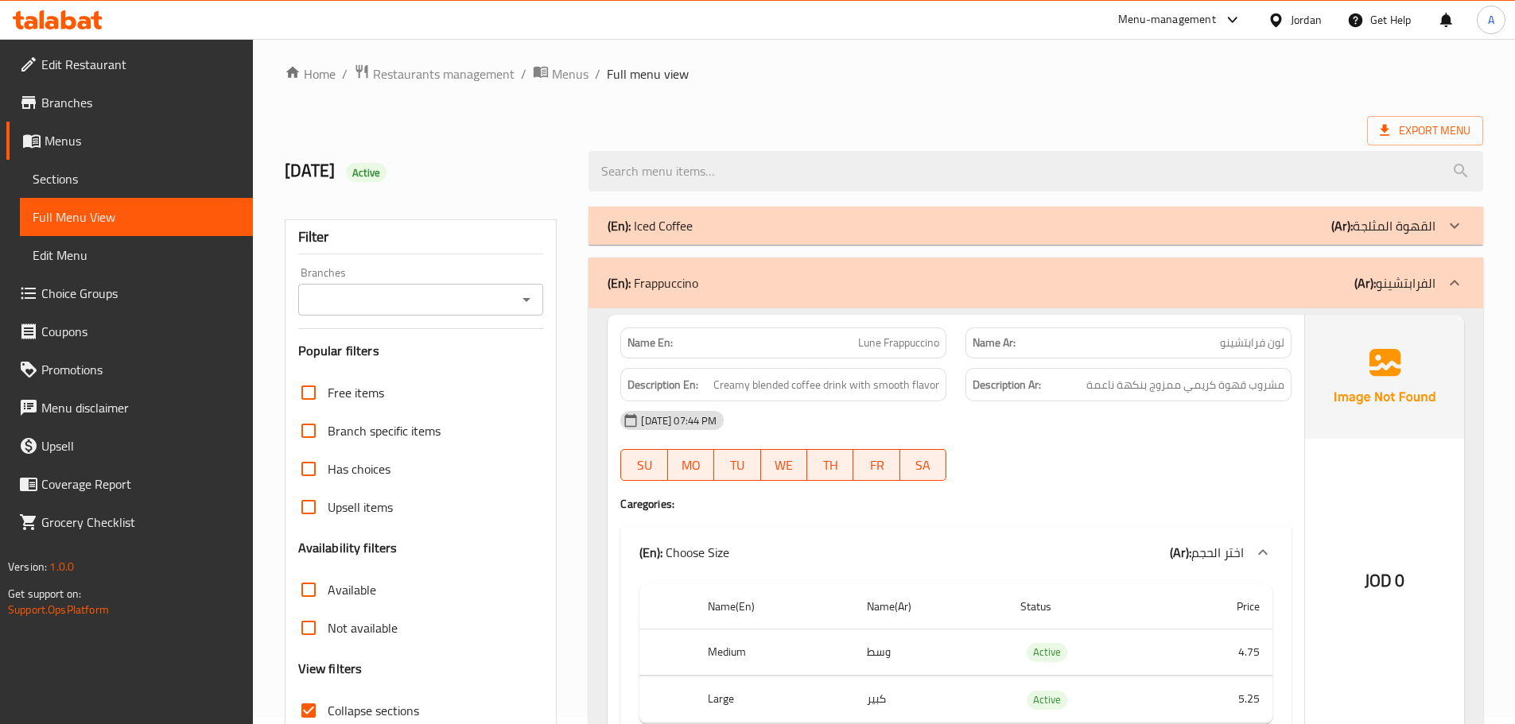
scroll to position [6, 0]
drag, startPoint x: 831, startPoint y: 284, endPoint x: 713, endPoint y: 3, distance: 304.3
click at [831, 285] on div "(En): Frappuccino (Ar): الفرابتشينو" at bounding box center [1021, 284] width 828 height 19
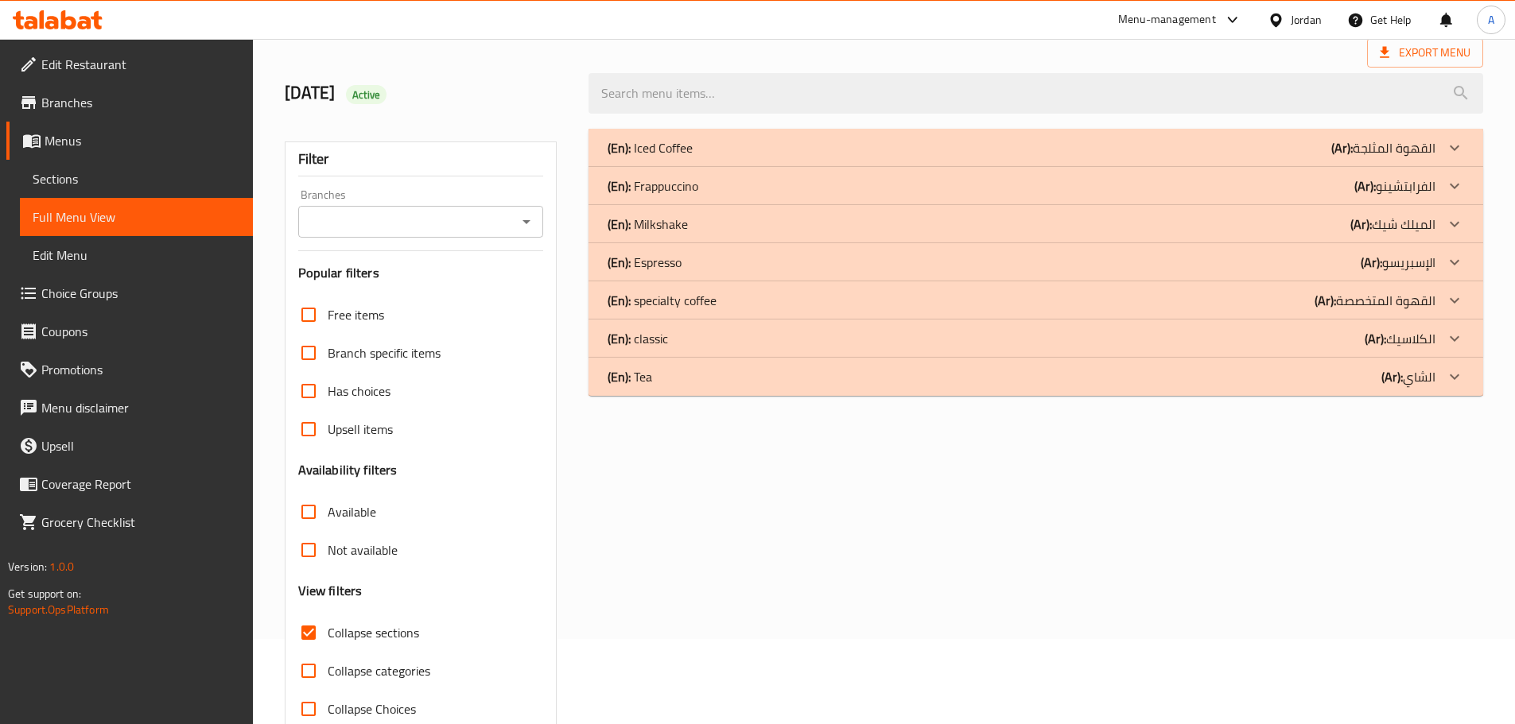
click at [678, 231] on p "(En): Milkshake" at bounding box center [647, 224] width 80 height 19
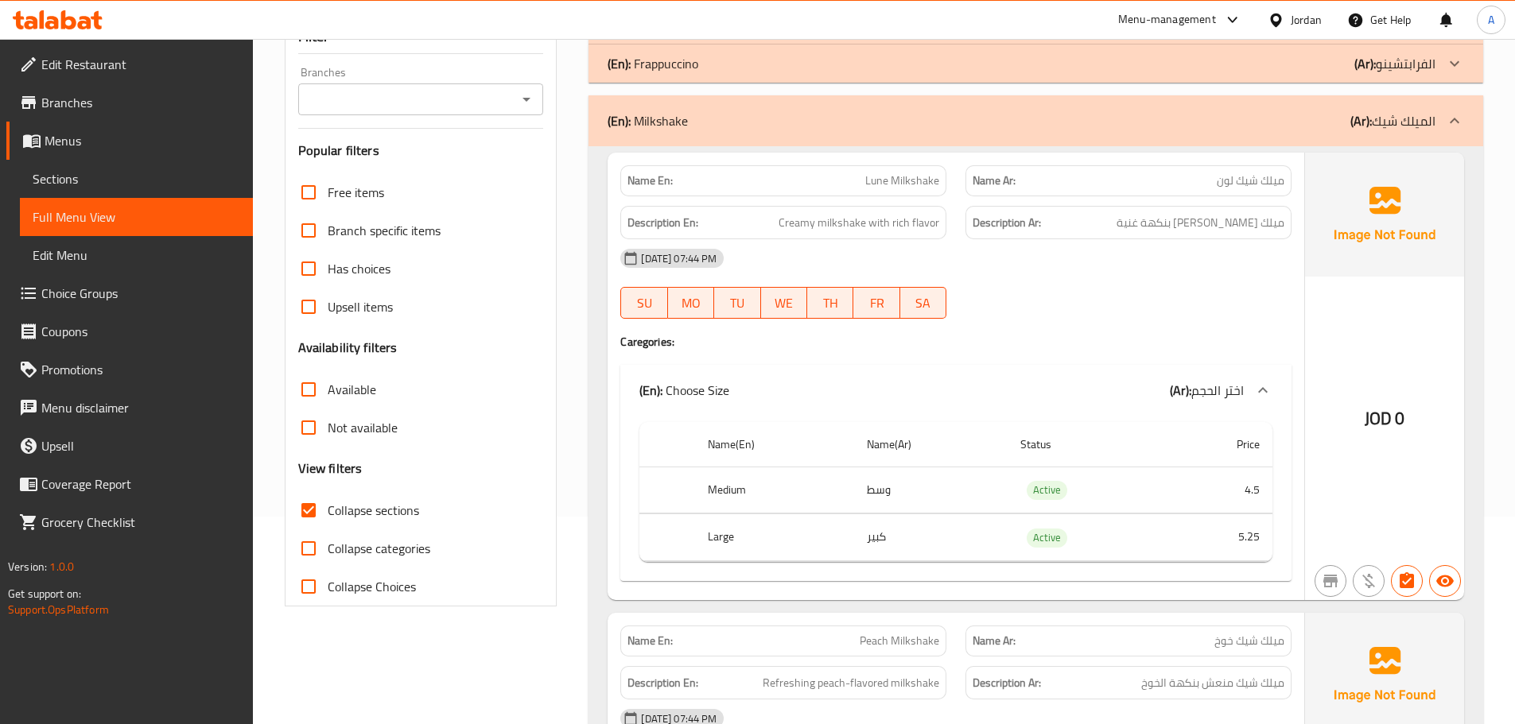
scroll to position [64, 0]
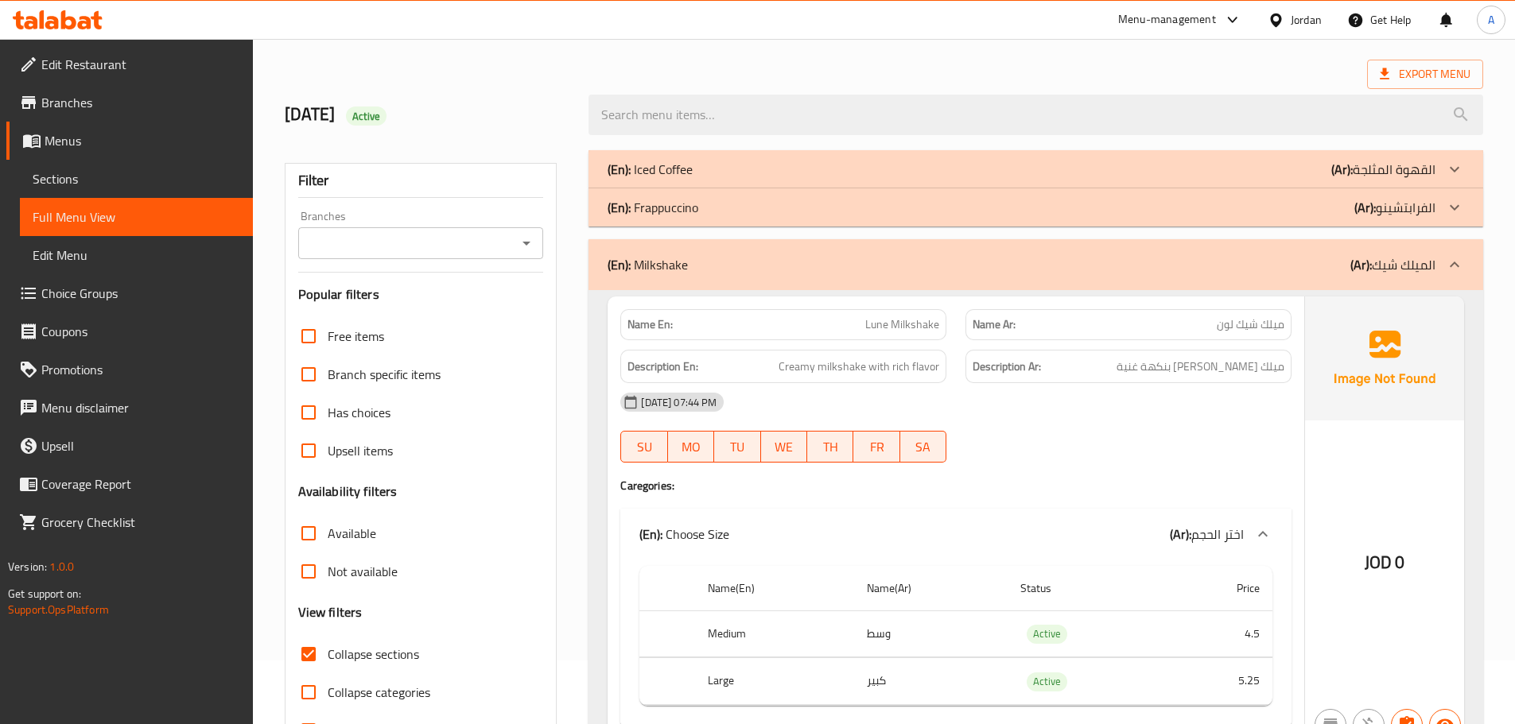
click at [1319, 262] on div "(En): Milkshake (Ar): الميلك شيك" at bounding box center [1021, 264] width 828 height 19
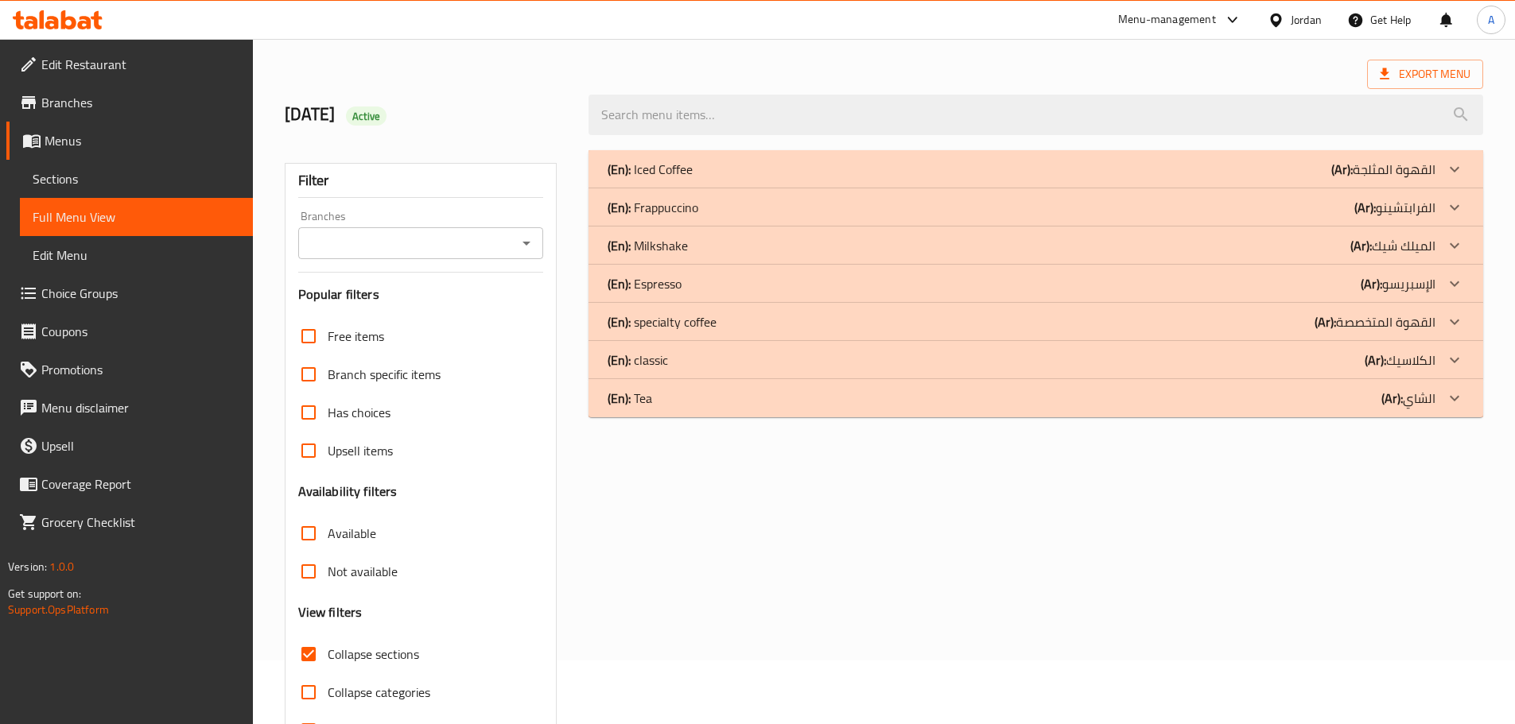
click at [654, 279] on p "(En): Espresso" at bounding box center [644, 283] width 74 height 19
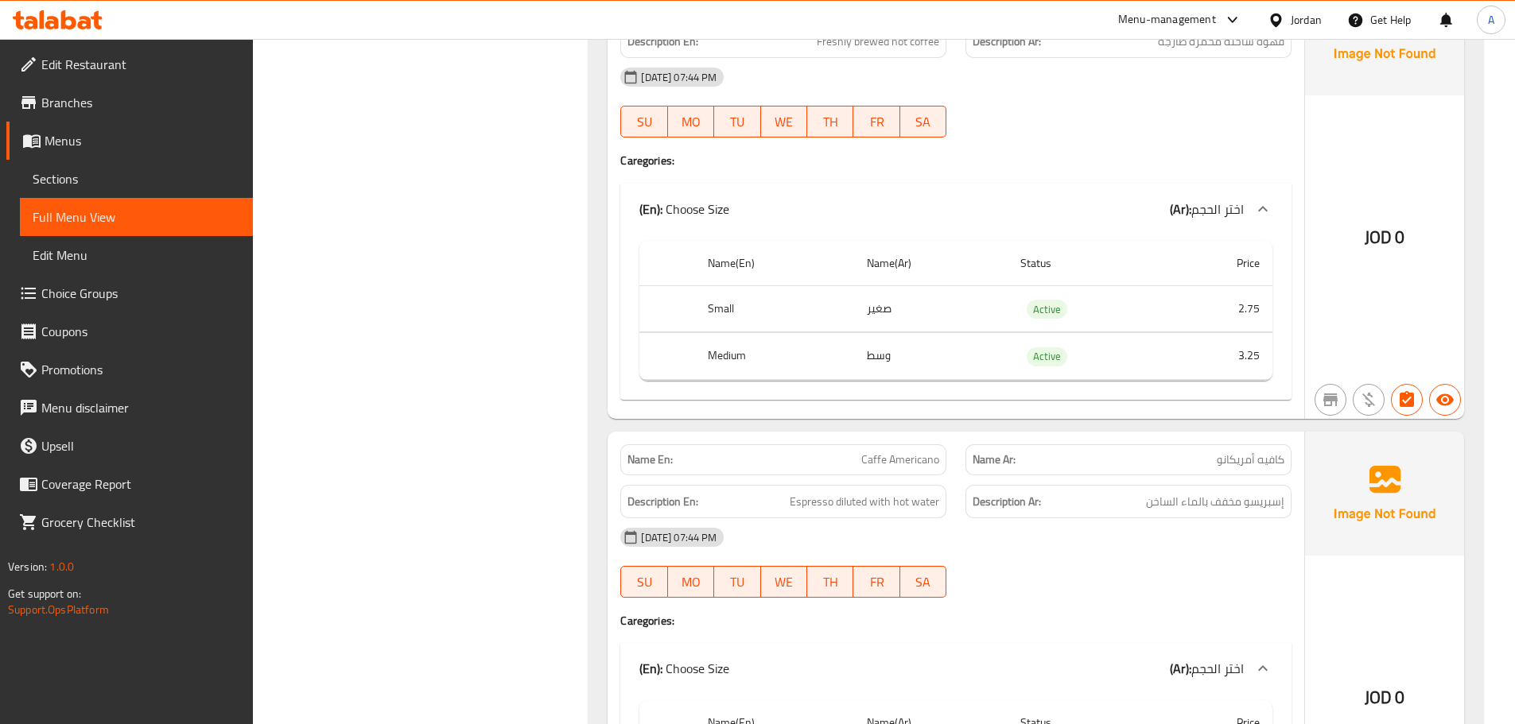
scroll to position [1619, 0]
click at [45, 155] on link "Menus" at bounding box center [129, 141] width 246 height 38
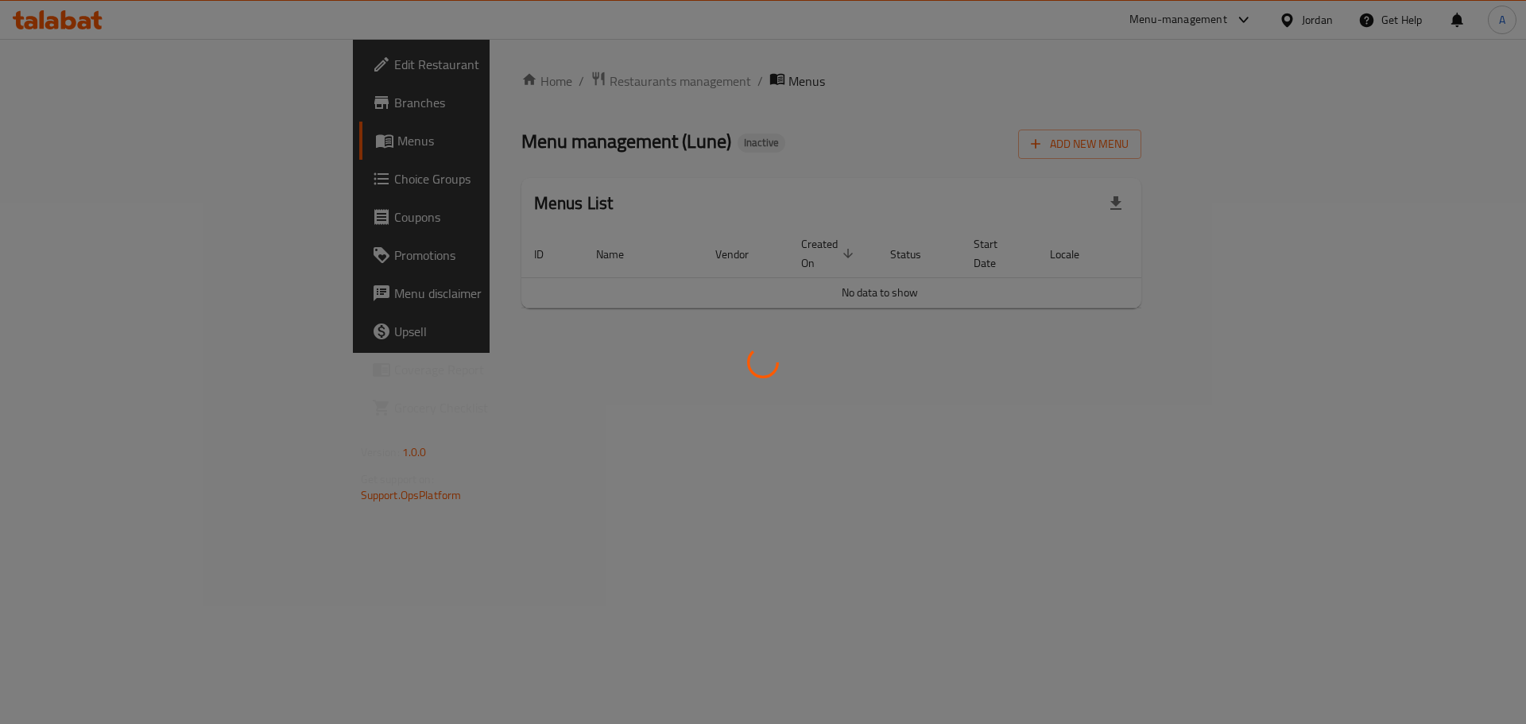
click at [48, 177] on div at bounding box center [763, 362] width 1526 height 724
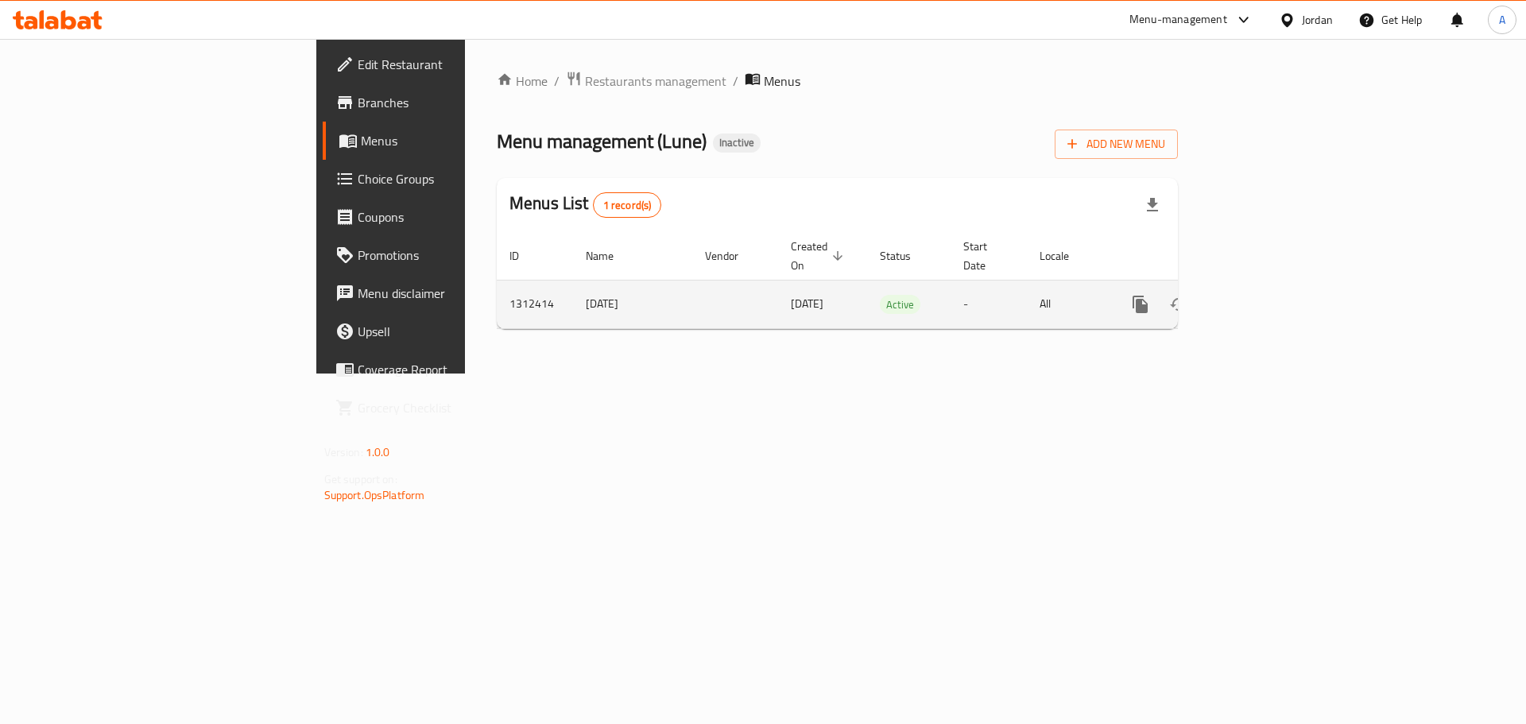
drag, startPoint x: 1484, startPoint y: 288, endPoint x: 1457, endPoint y: 285, distance: 26.3
click at [1287, 288] on td "enhanced table" at bounding box center [1198, 304] width 178 height 48
click at [1265, 295] on icon "enhanced table" at bounding box center [1255, 304] width 19 height 19
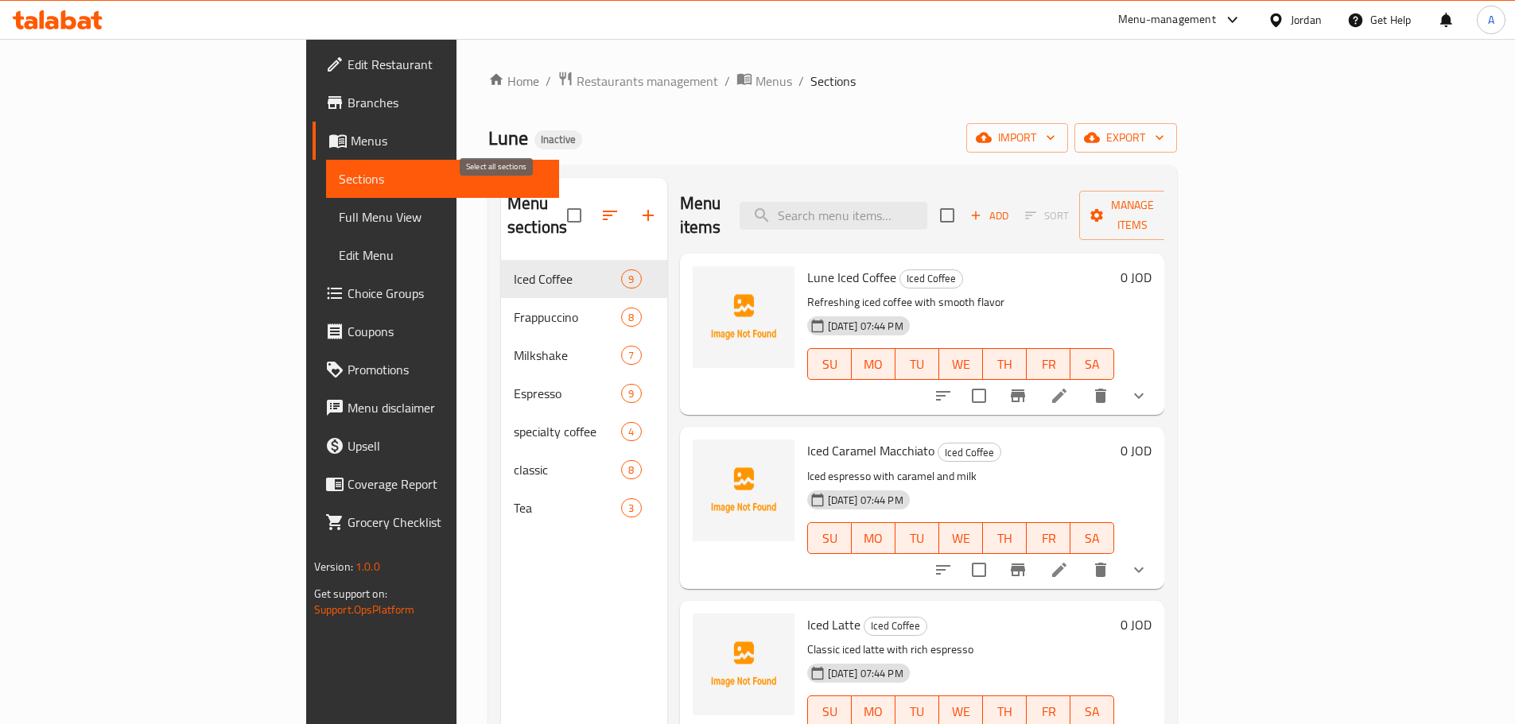
click at [557, 202] on input "checkbox" at bounding box center [573, 215] width 33 height 33
checkbox input "true"
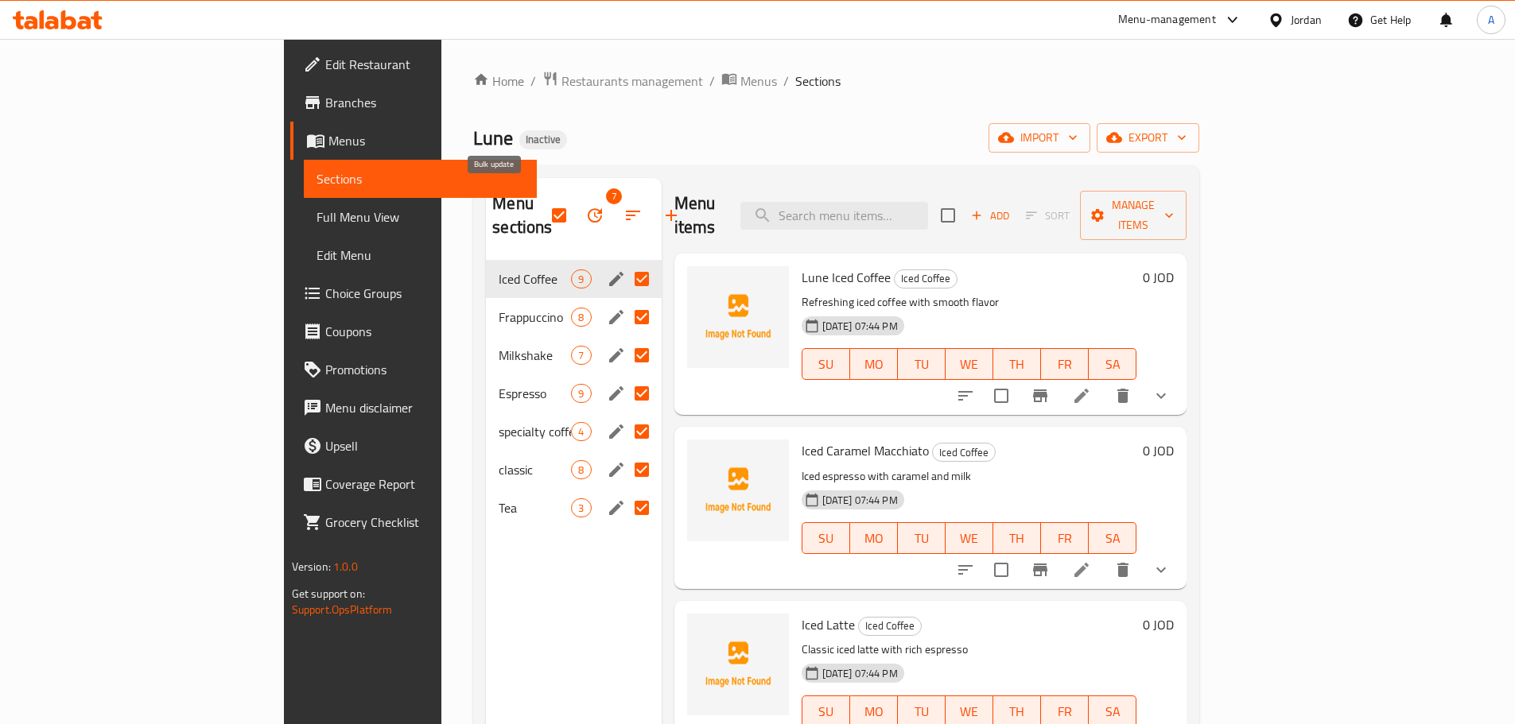
click at [585, 206] on icon "button" at bounding box center [594, 215] width 19 height 19
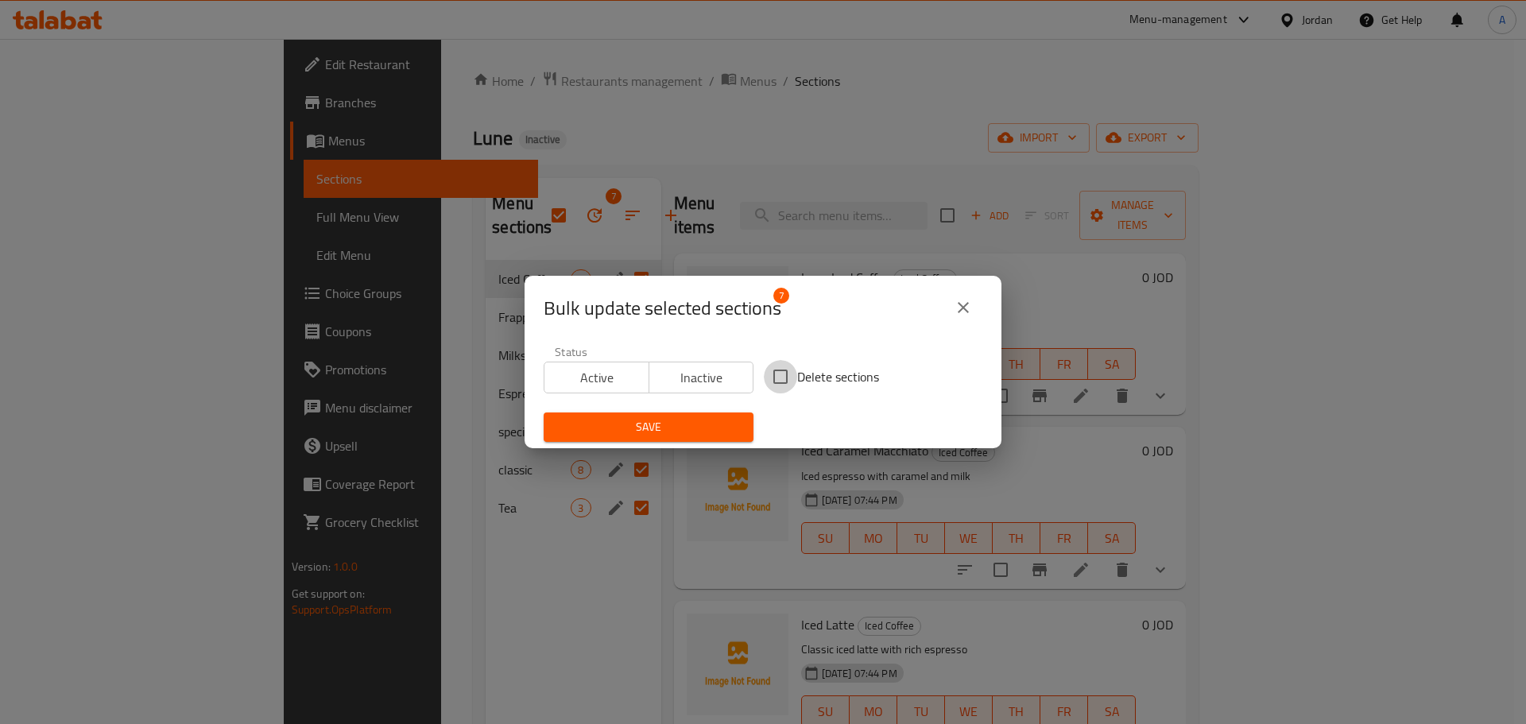
click at [788, 366] on input "Delete sections" at bounding box center [780, 376] width 33 height 33
checkbox input "true"
click at [719, 417] on button "Save" at bounding box center [649, 427] width 210 height 29
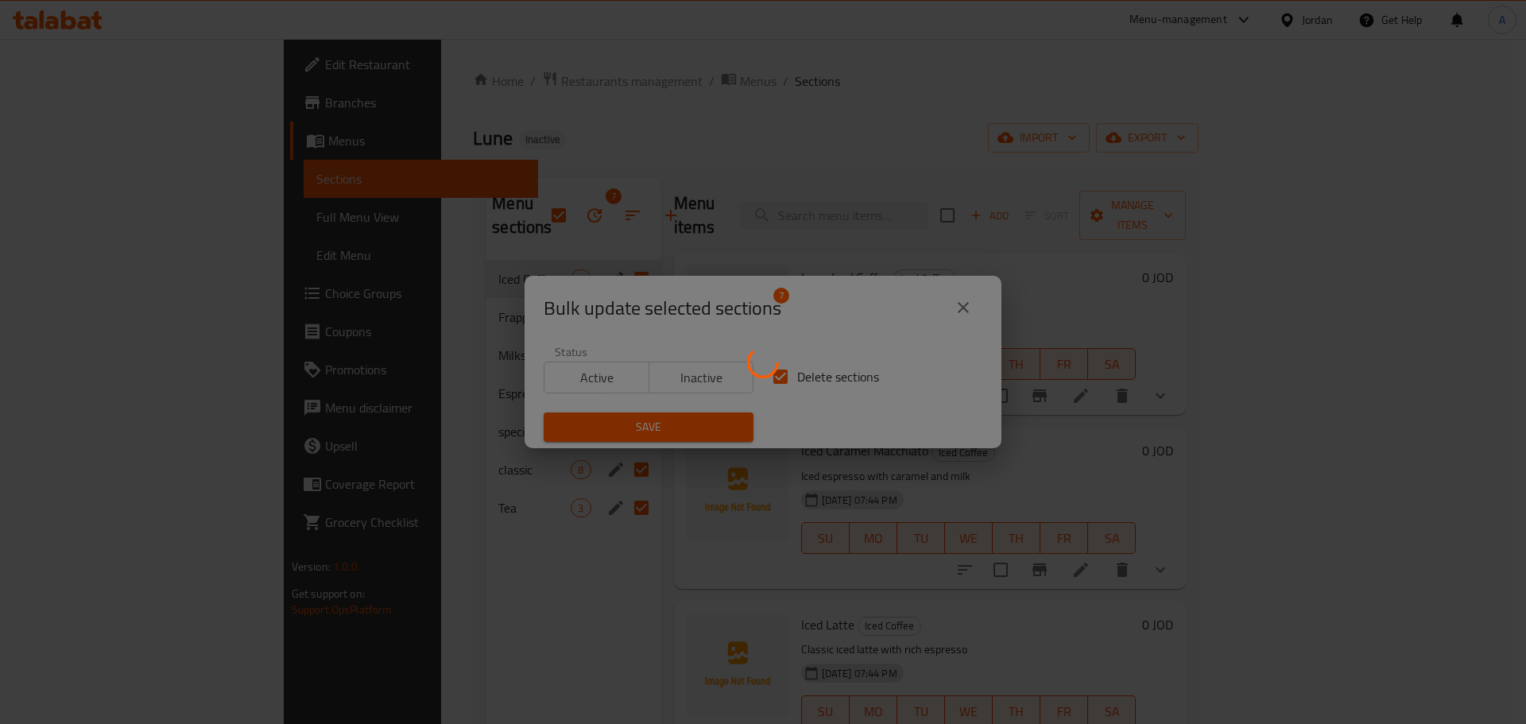
checkbox input "false"
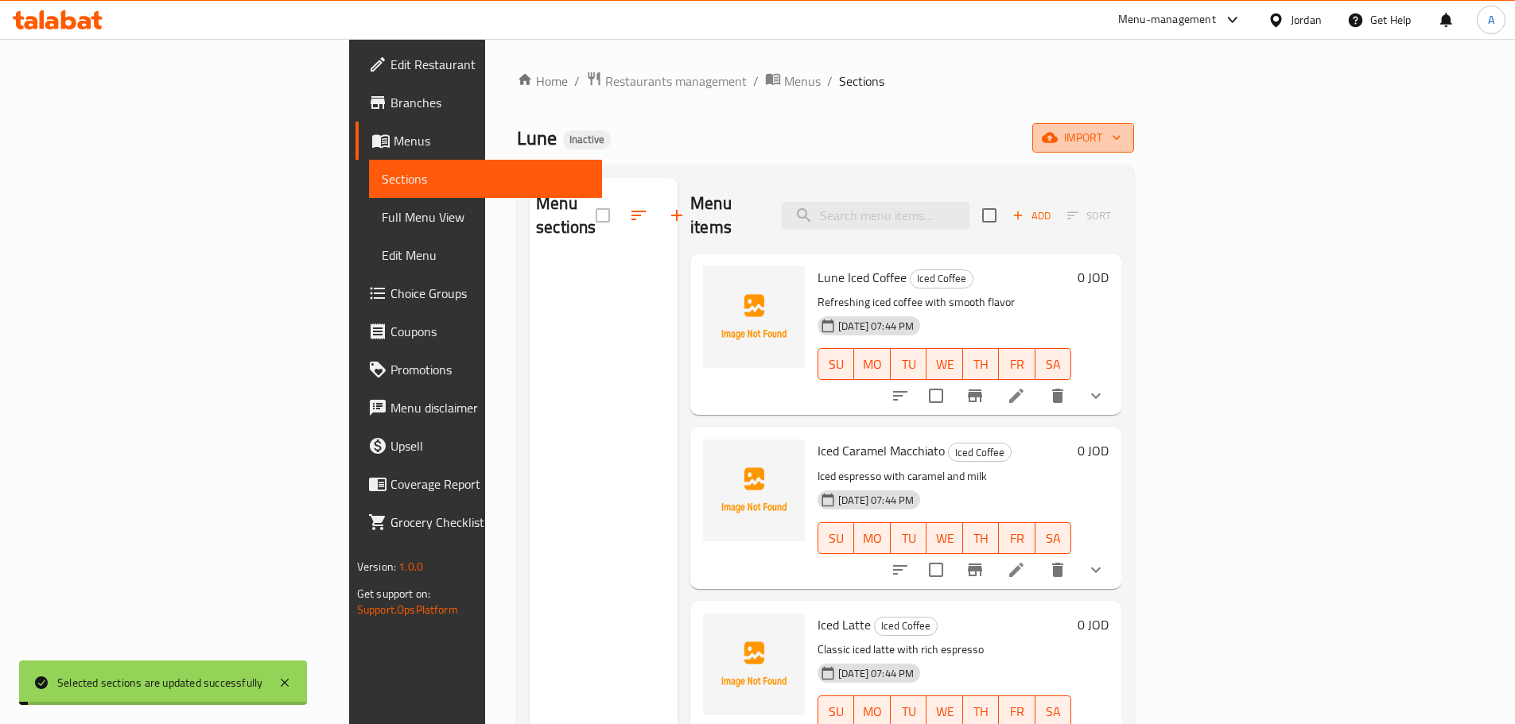
click at [1121, 141] on span "import" at bounding box center [1083, 138] width 76 height 20
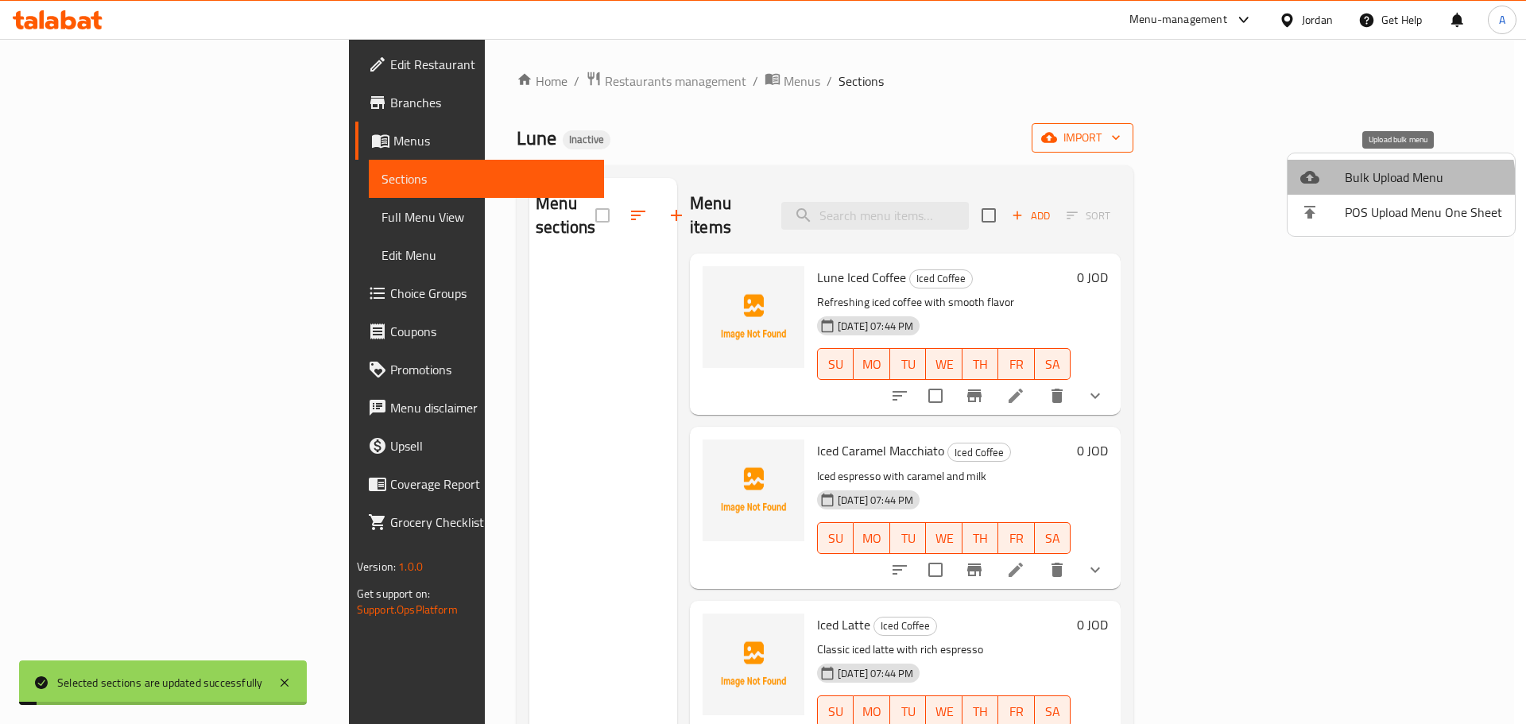
click at [1399, 182] on span "Bulk Upload Menu" at bounding box center [1423, 177] width 157 height 19
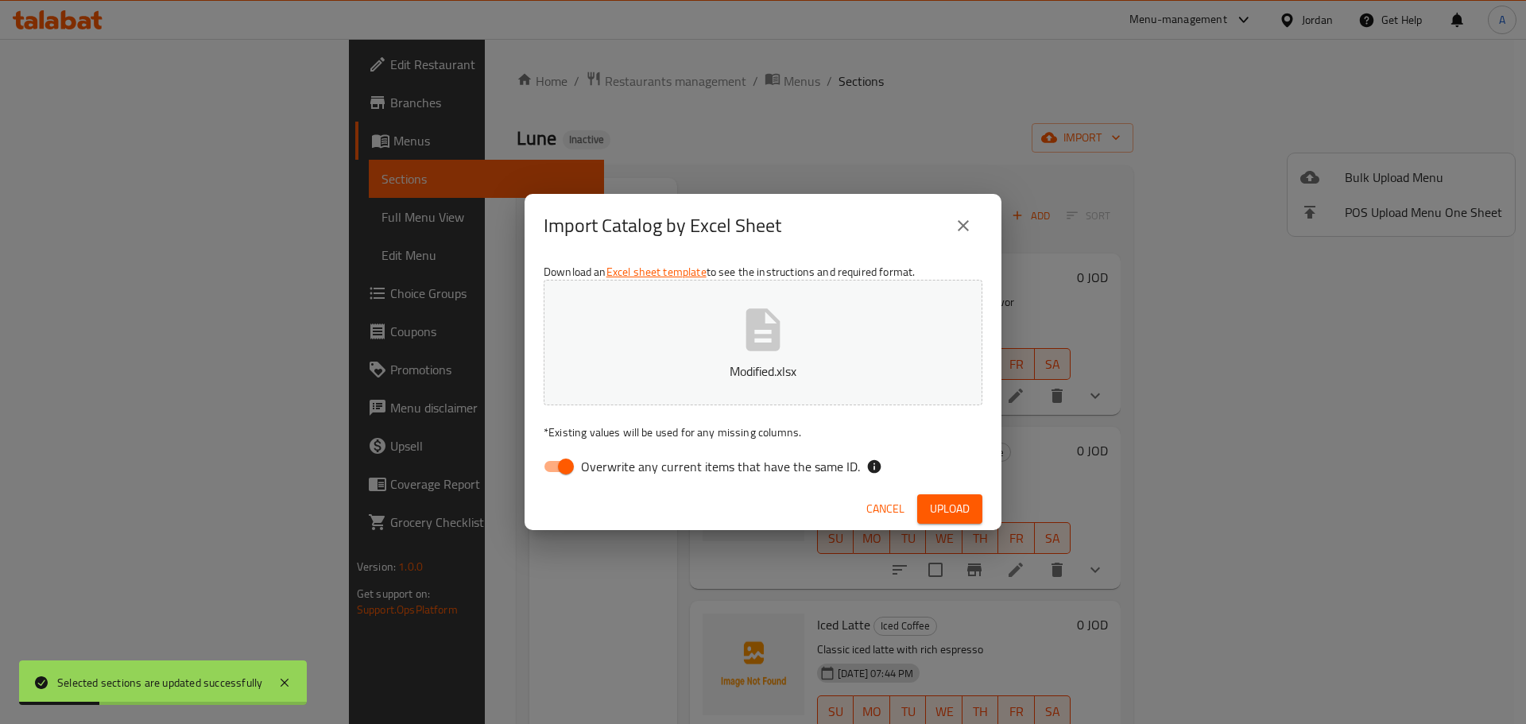
drag, startPoint x: 805, startPoint y: 483, endPoint x: 806, endPoint y: 472, distance: 10.4
click at [806, 483] on div "Download an Excel sheet template to see the instructions and required format. M…" at bounding box center [763, 373] width 477 height 231
click at [809, 465] on span "Overwrite any current items that have the same ID." at bounding box center [720, 466] width 279 height 19
click at [611, 465] on input "Overwrite any current items that have the same ID." at bounding box center [566, 467] width 91 height 30
checkbox input "false"
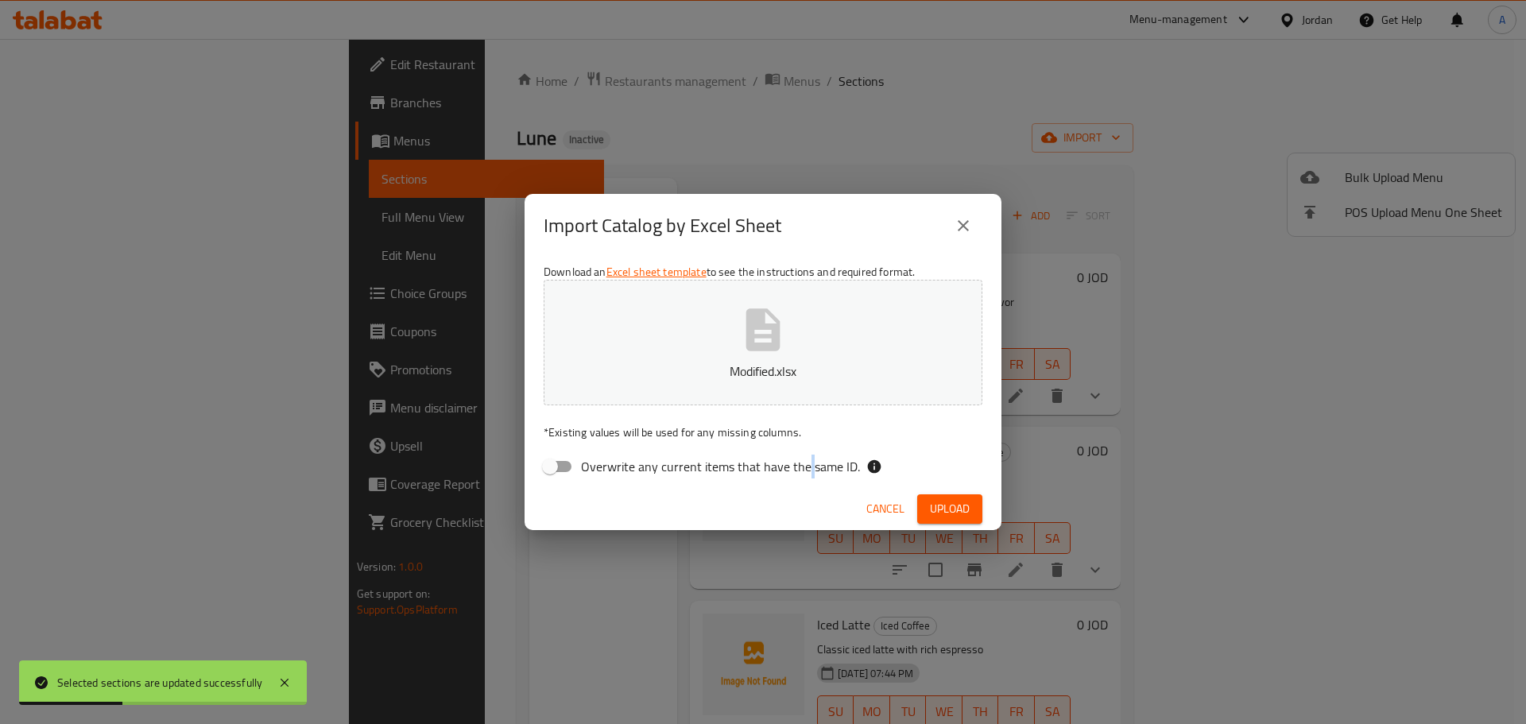
click at [950, 502] on span "Upload" at bounding box center [950, 509] width 40 height 20
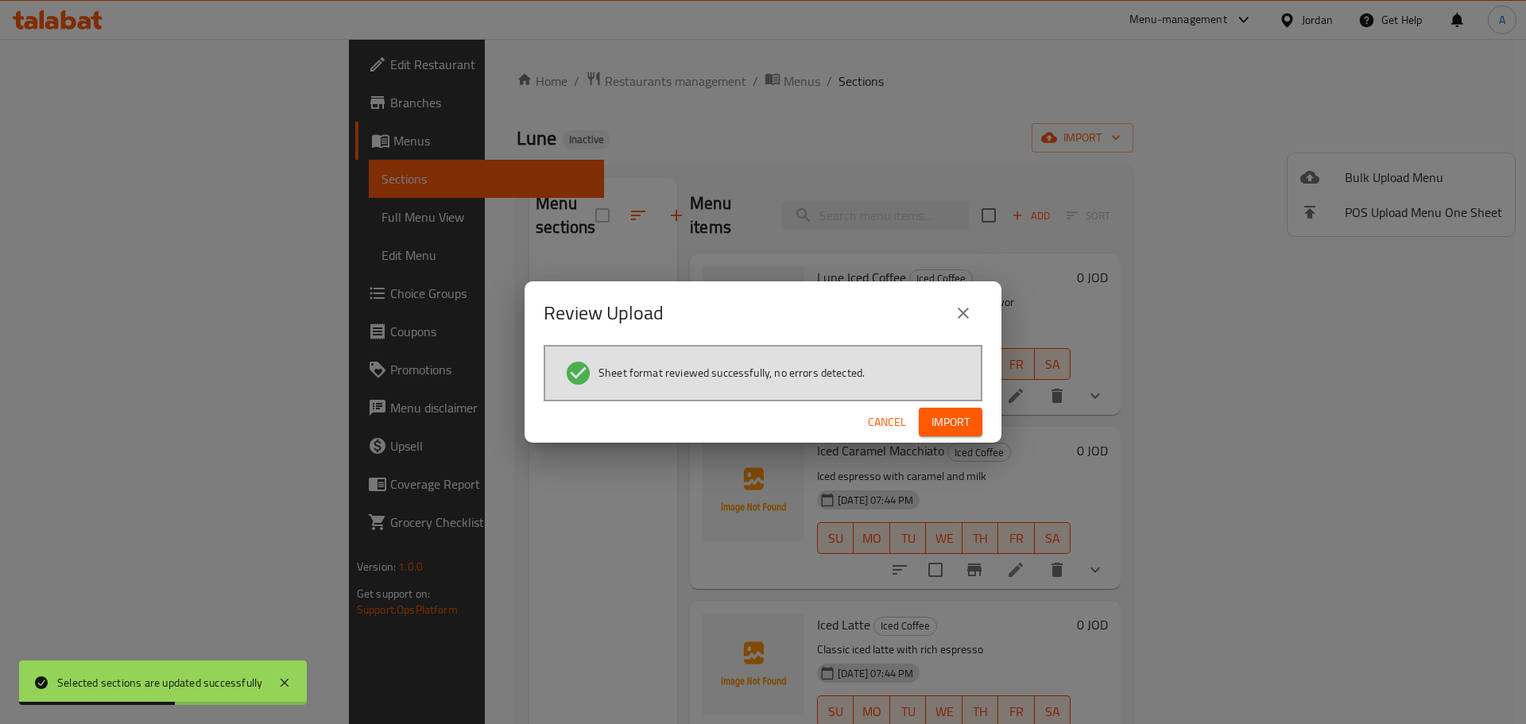
click at [951, 426] on span "Import" at bounding box center [951, 423] width 38 height 20
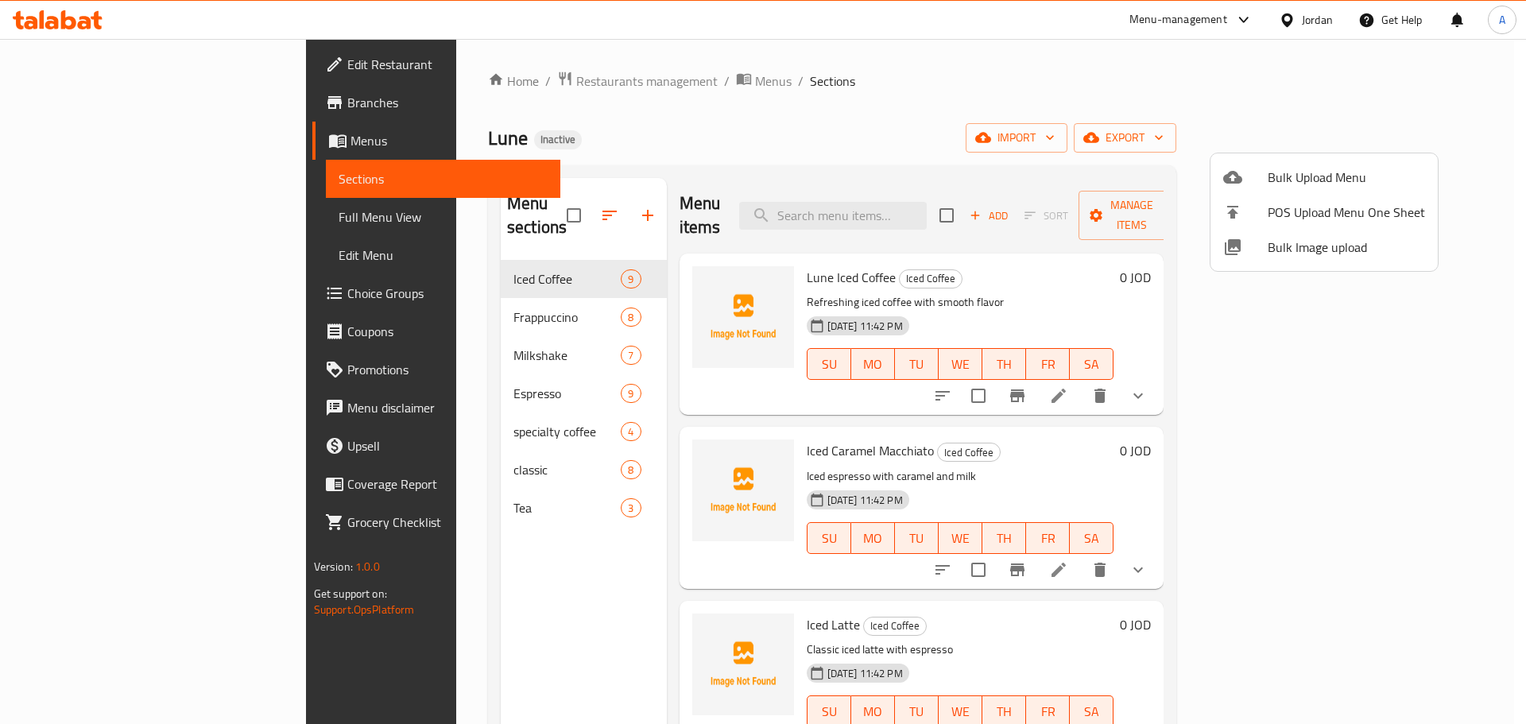
click at [129, 228] on div at bounding box center [763, 362] width 1526 height 724
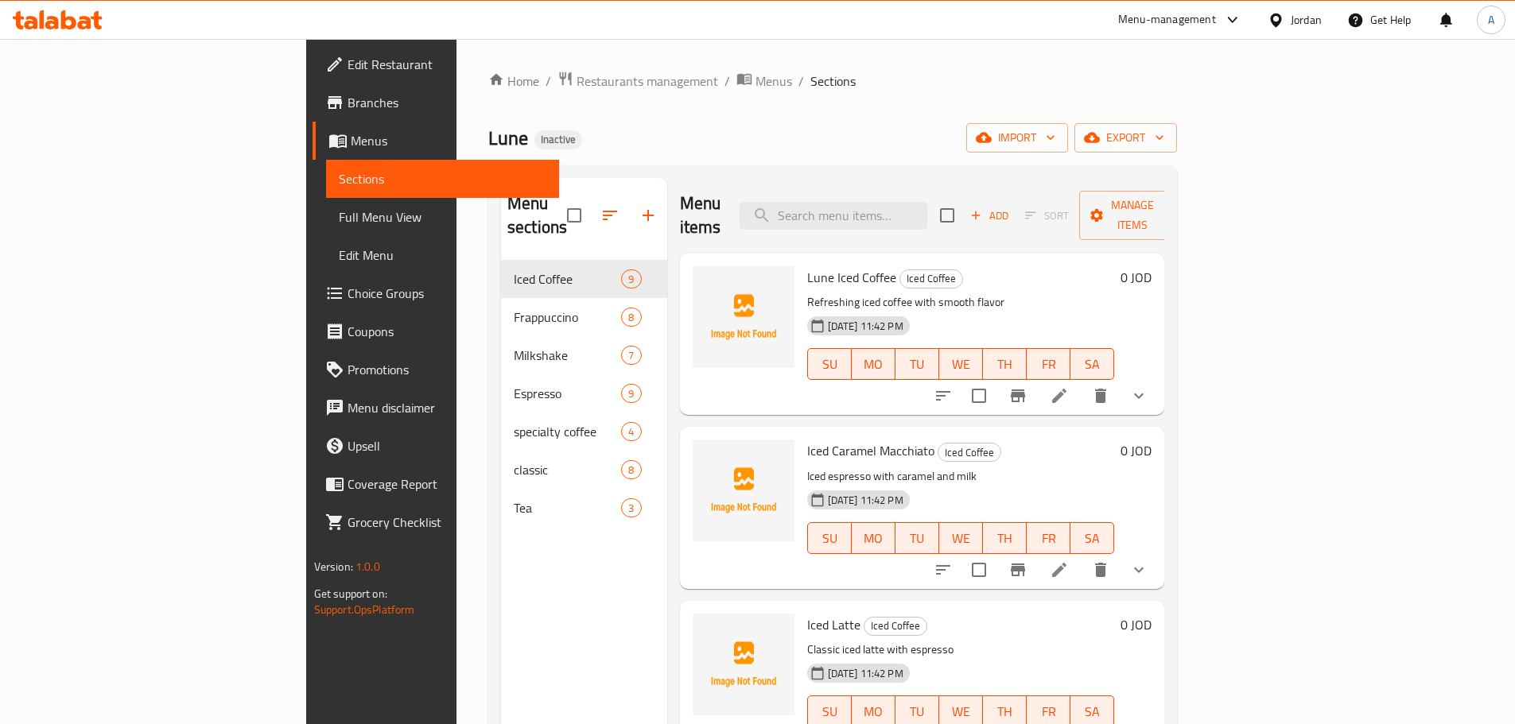
click at [339, 226] on span "Full Menu View" at bounding box center [443, 217] width 208 height 19
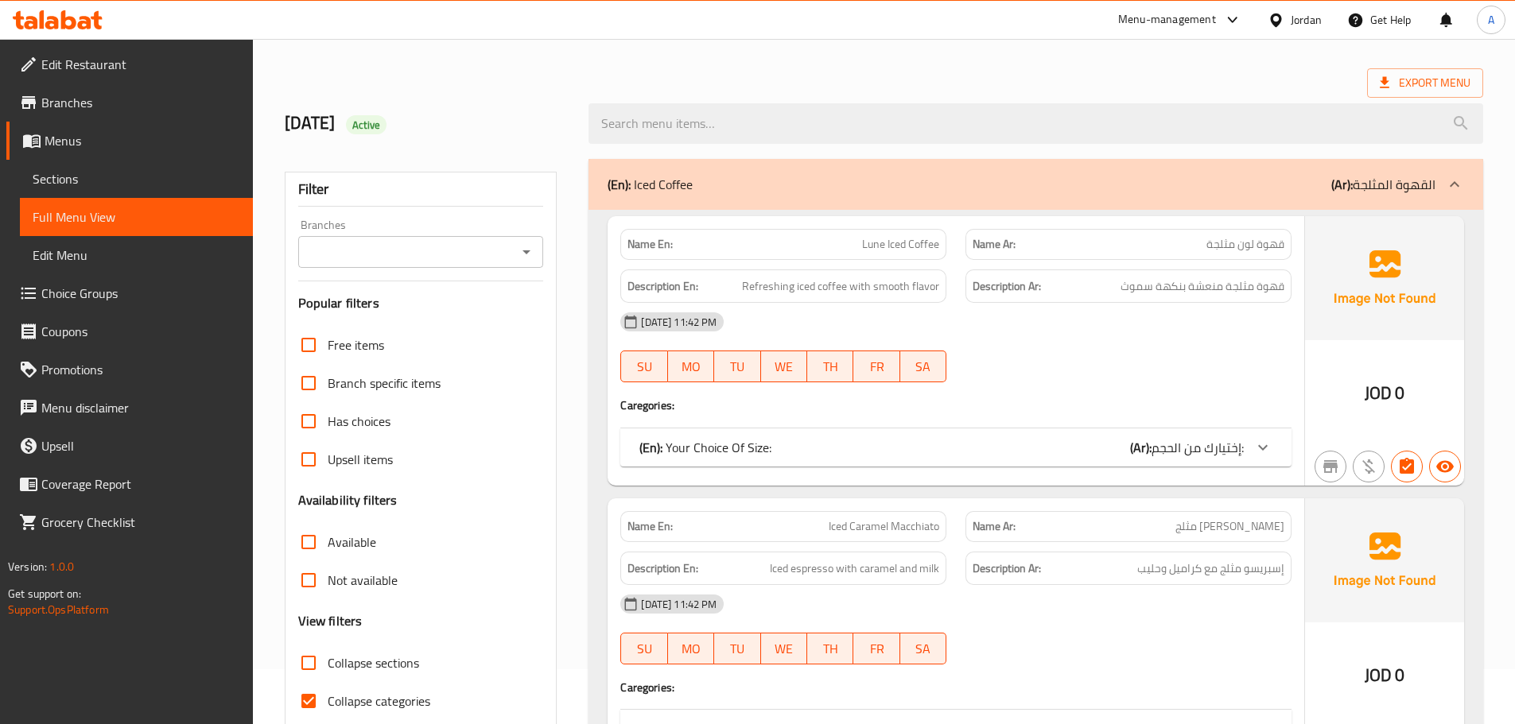
scroll to position [80, 0]
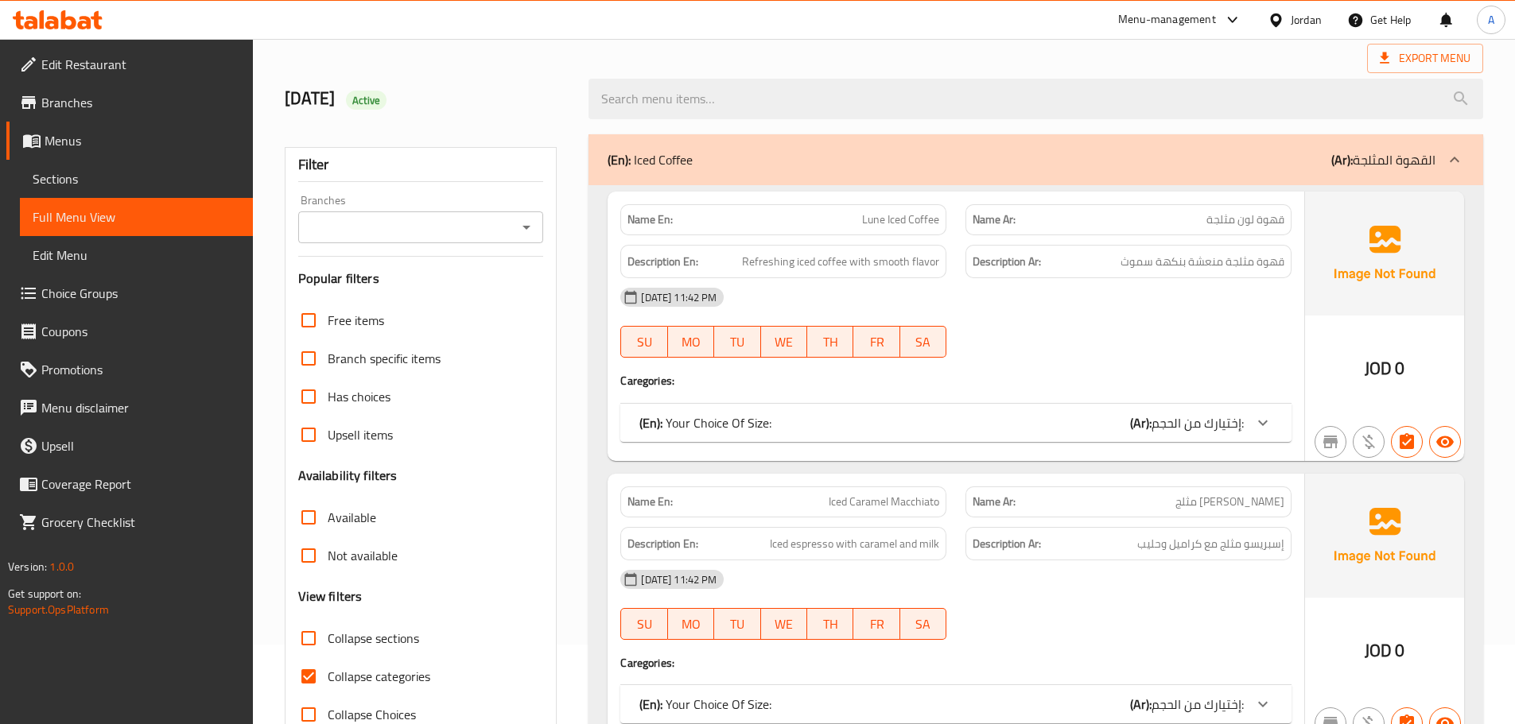
drag, startPoint x: 307, startPoint y: 600, endPoint x: 315, endPoint y: 637, distance: 37.4
click at [308, 611] on div "Free items Branch specific items Has choices Upsell items Availability filters …" at bounding box center [421, 517] width 246 height 432
click at [315, 637] on input "Collapse sections" at bounding box center [308, 638] width 38 height 38
checkbox input "true"
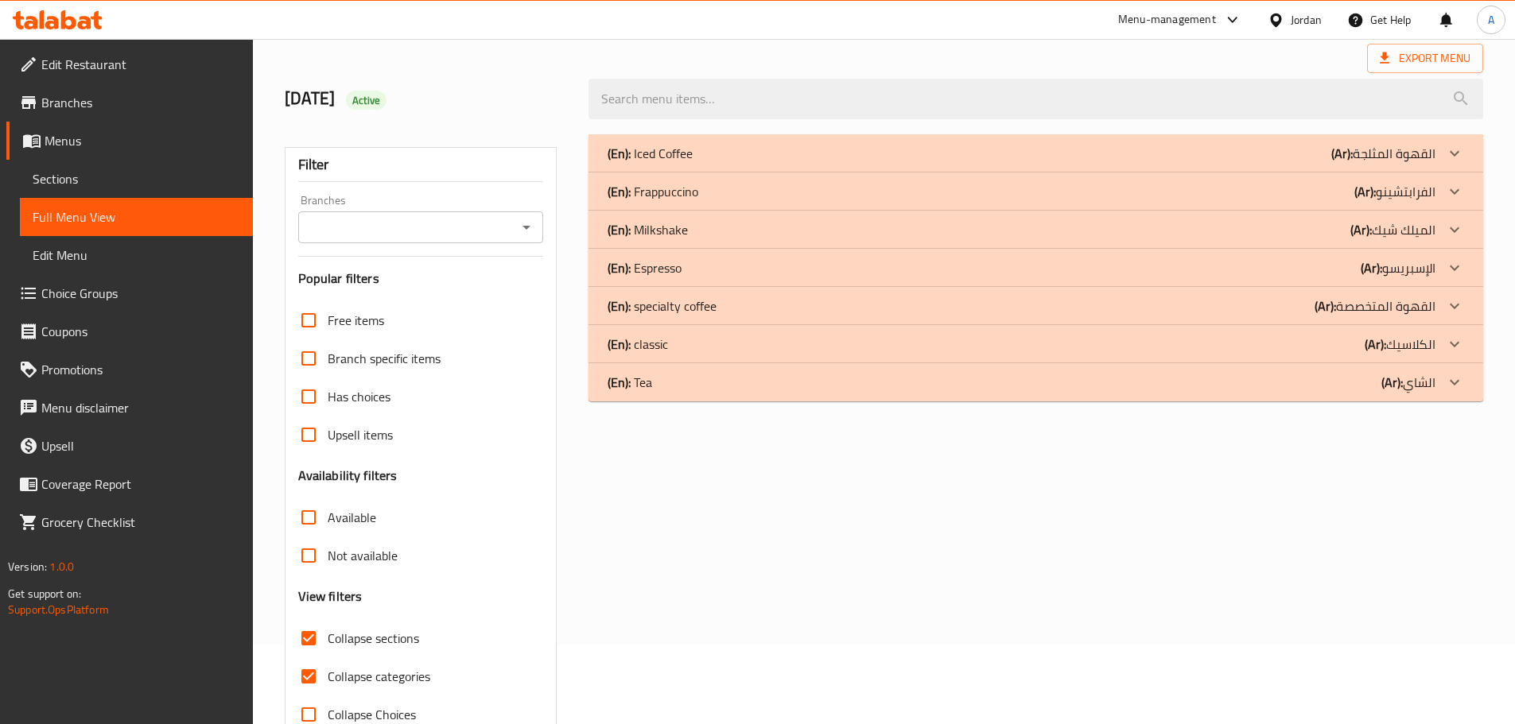
click at [694, 244] on div "(En): Milkshake (Ar): الميلك شيك" at bounding box center [1035, 230] width 894 height 38
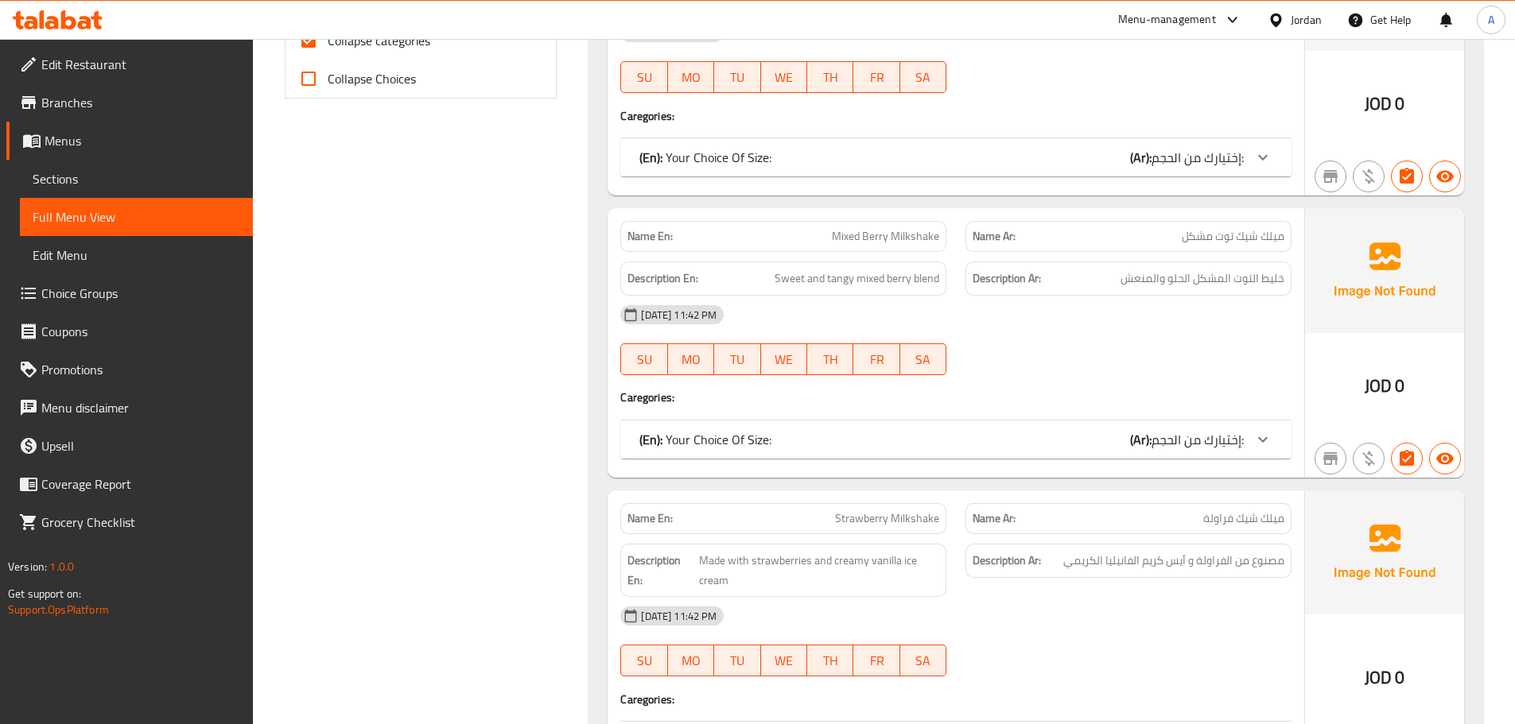
scroll to position [875, 0]
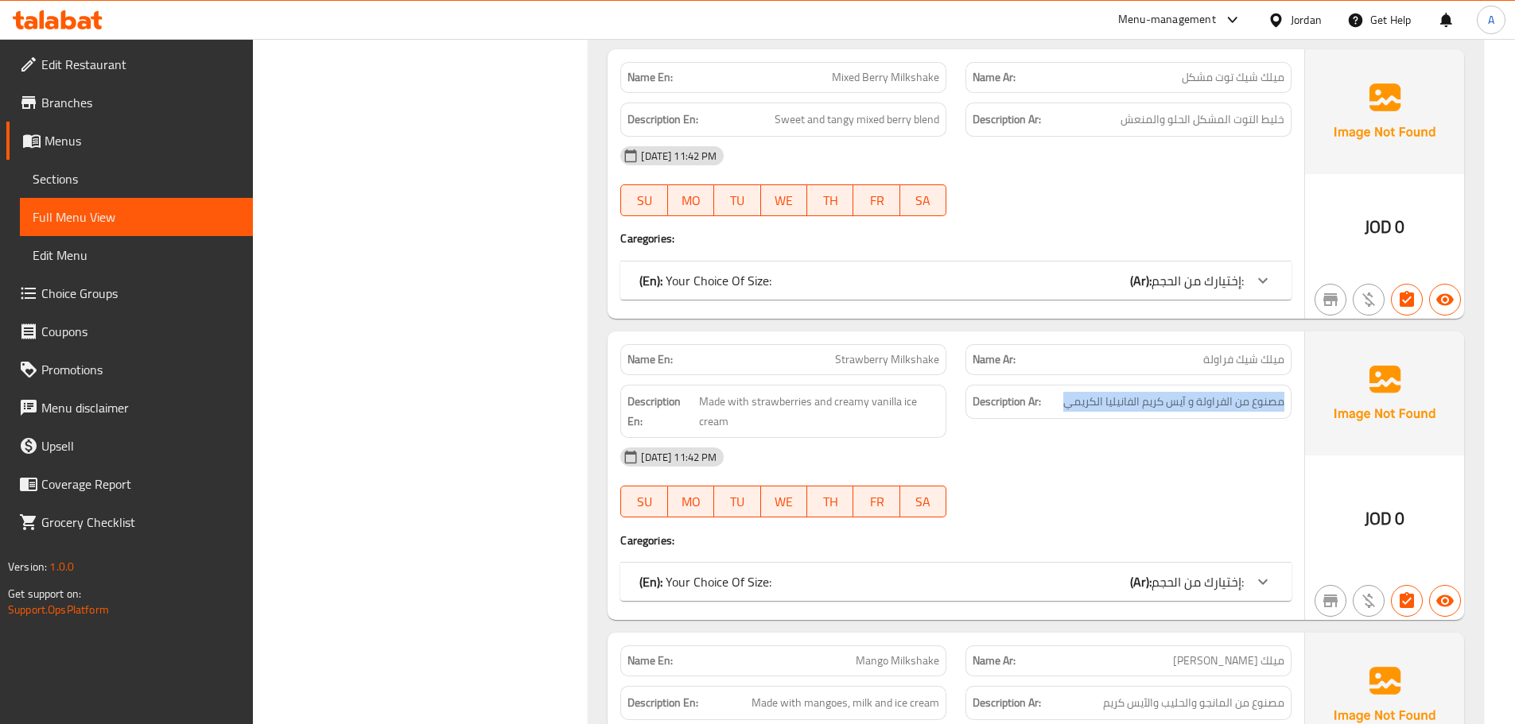
drag, startPoint x: 1283, startPoint y: 402, endPoint x: 812, endPoint y: 407, distance: 471.5
click at [1041, 407] on h6 "Description Ar: مصنوع من الفراولة و آيس كريم الفانيليا الكريمي" at bounding box center [1128, 402] width 312 height 20
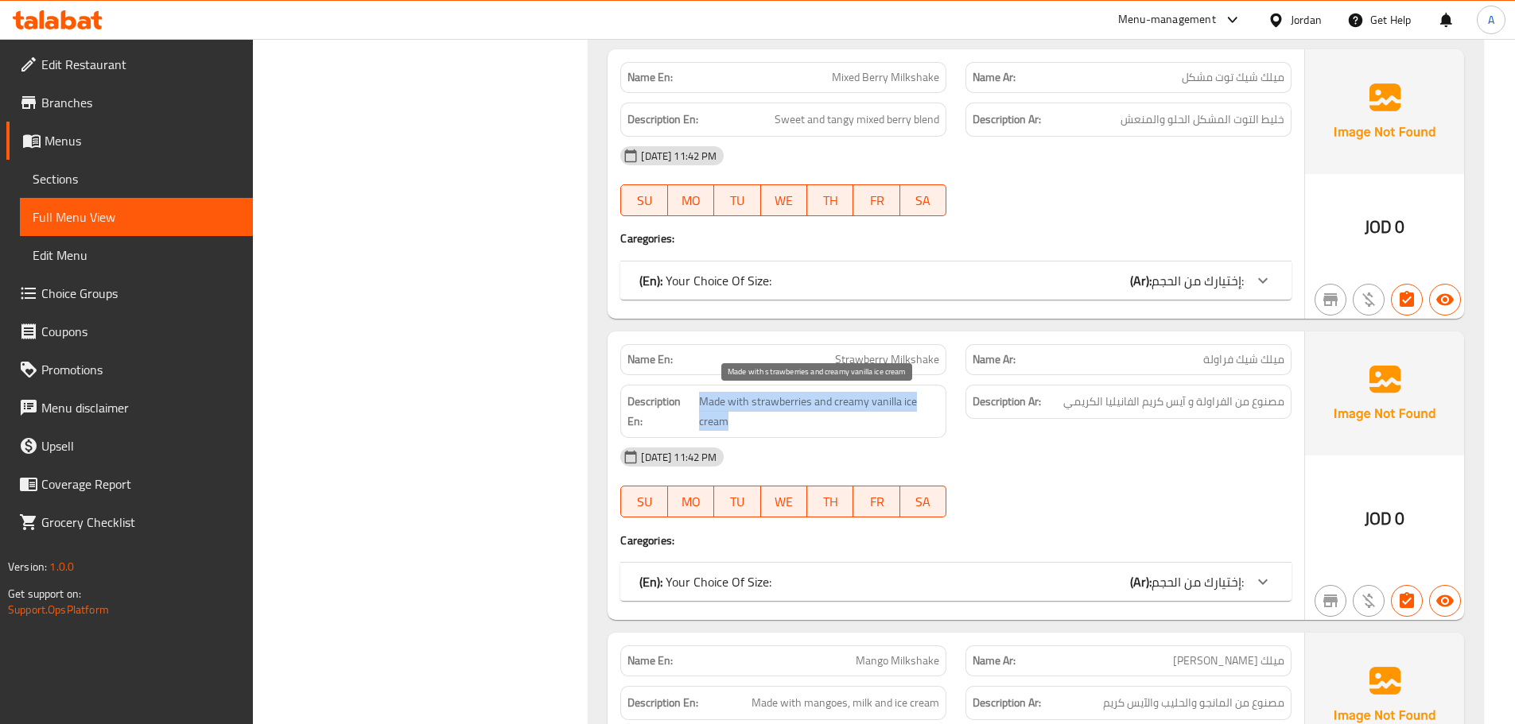
drag, startPoint x: 700, startPoint y: 402, endPoint x: 913, endPoint y: 415, distance: 212.7
click at [913, 415] on span "Made with strawberries and creamy vanilla ice cream" at bounding box center [819, 411] width 240 height 39
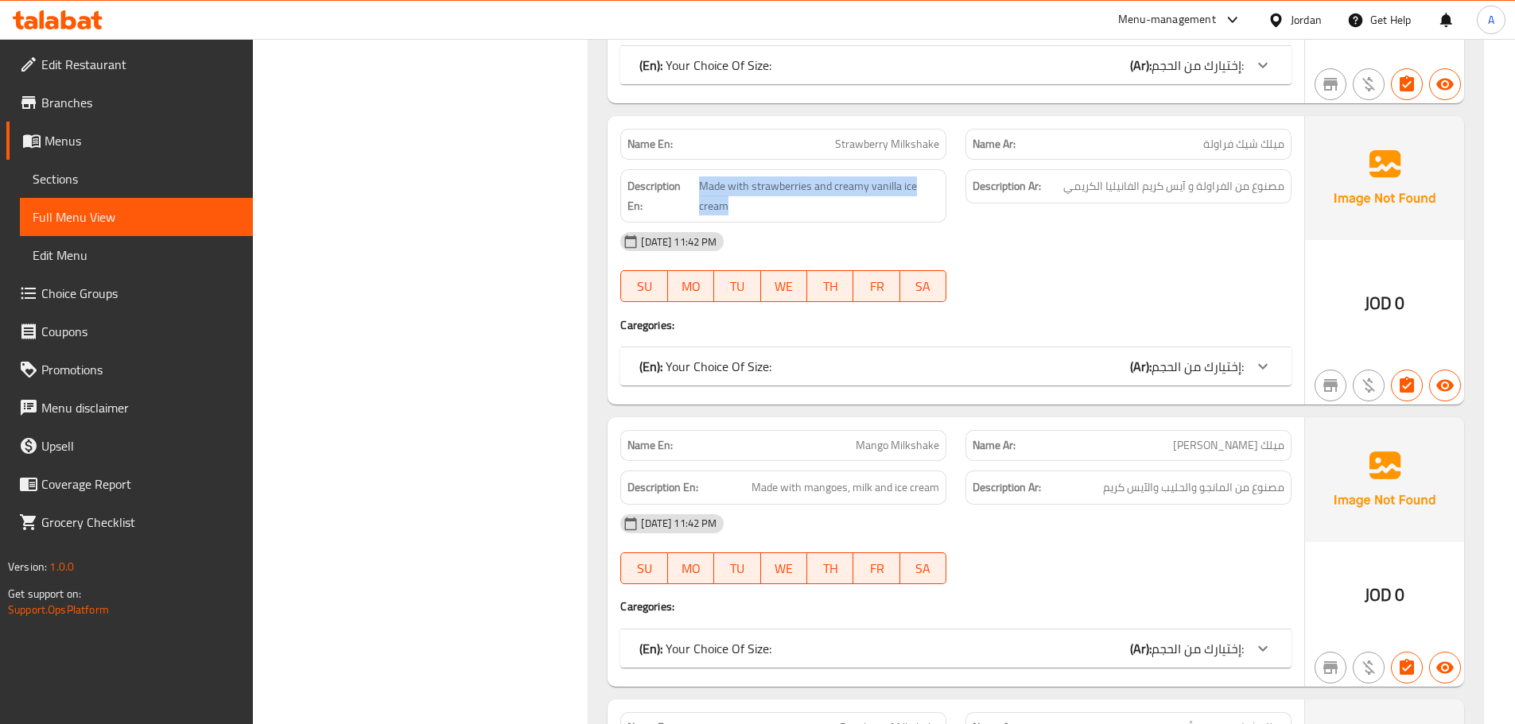
scroll to position [1113, 0]
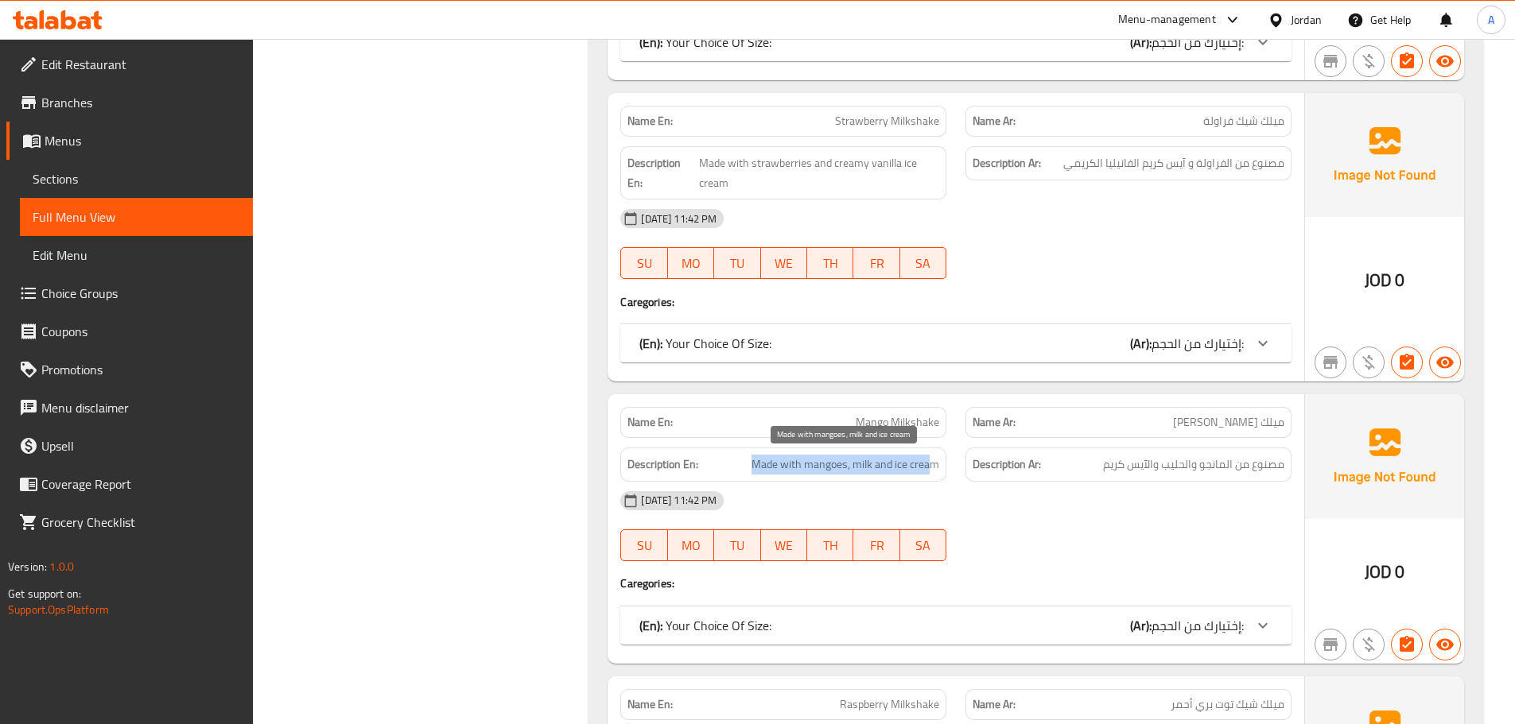
drag, startPoint x: 753, startPoint y: 464, endPoint x: 1022, endPoint y: 462, distance: 269.5
click at [934, 464] on span "Made with mangoes, milk and ice cream" at bounding box center [845, 465] width 188 height 20
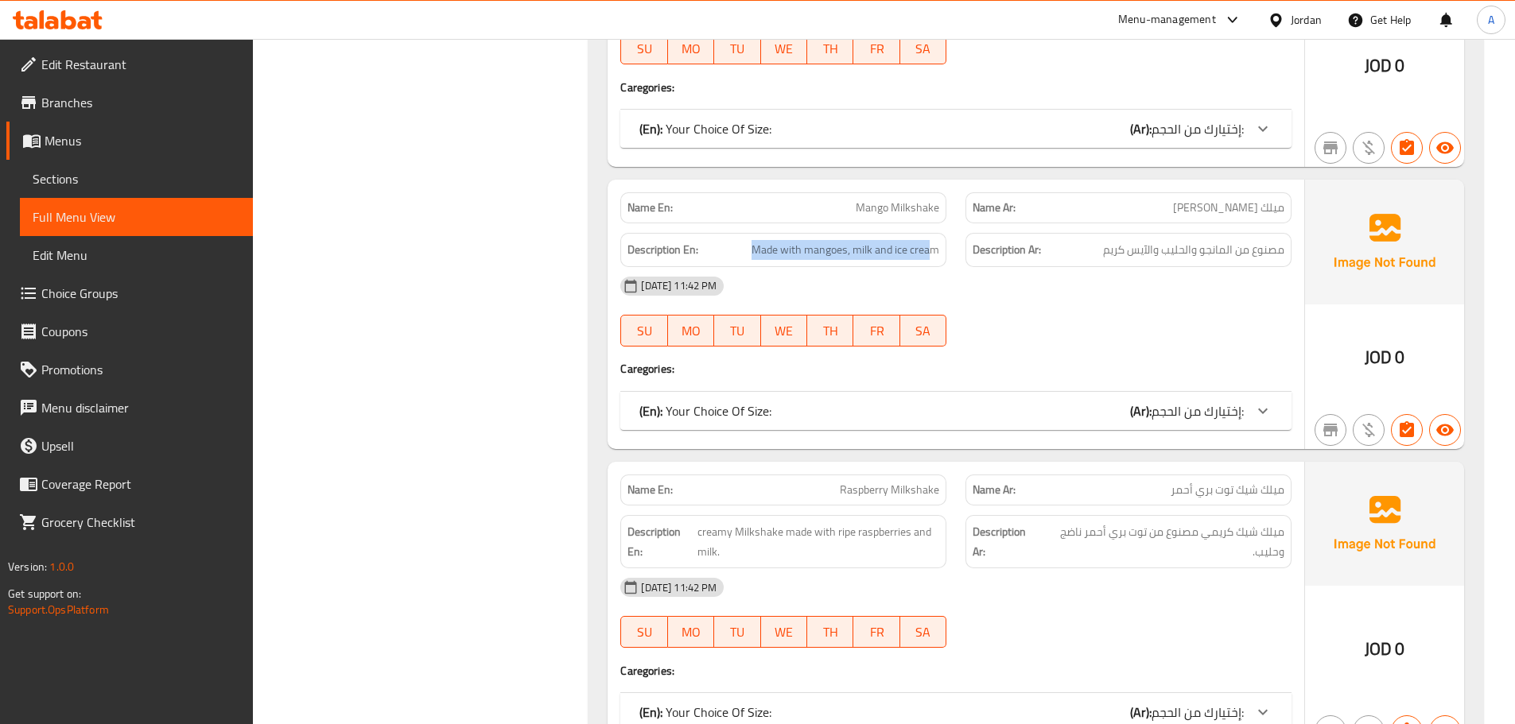
scroll to position [1352, 0]
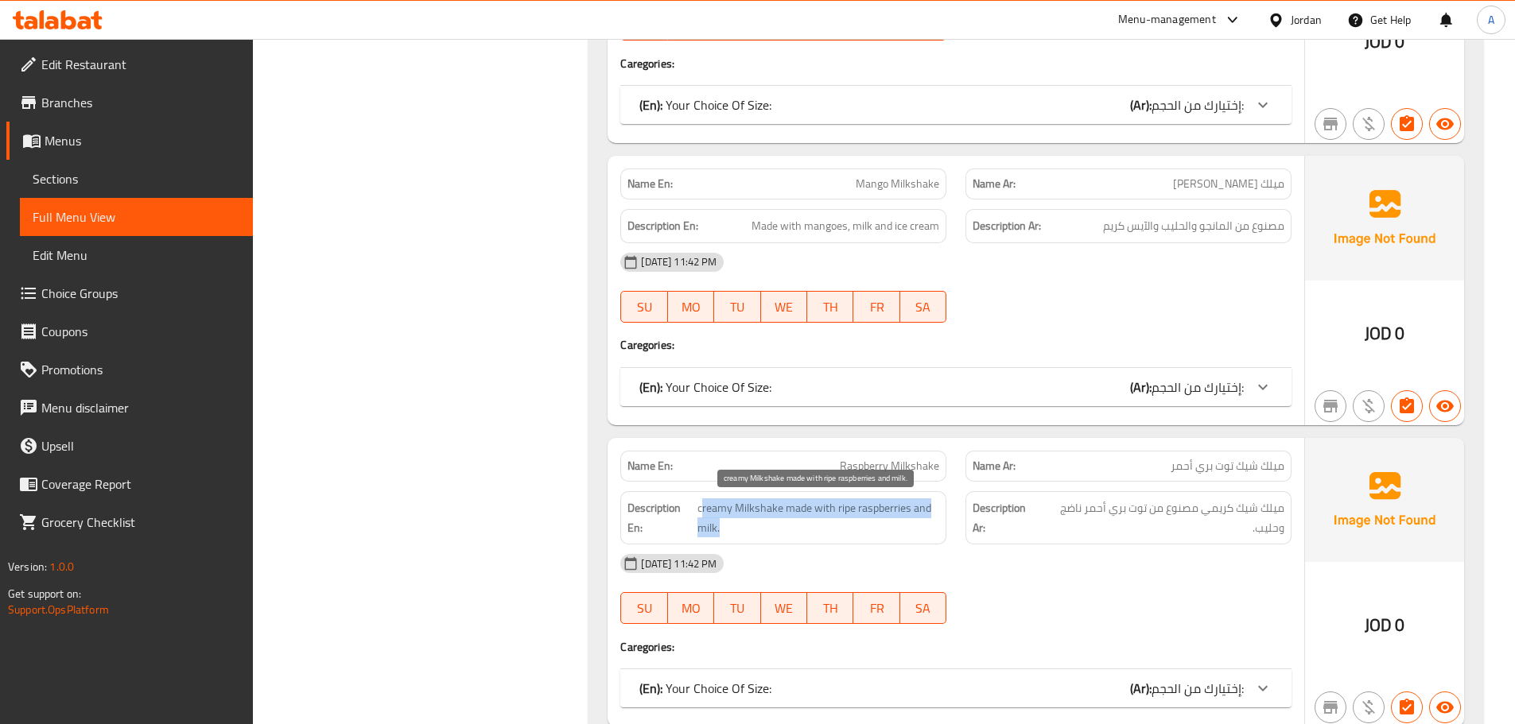
drag, startPoint x: 700, startPoint y: 510, endPoint x: 937, endPoint y: 524, distance: 237.4
click at [937, 524] on span "creamy Milkshake made with ripe raspberries and milk." at bounding box center [818, 517] width 242 height 39
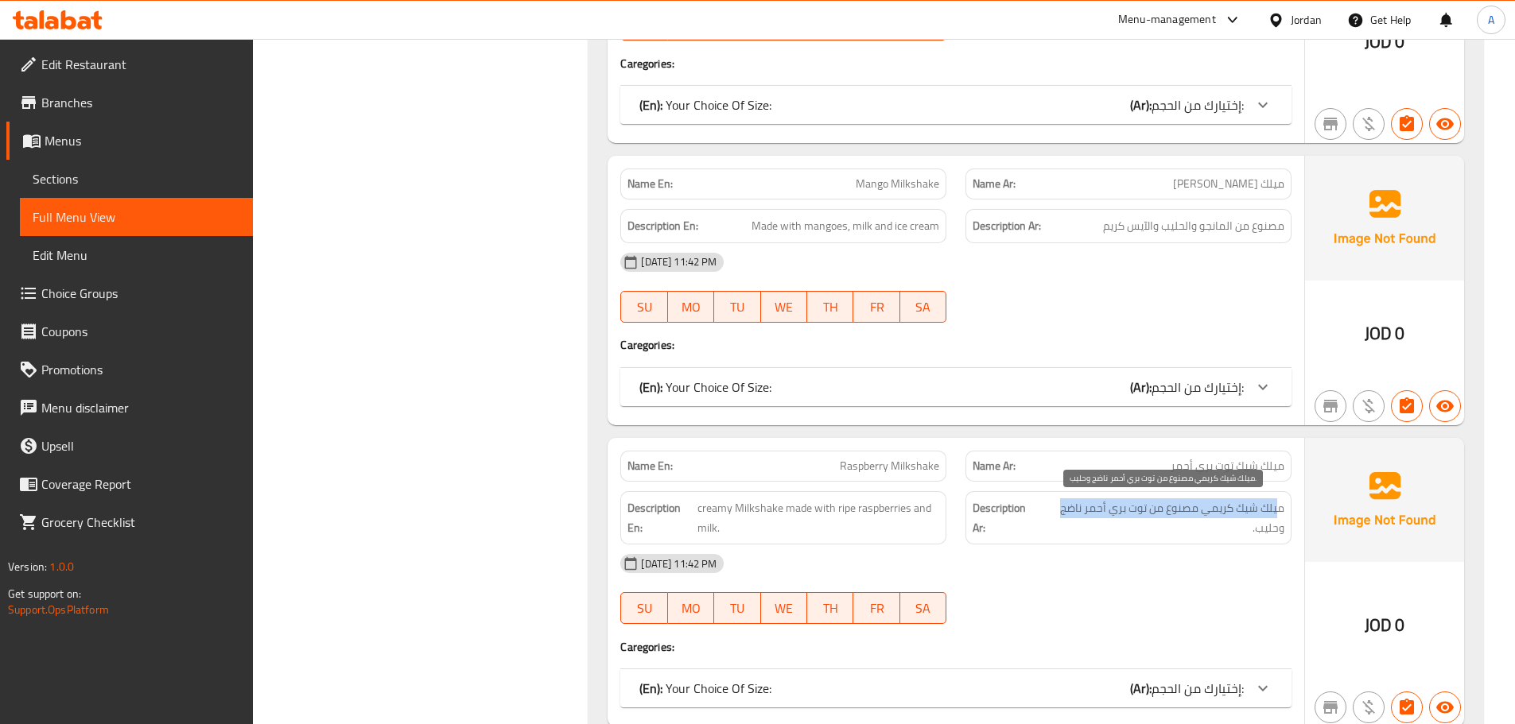
drag, startPoint x: 1276, startPoint y: 510, endPoint x: 1053, endPoint y: 517, distance: 222.7
click at [1053, 517] on span "ميلك شيك كريمي مصنوع من توت بري أحمر ناضج وحليب." at bounding box center [1162, 517] width 244 height 39
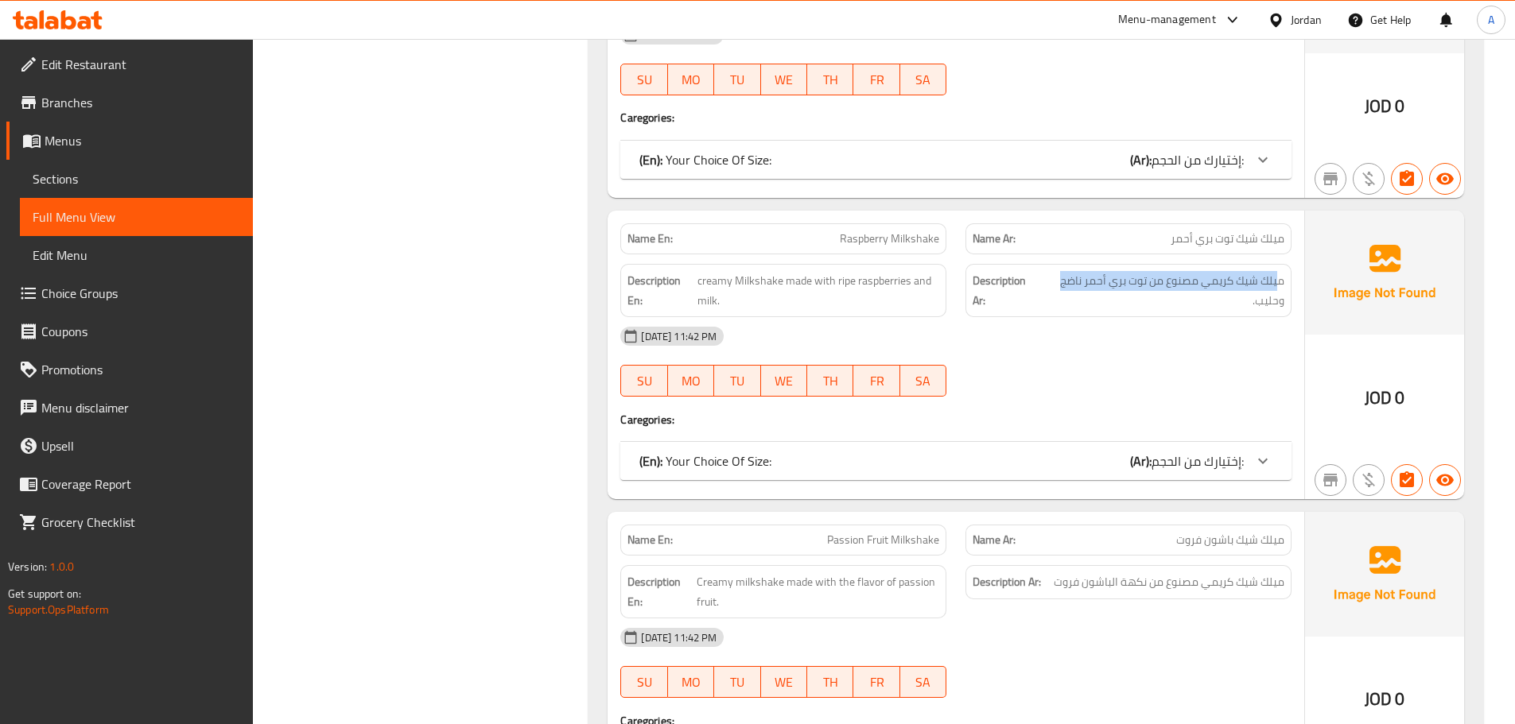
scroll to position [1670, 0]
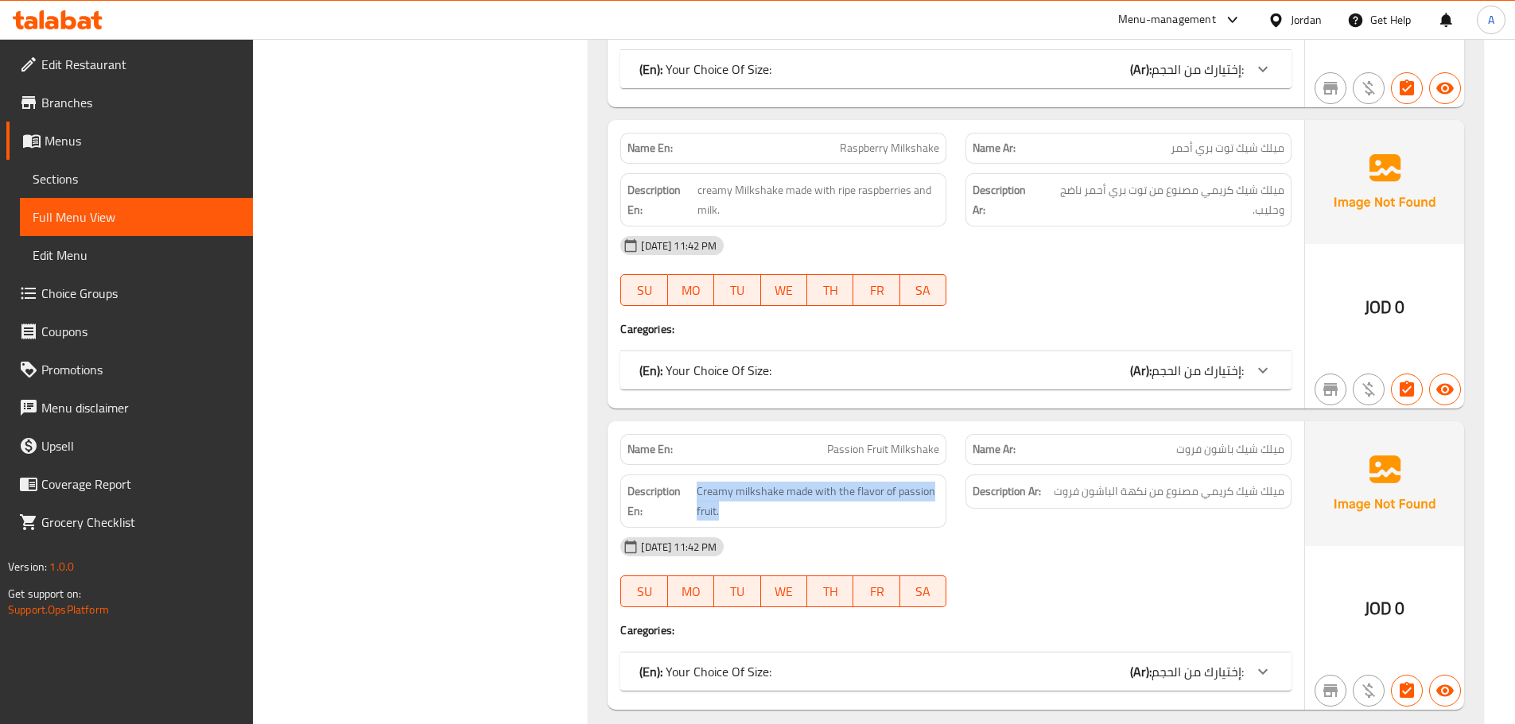
drag, startPoint x: 697, startPoint y: 487, endPoint x: 1200, endPoint y: 495, distance: 502.5
click at [960, 501] on div "Description En: Creamy milkshake made with the flavor of passion fruit. Descrip…" at bounding box center [956, 501] width 690 height 72
drag, startPoint x: 1283, startPoint y: 494, endPoint x: 1049, endPoint y: 519, distance: 235.9
click at [1048, 498] on h6 "Description Ar: ميلك شيك كريمي مصنوع من نكهة الباشون فروت" at bounding box center [1128, 492] width 312 height 20
click at [1052, 526] on div "Description Ar: ميلك شيك كريمي مصنوع من نكهة الباشون فروت" at bounding box center [1128, 501] width 345 height 72
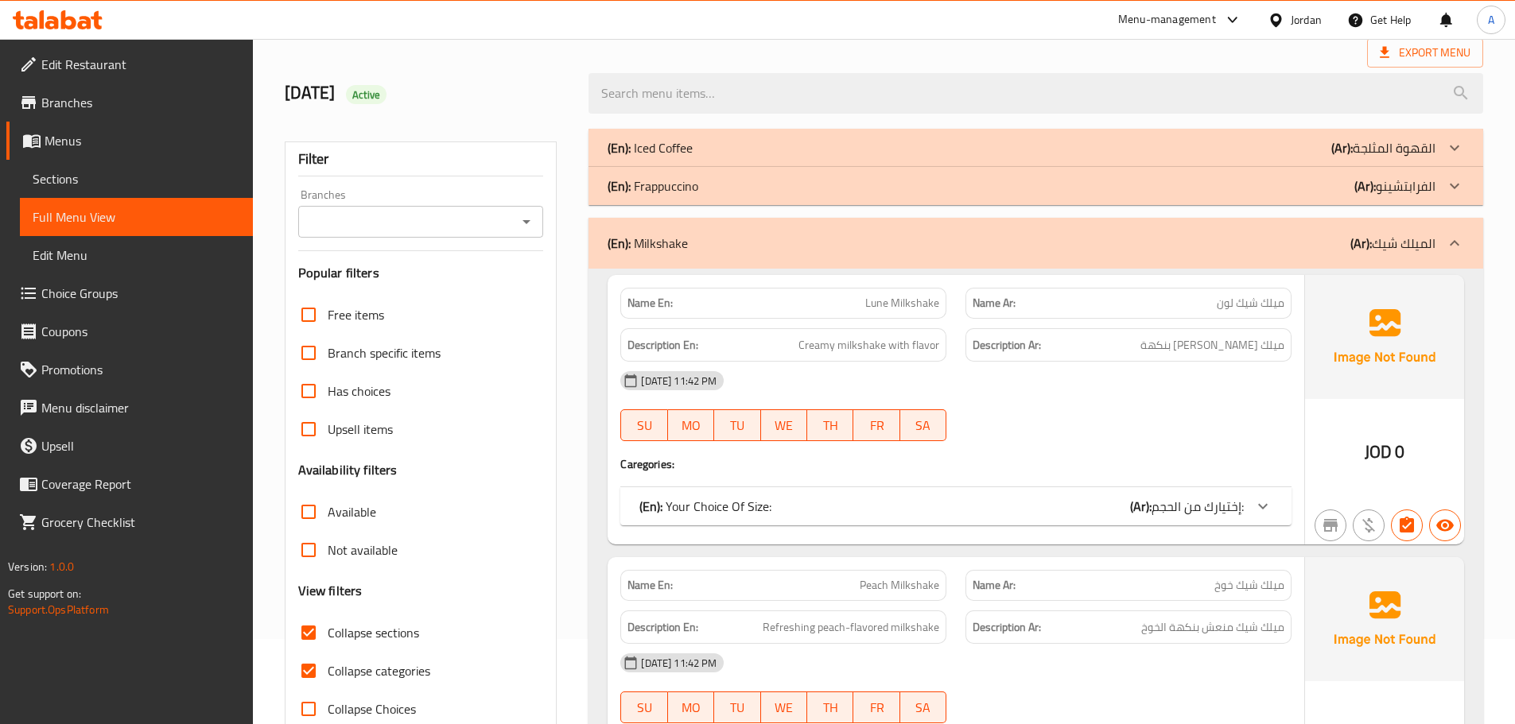
scroll to position [159, 0]
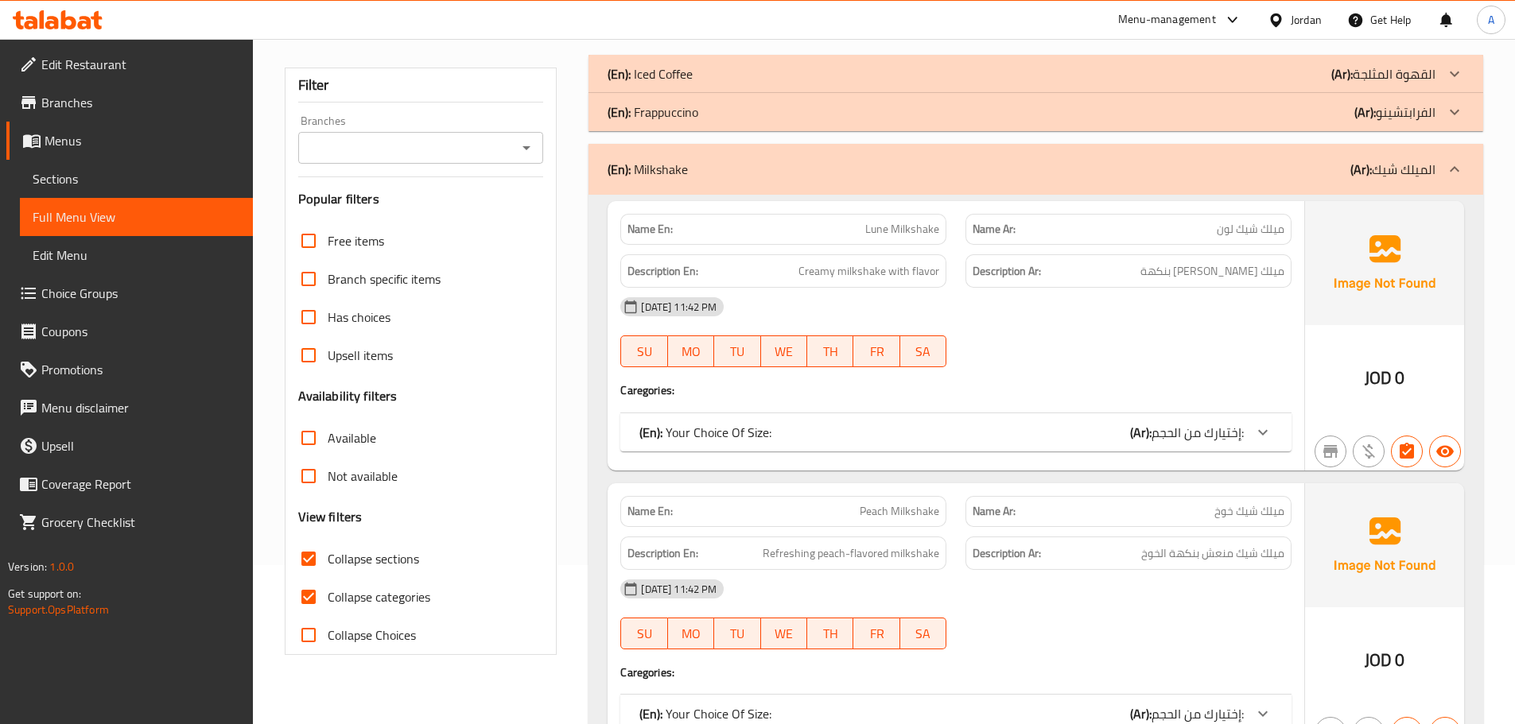
click at [709, 184] on div "(En): Milkshake (Ar): الميلك شيك" at bounding box center [1035, 169] width 894 height 51
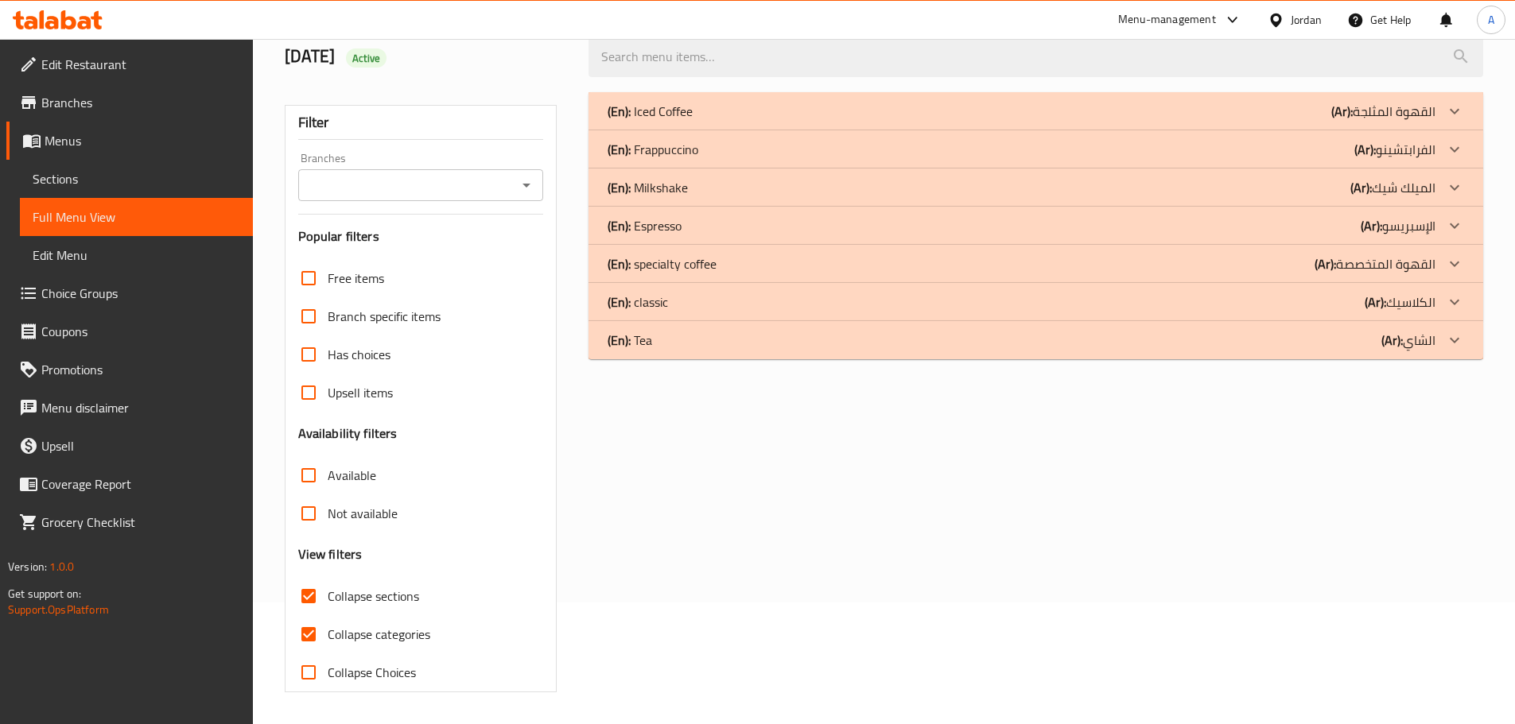
scroll to position [122, 0]
click at [669, 222] on p "(En): Espresso" at bounding box center [644, 225] width 74 height 19
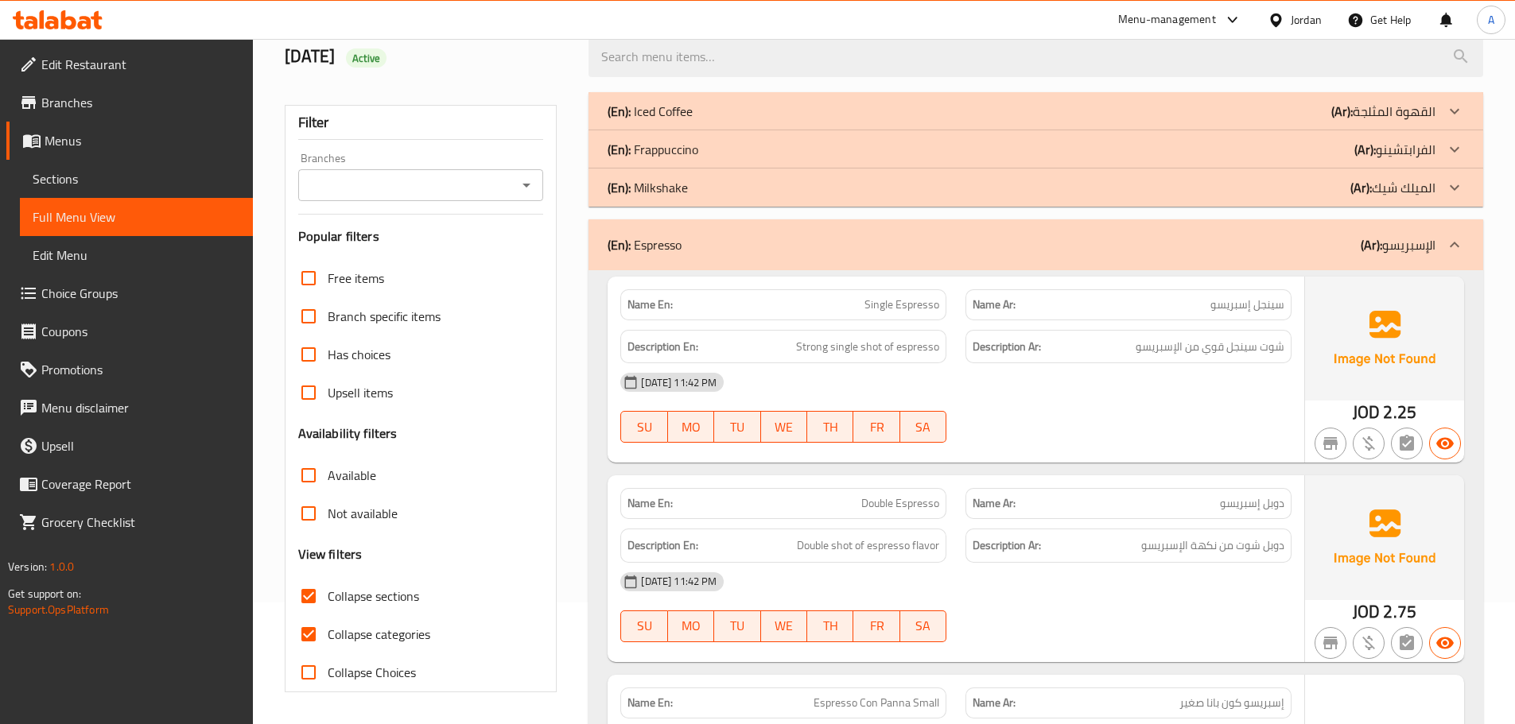
click at [672, 187] on p "(En): Milkshake" at bounding box center [647, 187] width 80 height 19
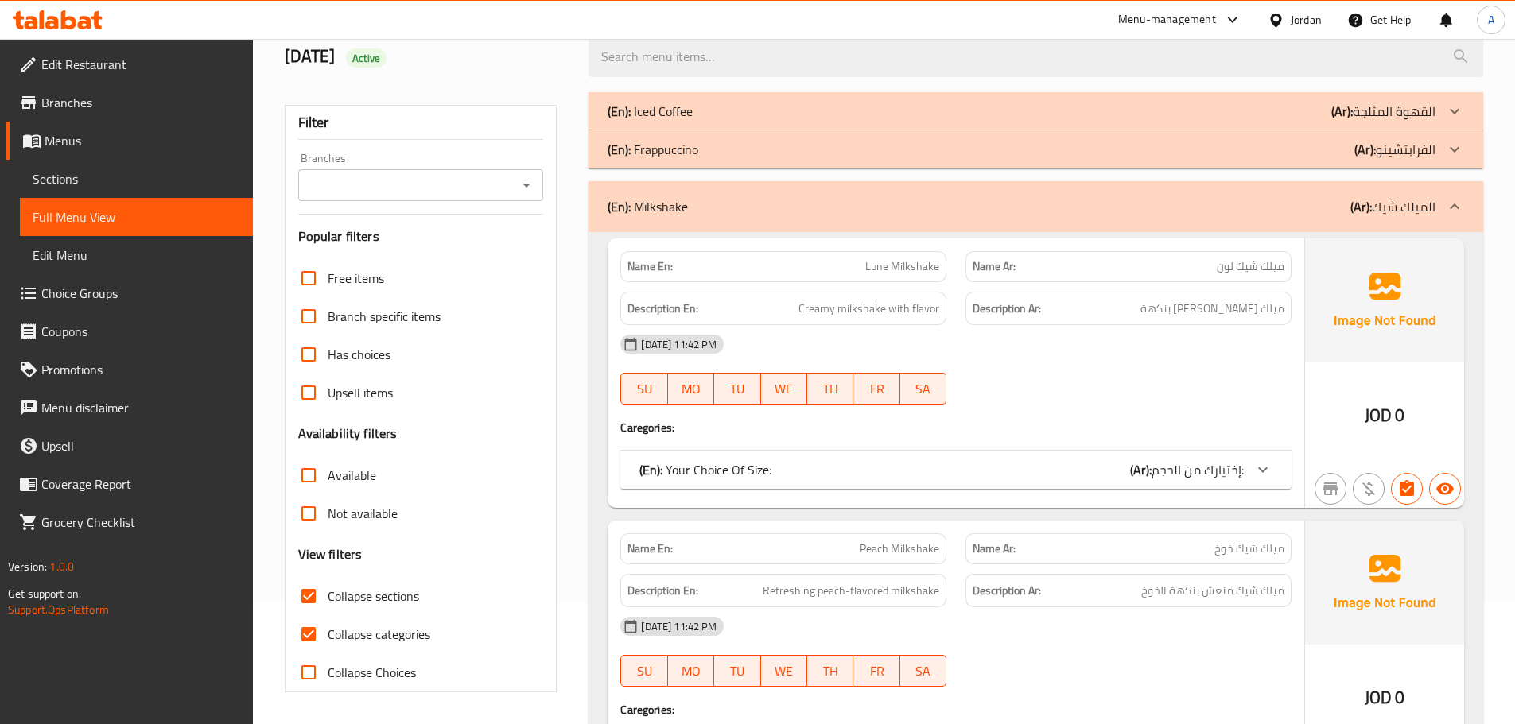
click at [659, 220] on div "(En): Milkshake (Ar): الميلك شيك" at bounding box center [1035, 206] width 894 height 51
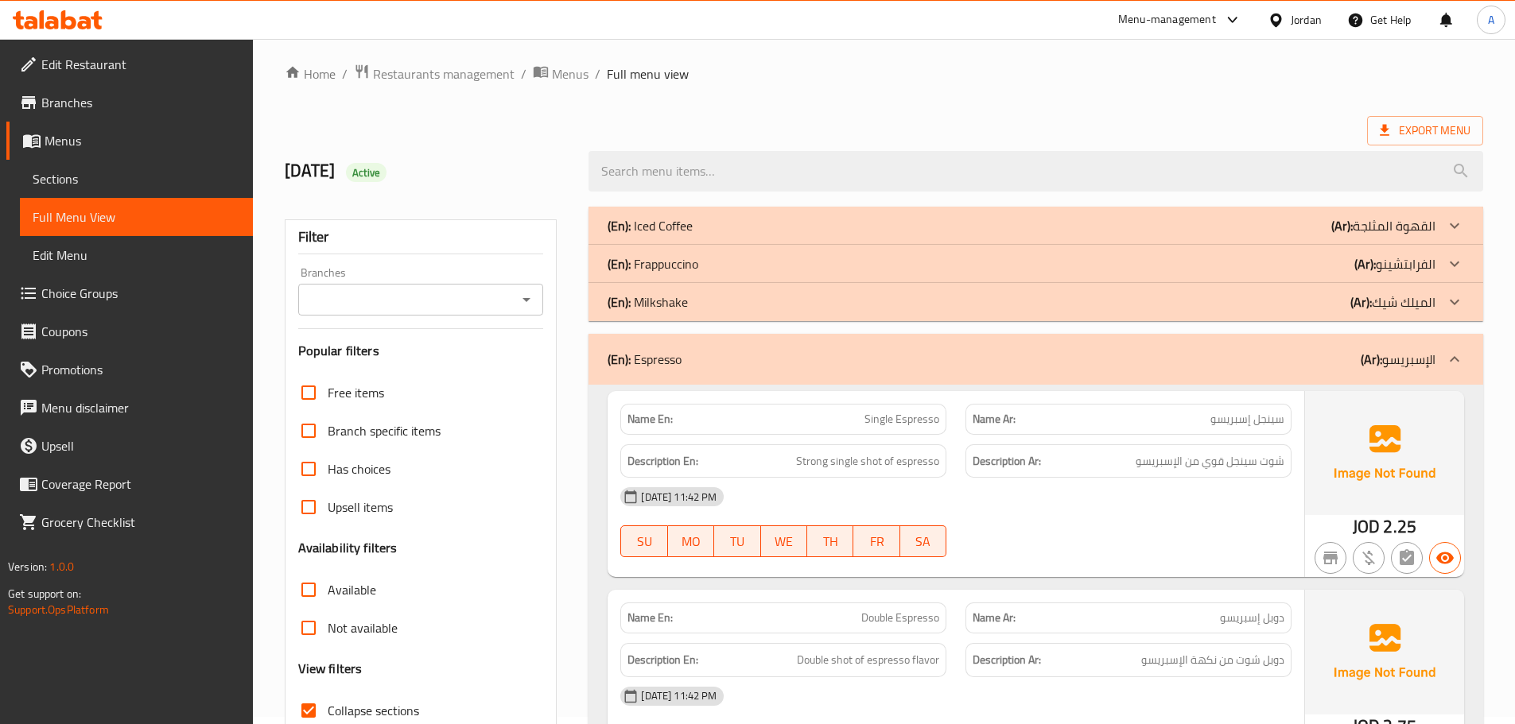
scroll to position [0, 0]
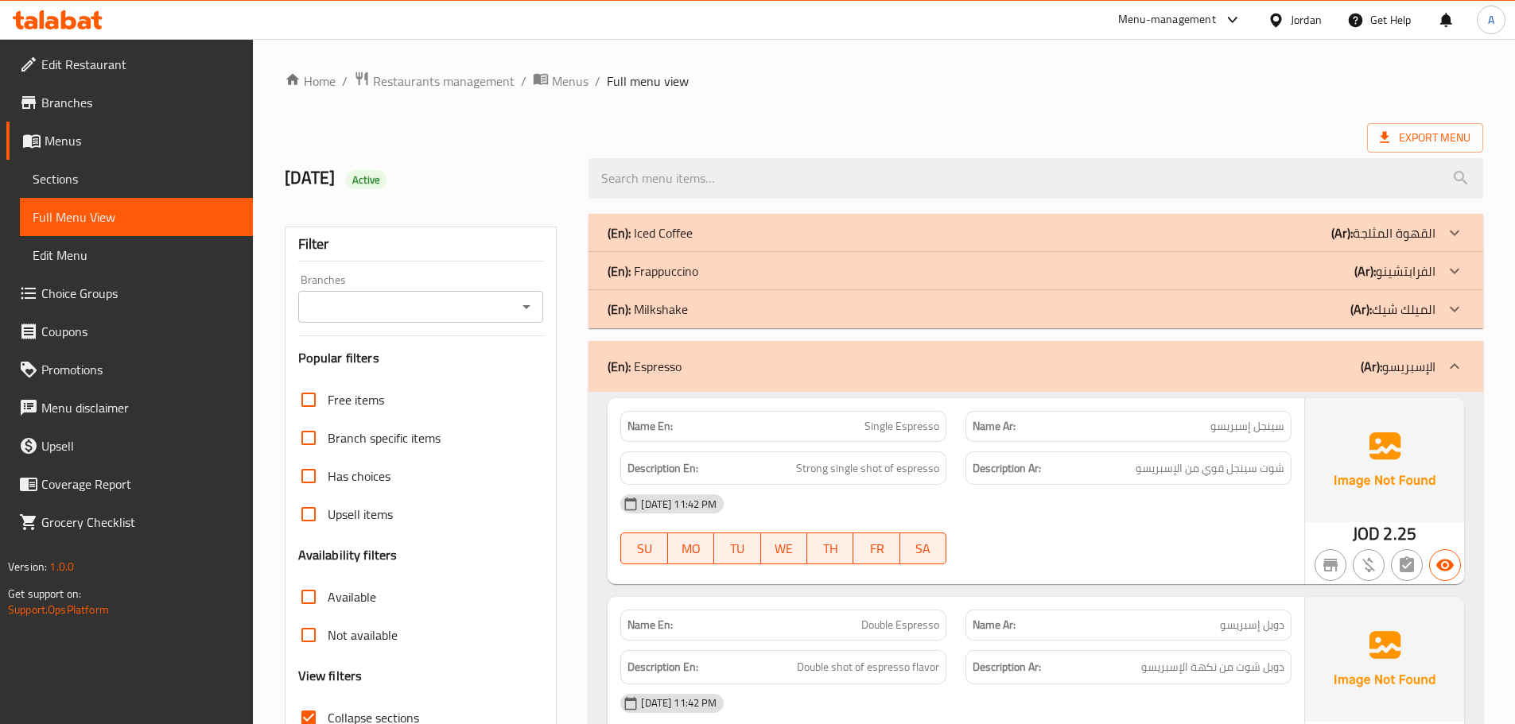
click at [646, 315] on p "(En): Milkshake" at bounding box center [647, 309] width 80 height 19
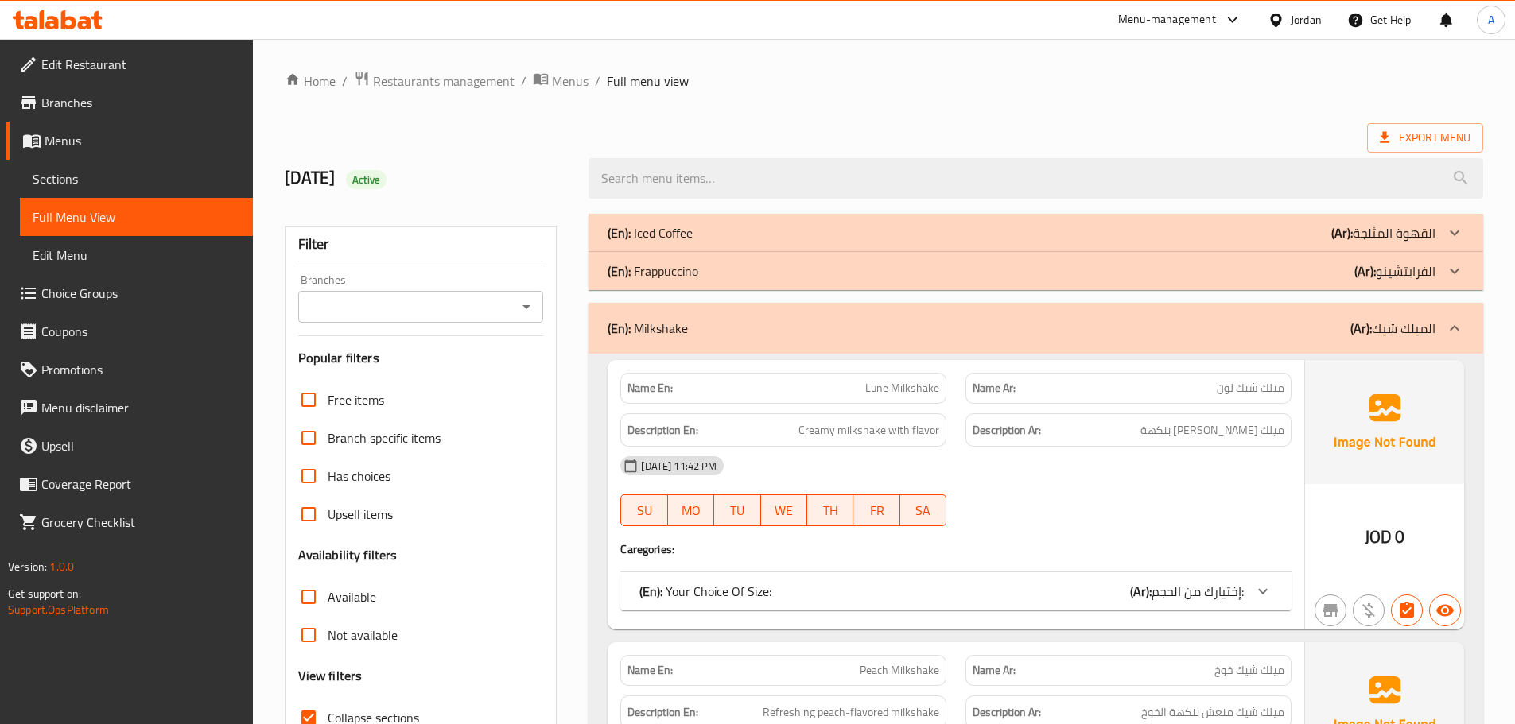
click at [654, 281] on p "(En): Frappuccino" at bounding box center [652, 271] width 91 height 19
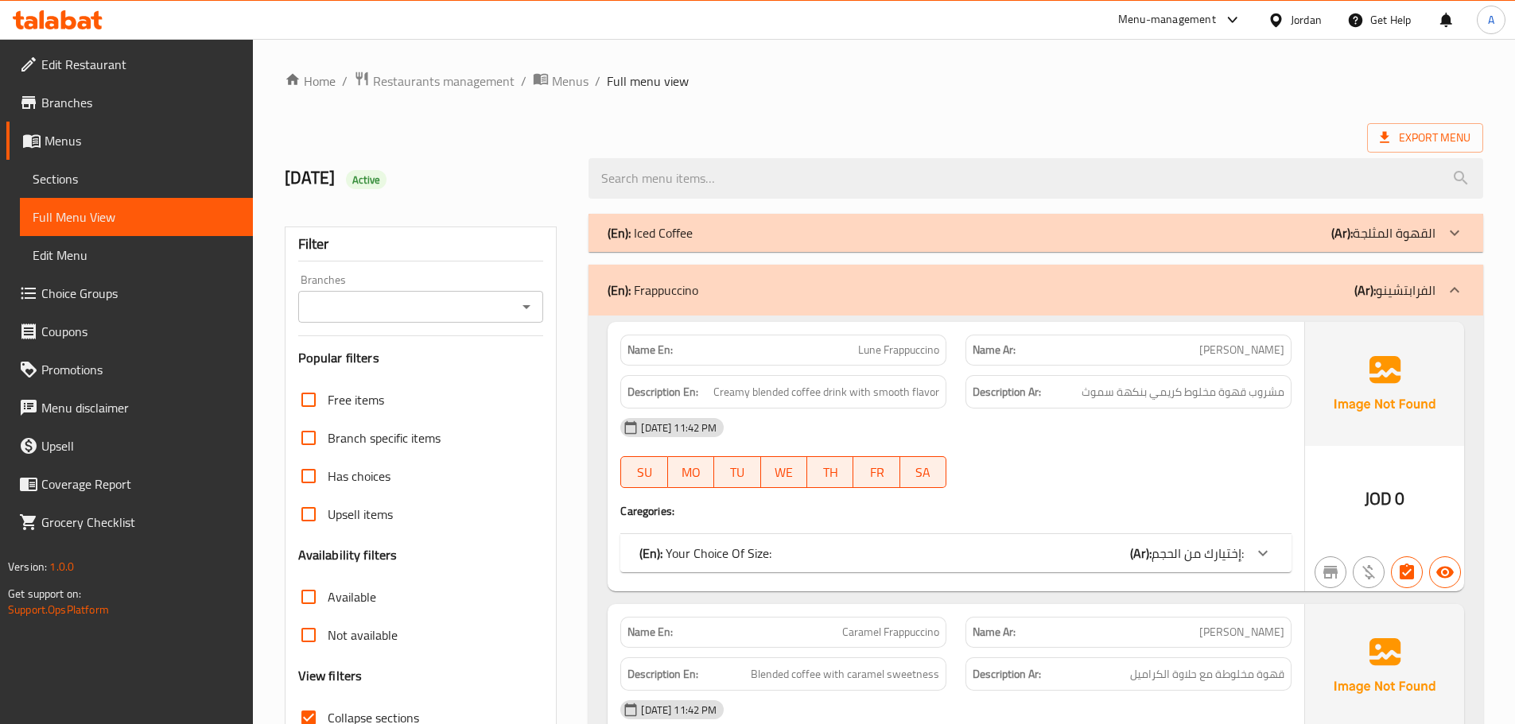
click at [657, 239] on p "(En): Iced Coffee" at bounding box center [649, 232] width 85 height 19
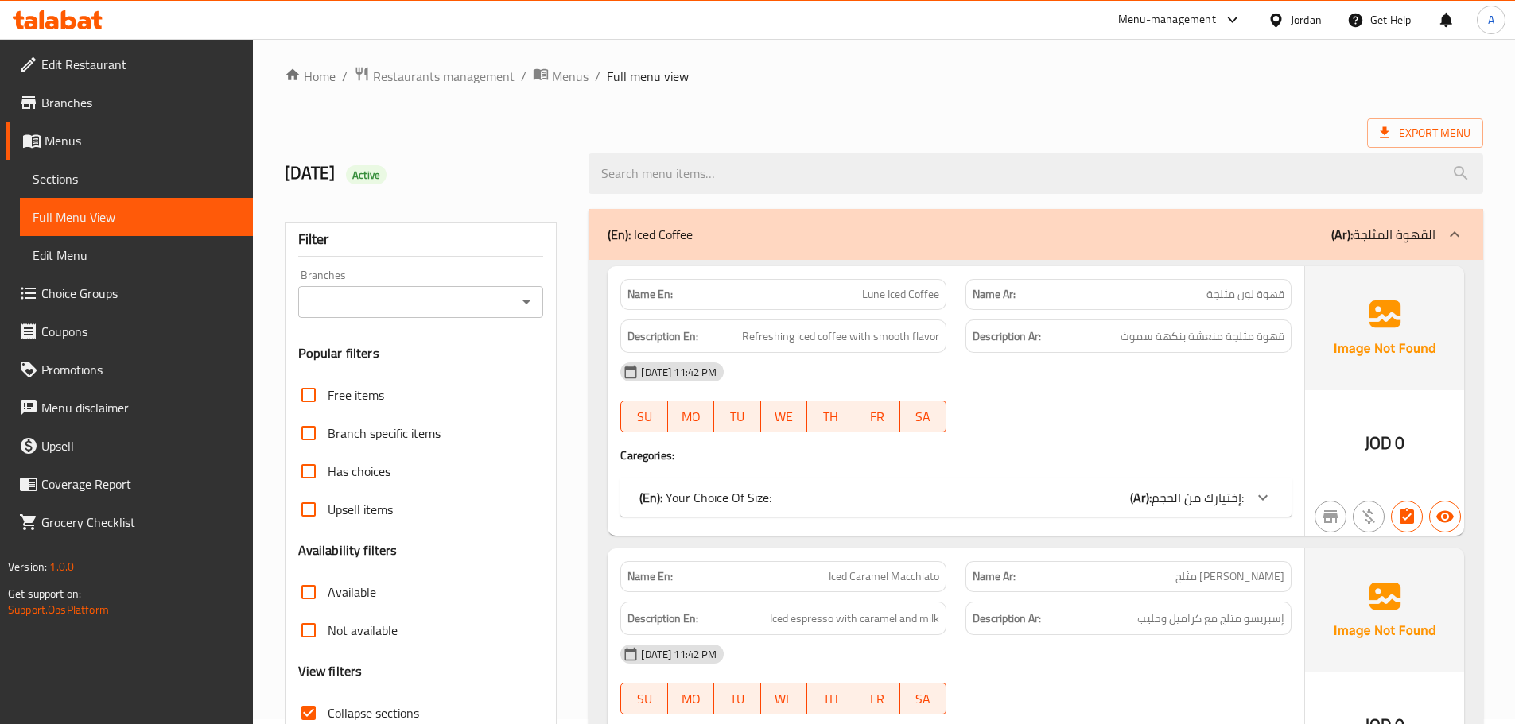
scroll to position [80, 0]
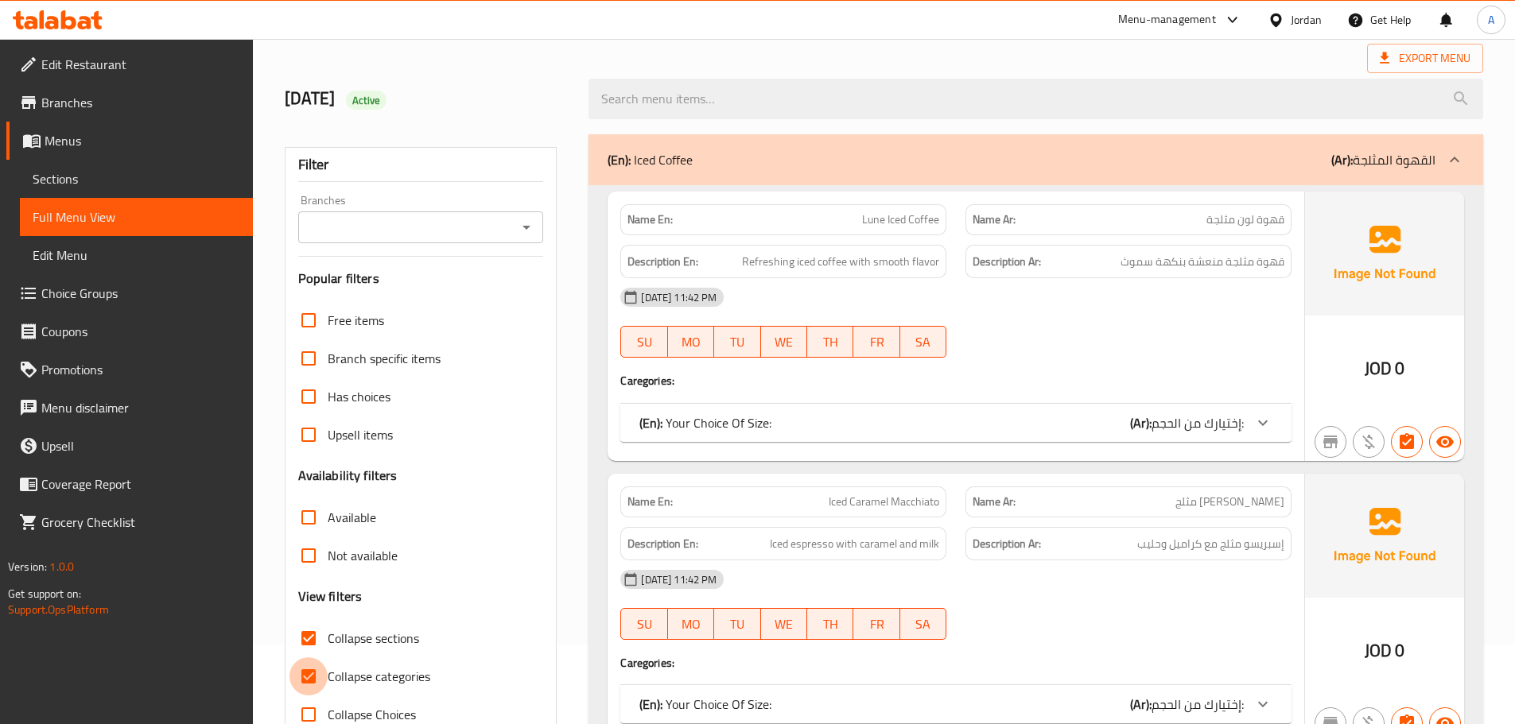
click at [299, 675] on input "Collapse categories" at bounding box center [308, 676] width 38 height 38
checkbox input "false"
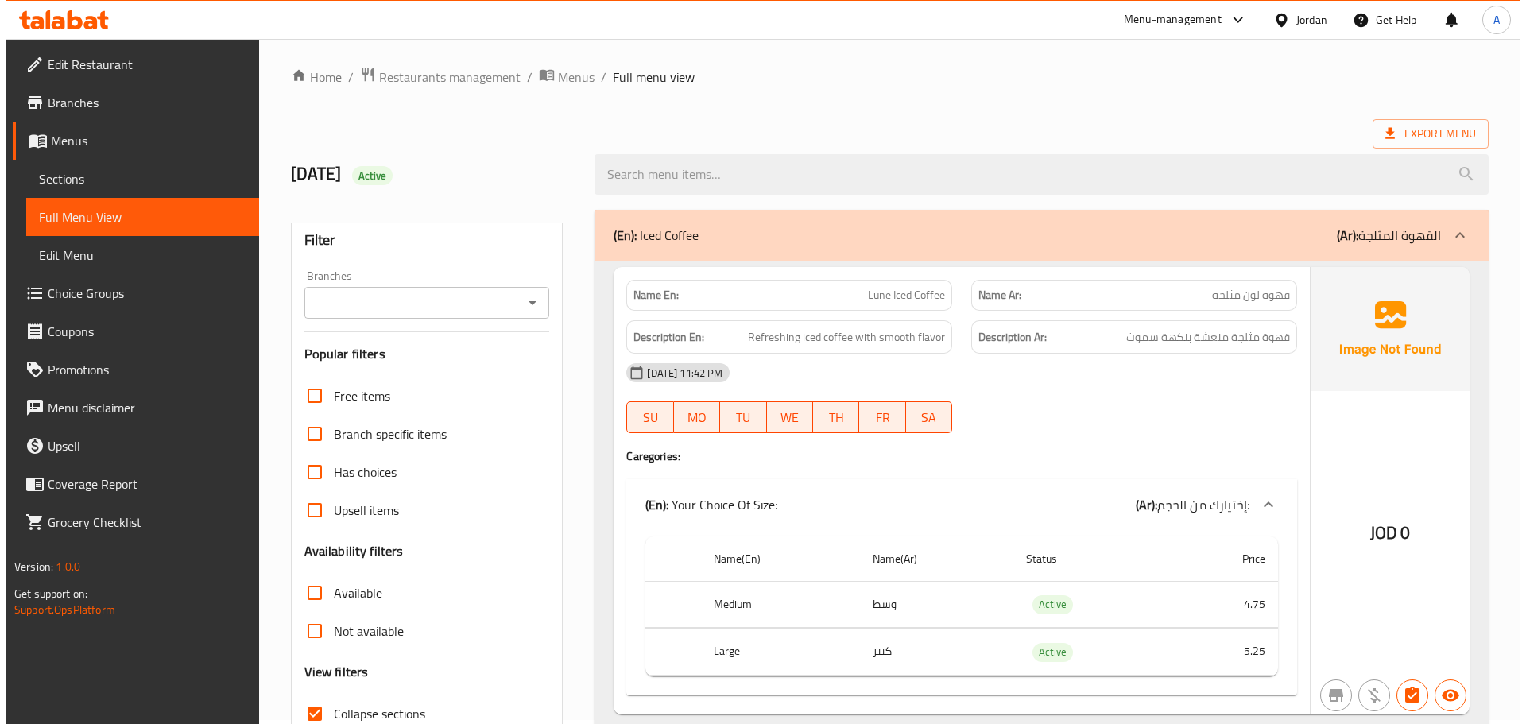
scroll to position [0, 0]
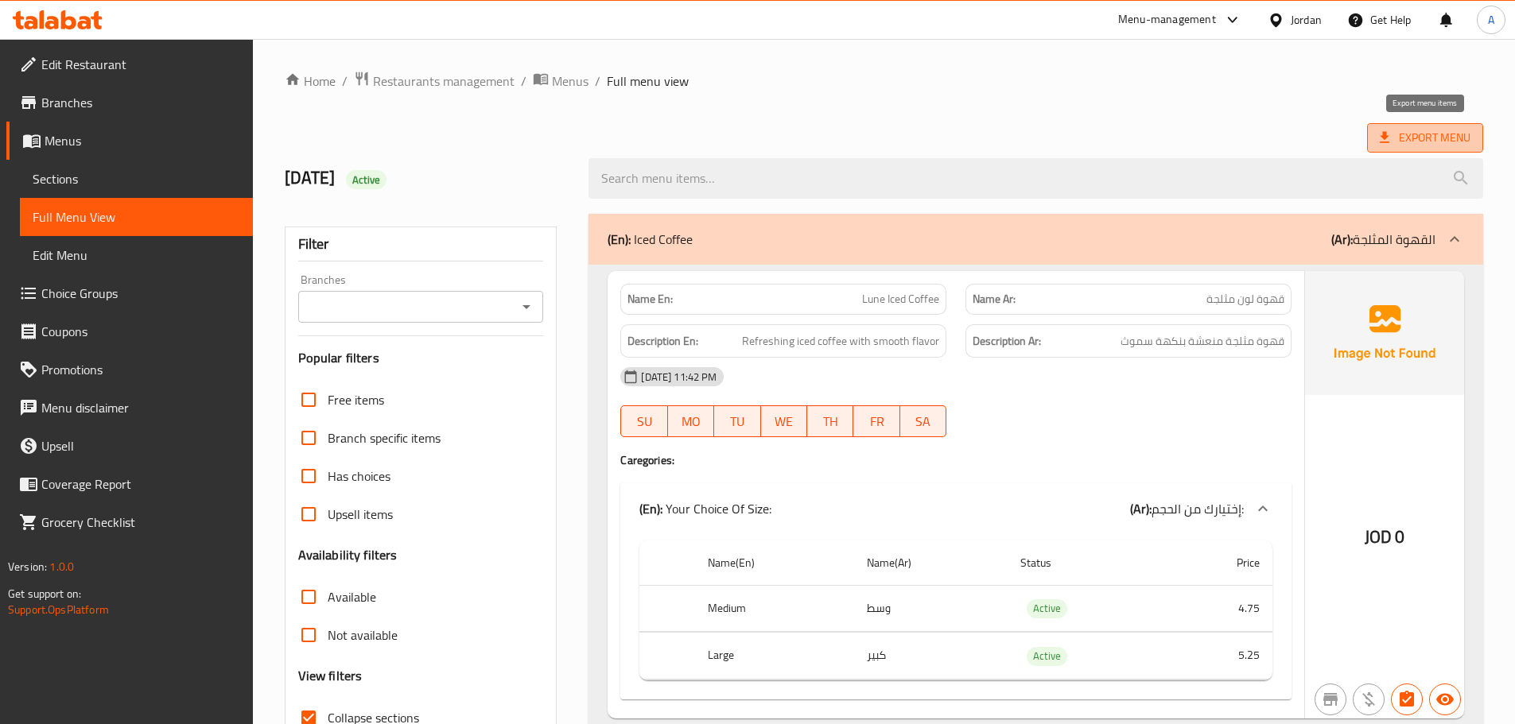
click at [1378, 142] on icon at bounding box center [1384, 138] width 16 height 16
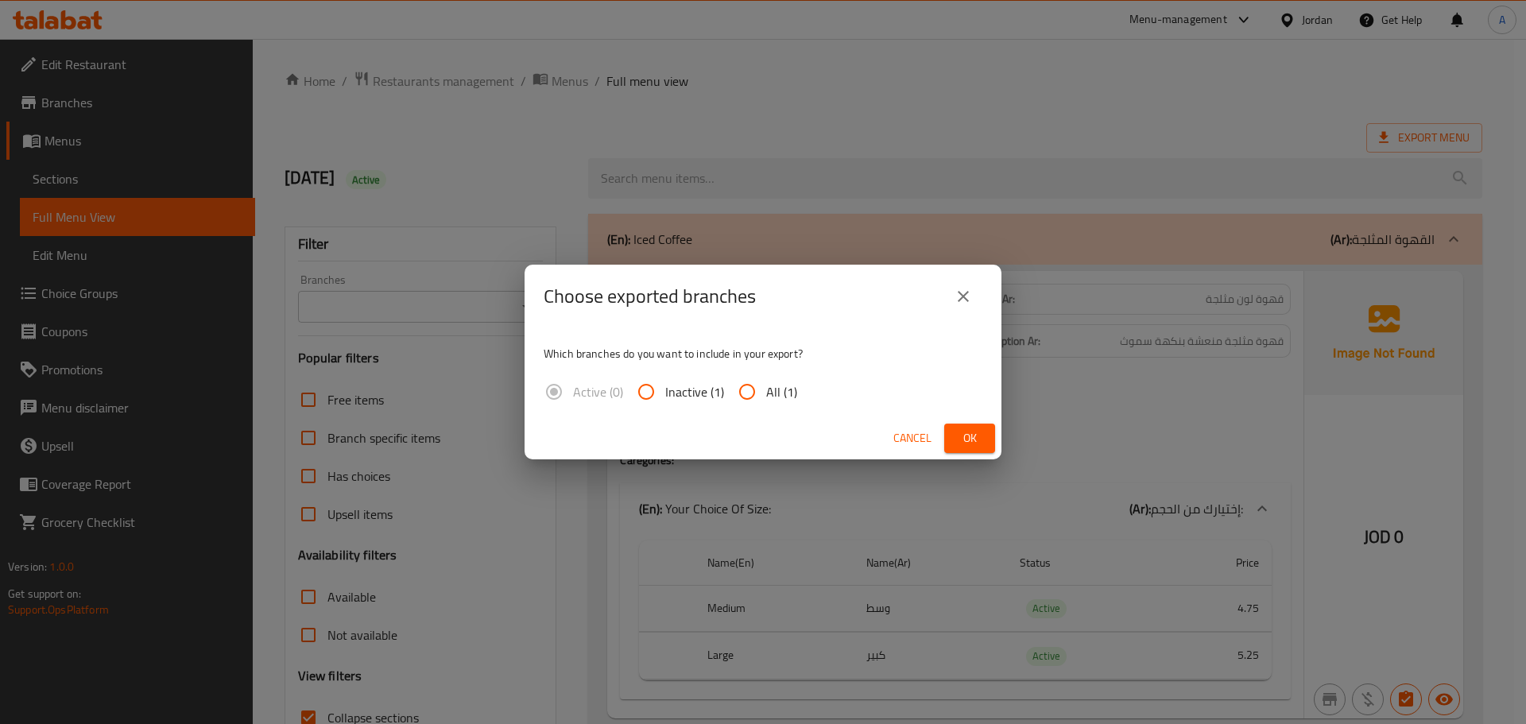
click at [761, 390] on input "All (1)" at bounding box center [747, 392] width 38 height 38
radio input "true"
click at [960, 437] on span "Ok" at bounding box center [969, 439] width 25 height 20
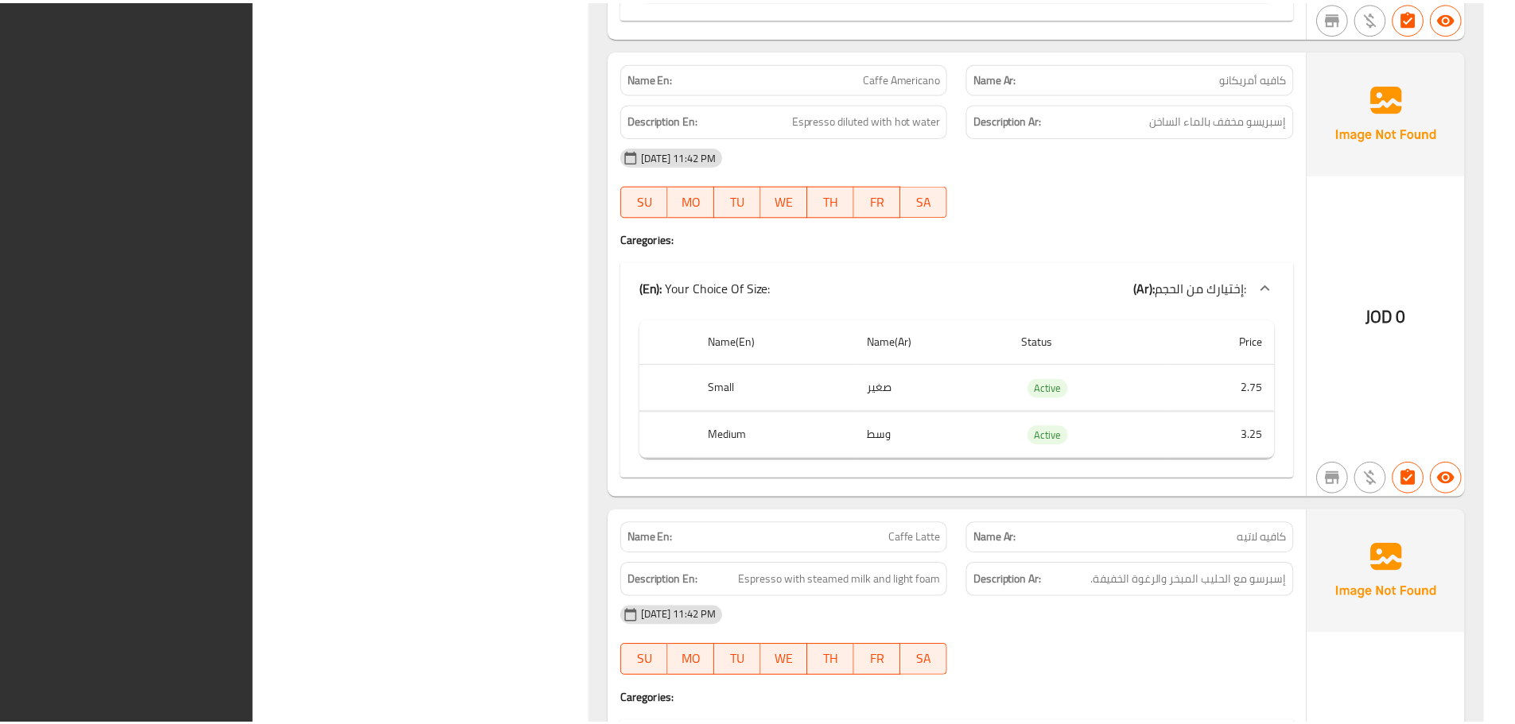
scroll to position [13407, 0]
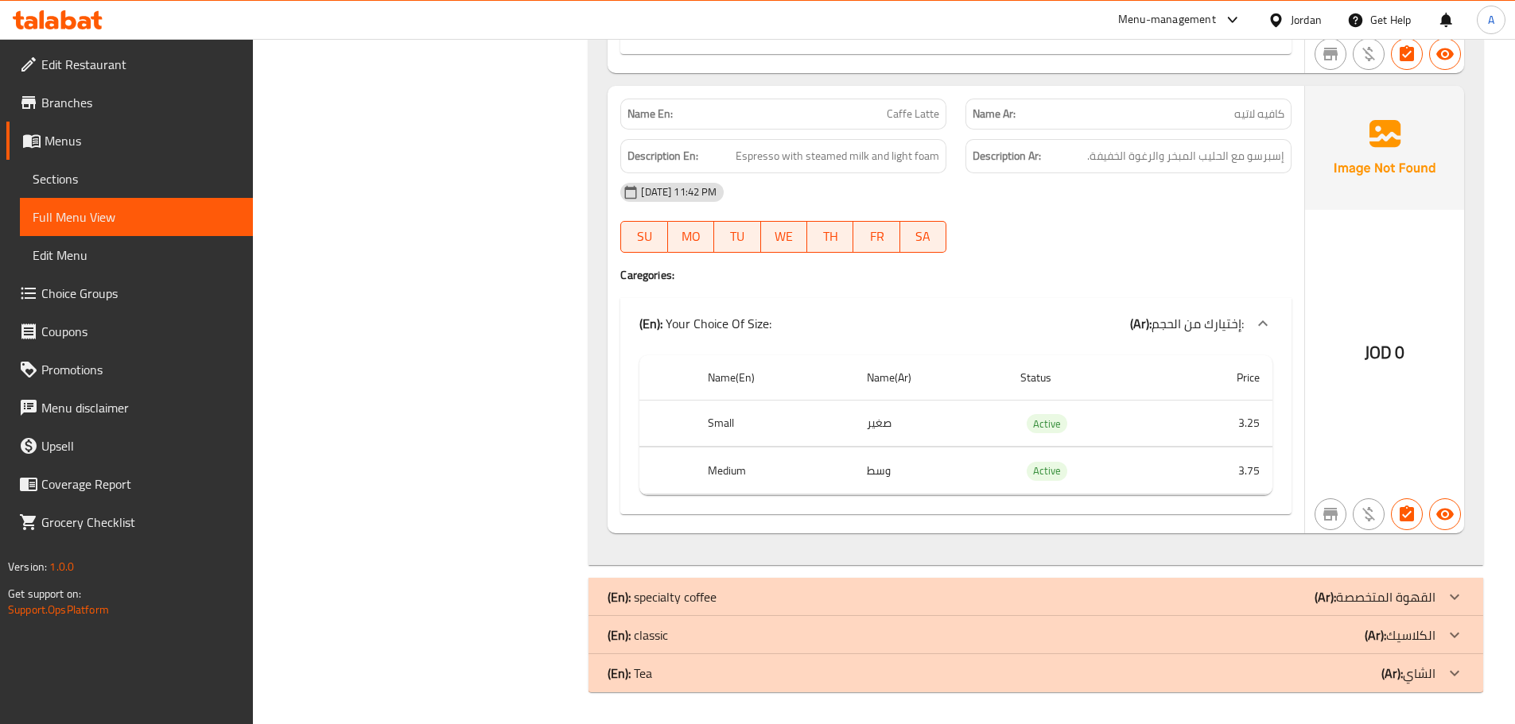
click at [164, 183] on span "Sections" at bounding box center [137, 178] width 208 height 19
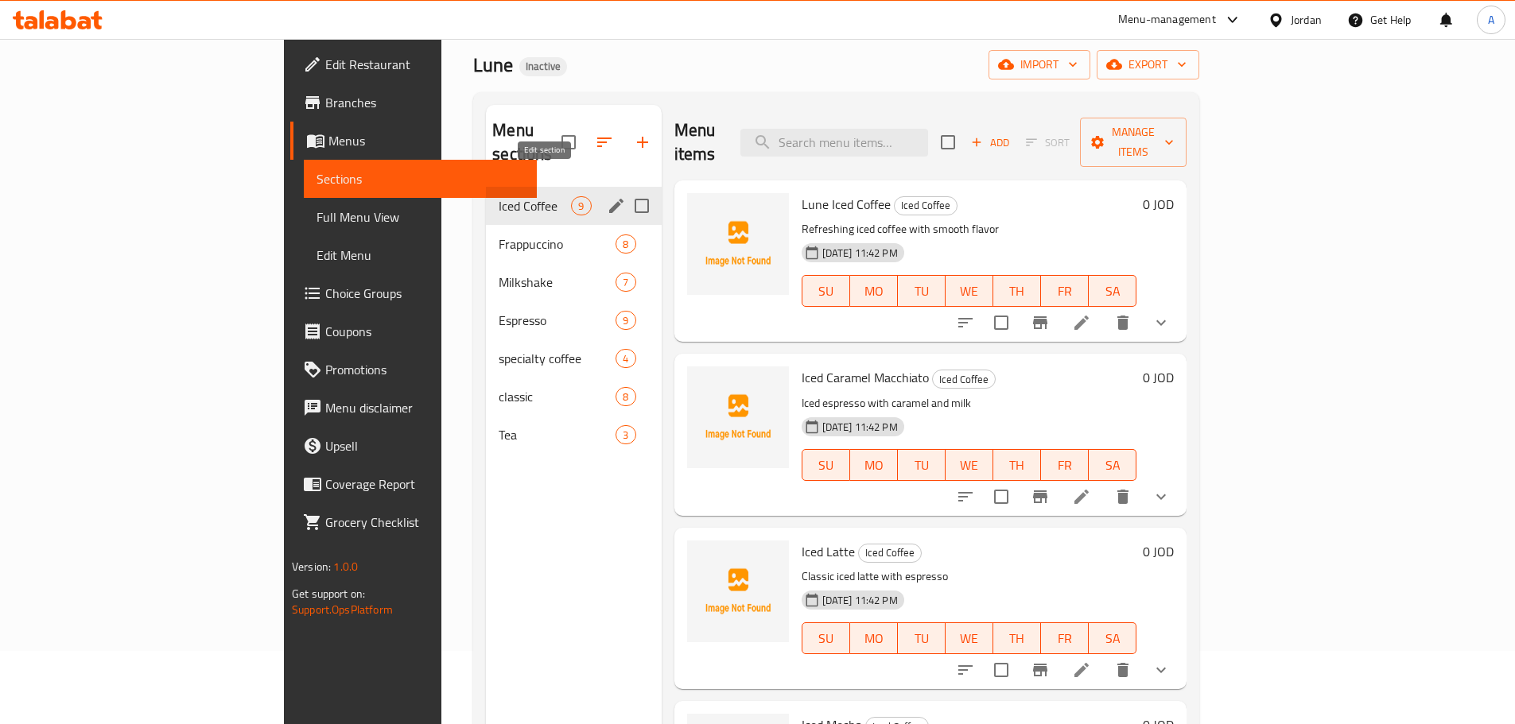
scroll to position [64, 0]
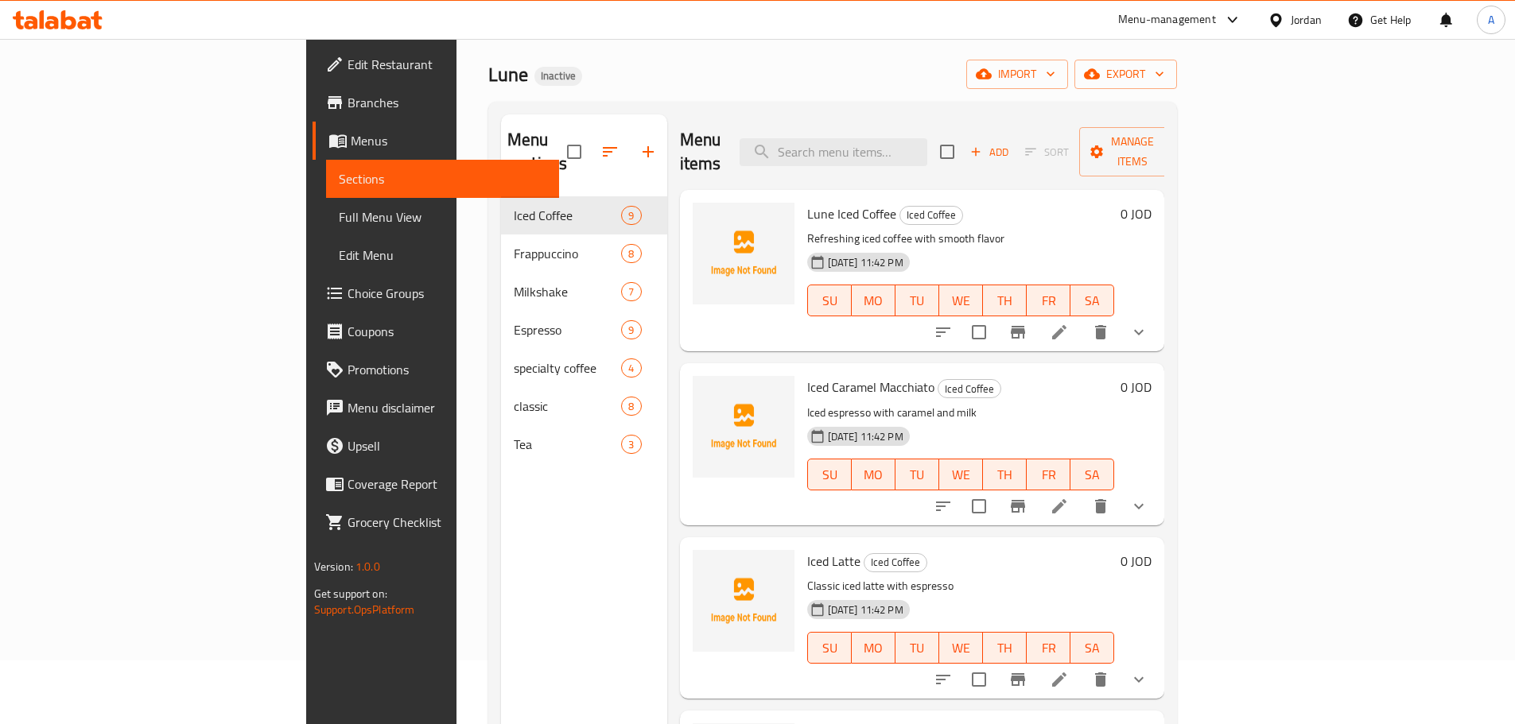
drag, startPoint x: 710, startPoint y: 69, endPoint x: 699, endPoint y: 58, distance: 15.7
click at [711, 69] on div "Lune Inactive import export" at bounding box center [832, 74] width 688 height 29
